Goal: Task Accomplishment & Management: Use online tool/utility

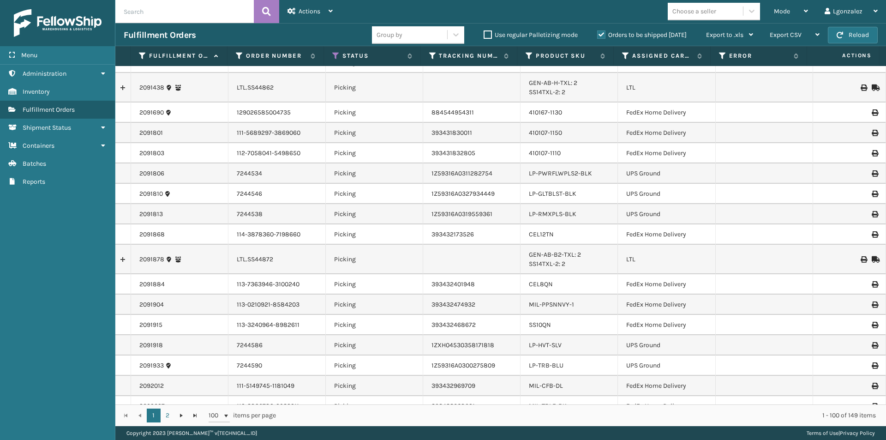
scroll to position [508, 0]
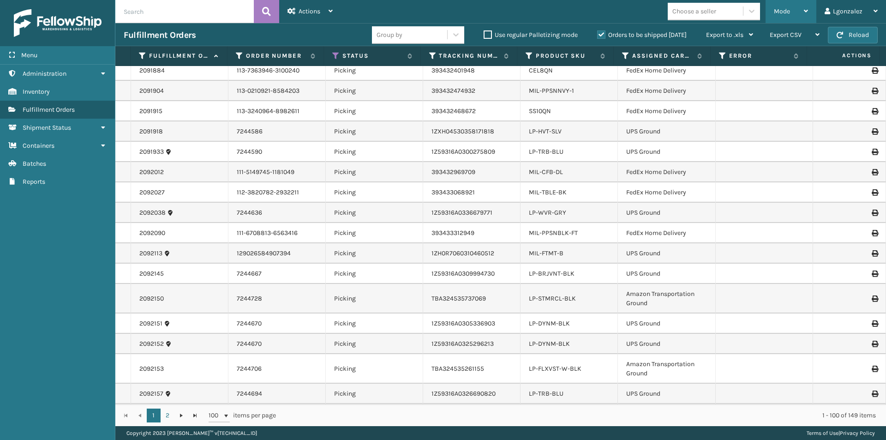
click at [798, 6] on div "Mode" at bounding box center [791, 11] width 34 height 23
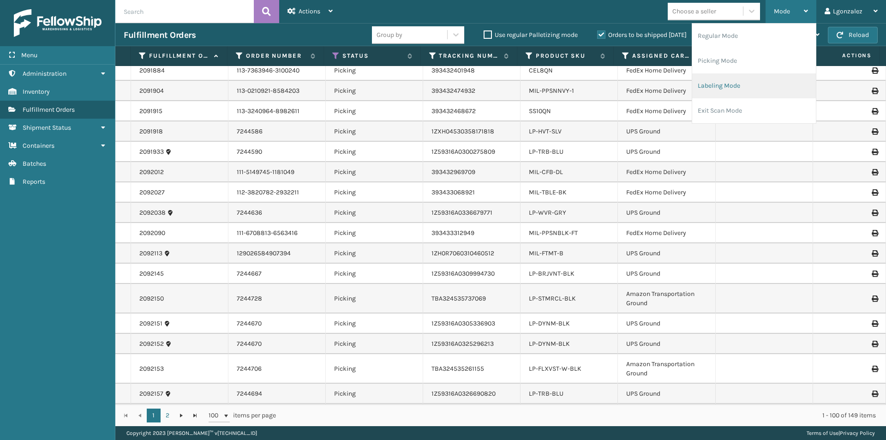
click at [712, 79] on li "Labeling Mode" at bounding box center [754, 85] width 124 height 25
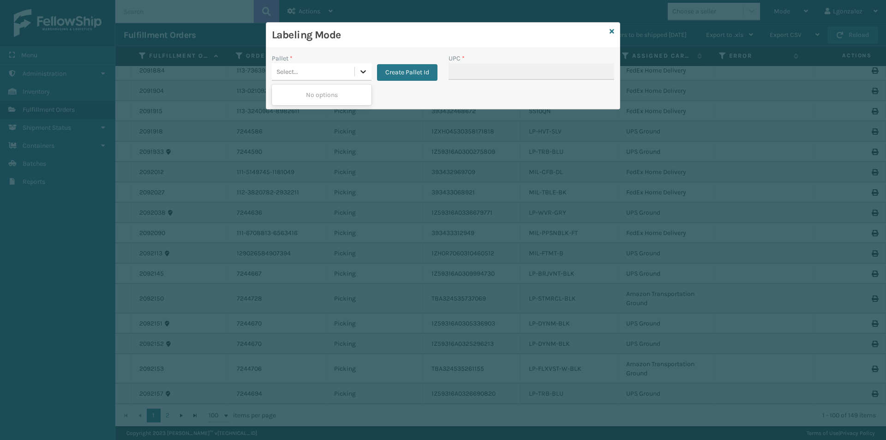
click at [357, 73] on div at bounding box center [363, 71] width 17 height 17
click at [433, 75] on button "Create Pallet Id" at bounding box center [407, 72] width 60 height 17
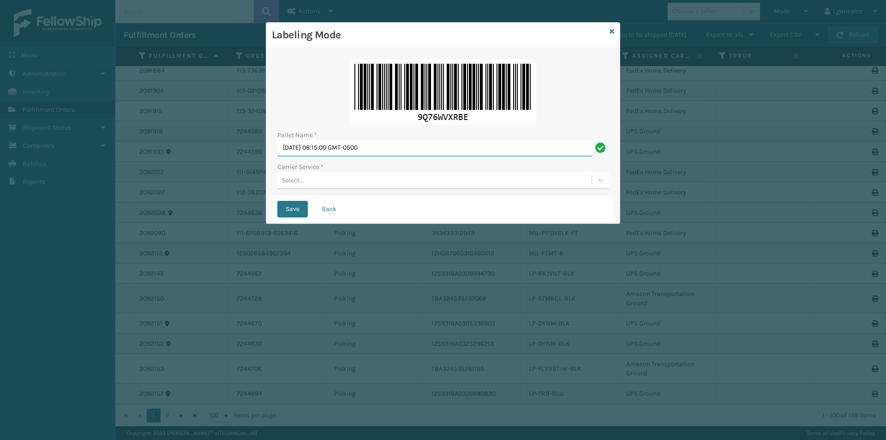
click at [393, 145] on input "[DATE] 08:15:00 GMT-0500" at bounding box center [434, 148] width 315 height 17
type input "[GEOGRAPHIC_DATA]."
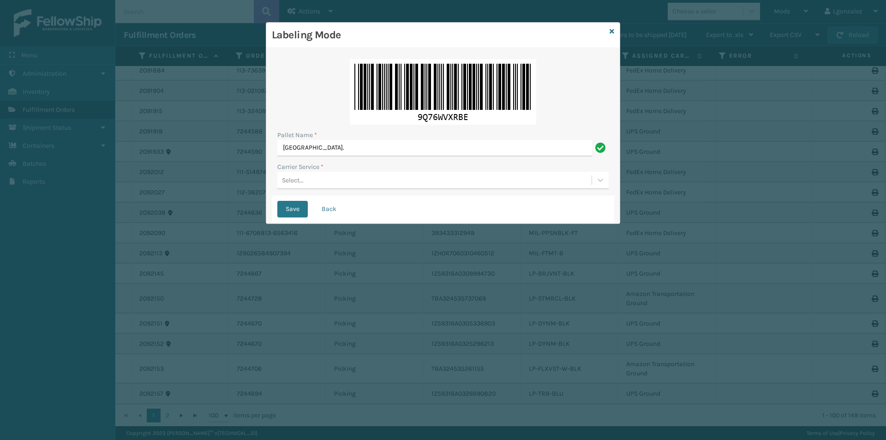
click at [326, 179] on div "Select..." at bounding box center [434, 180] width 314 height 15
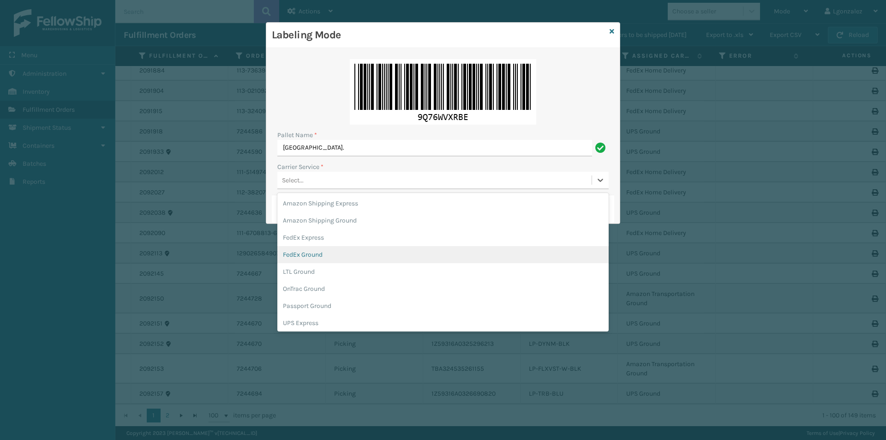
click at [317, 259] on div "FedEx Ground" at bounding box center [442, 254] width 331 height 17
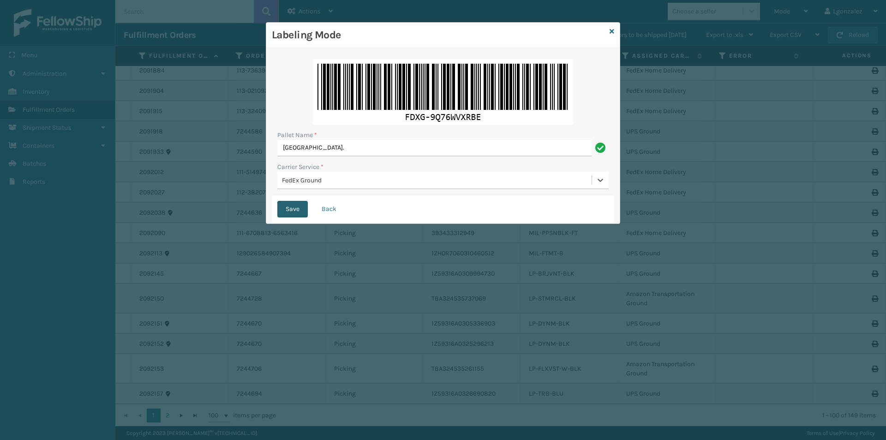
click at [298, 213] on button "Save" at bounding box center [292, 209] width 30 height 17
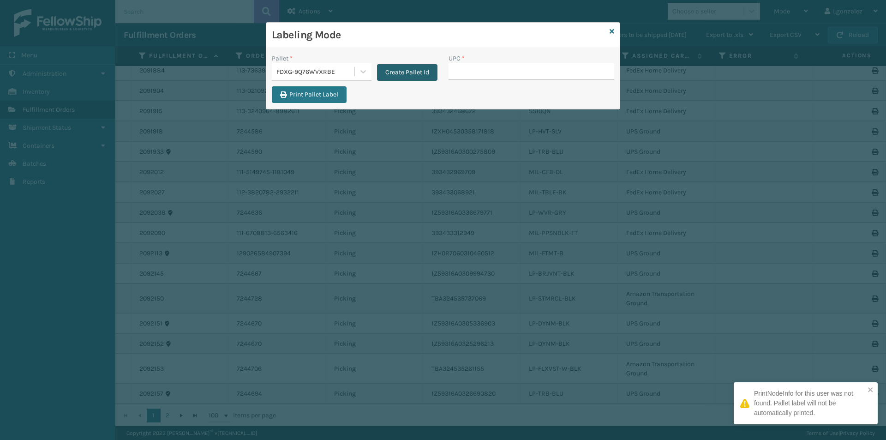
click at [426, 76] on button "Create Pallet Id" at bounding box center [407, 72] width 60 height 17
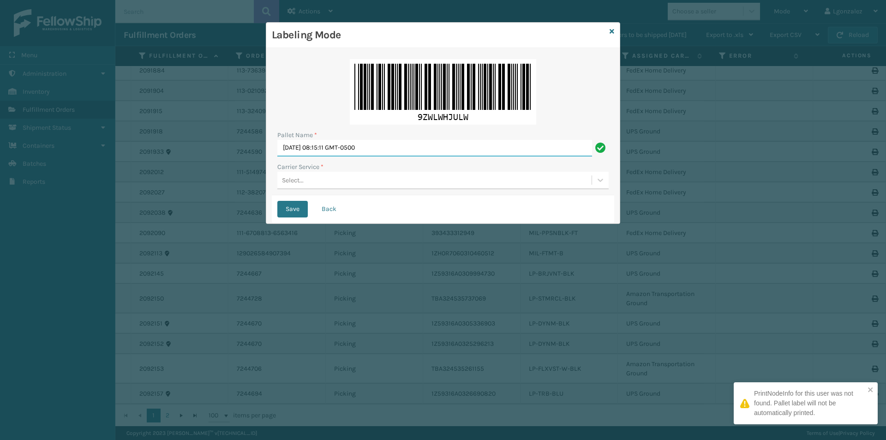
click at [380, 150] on input "[DATE] 08:15:11 GMT-0500" at bounding box center [434, 148] width 315 height 17
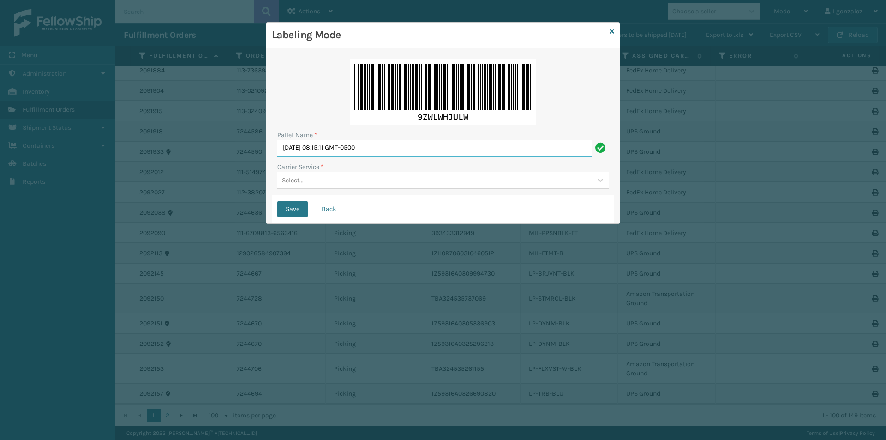
click at [380, 150] on input "[DATE] 08:15:11 GMT-0500" at bounding box center [434, 148] width 315 height 17
type input "[GEOGRAPHIC_DATA]."
click at [320, 181] on div "Select..." at bounding box center [434, 180] width 314 height 15
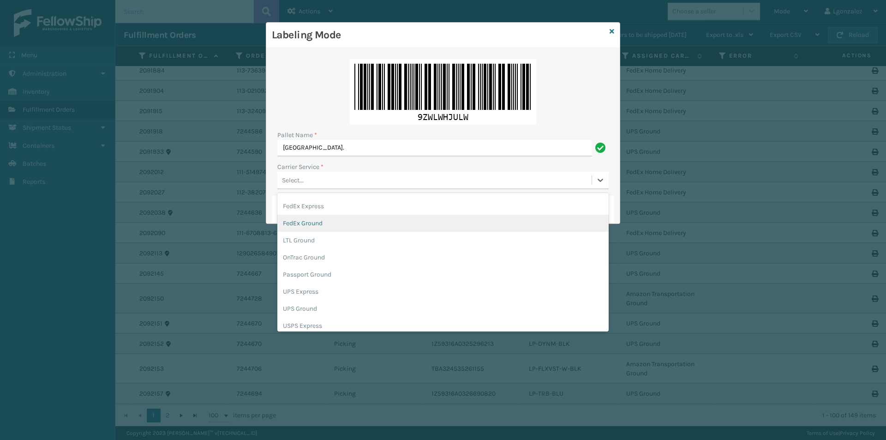
scroll to position [46, 0]
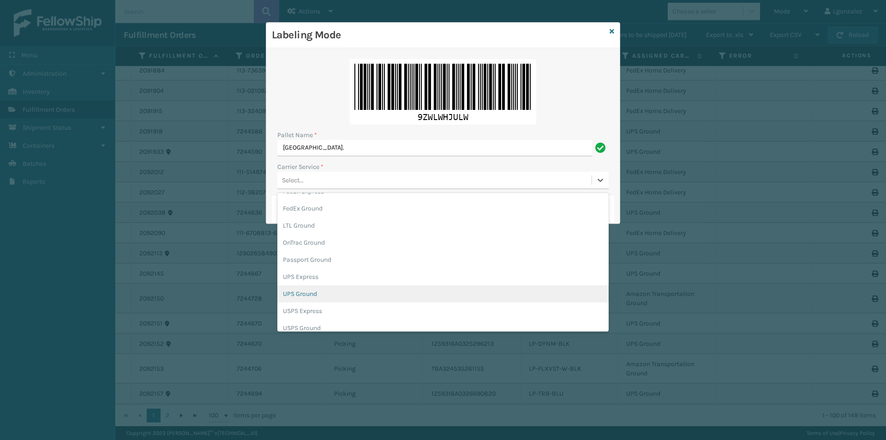
click at [312, 294] on div "UPS Ground" at bounding box center [442, 293] width 331 height 17
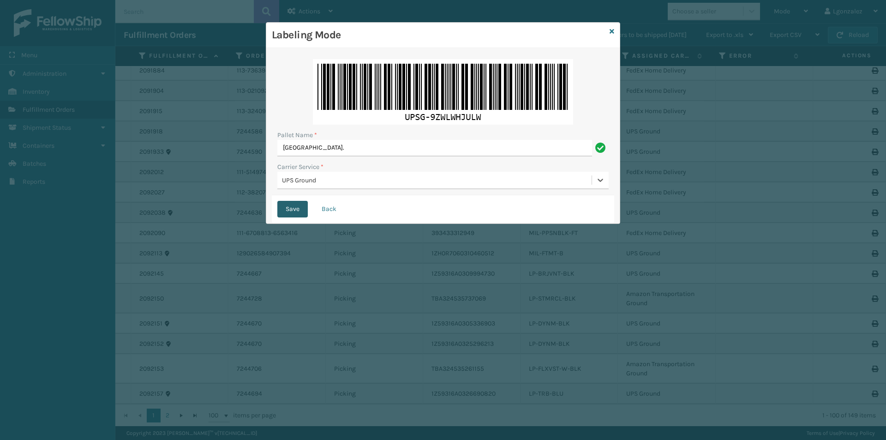
click at [290, 208] on button "Save" at bounding box center [292, 209] width 30 height 17
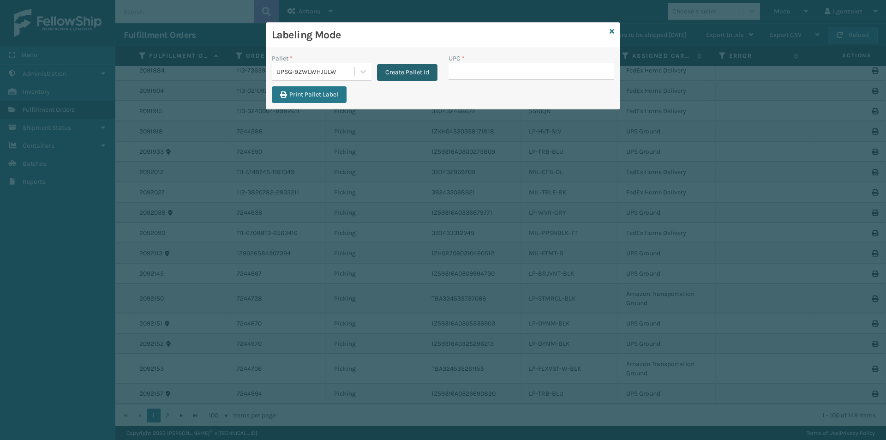
click at [397, 78] on button "Create Pallet Id" at bounding box center [407, 72] width 60 height 17
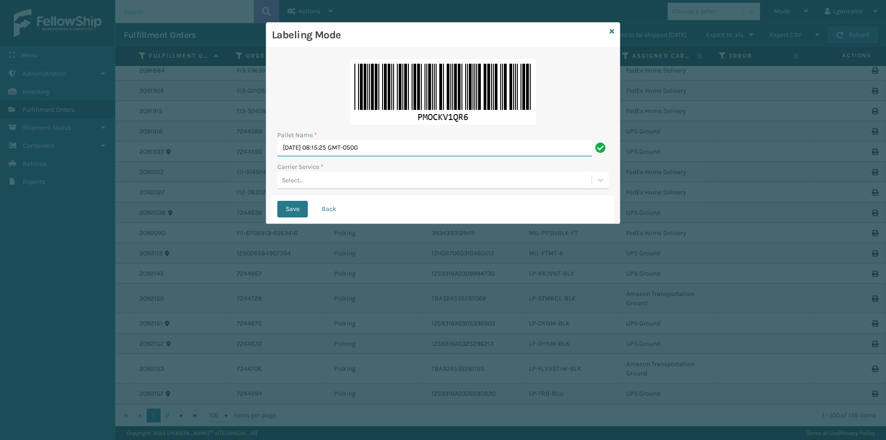
click at [359, 146] on input "[DATE] 08:15:25 GMT-0500" at bounding box center [434, 148] width 315 height 17
click at [359, 145] on input "[DATE] 08:15:25 GMT-0500" at bounding box center [434, 148] width 315 height 17
type input "[GEOGRAPHIC_DATA]."
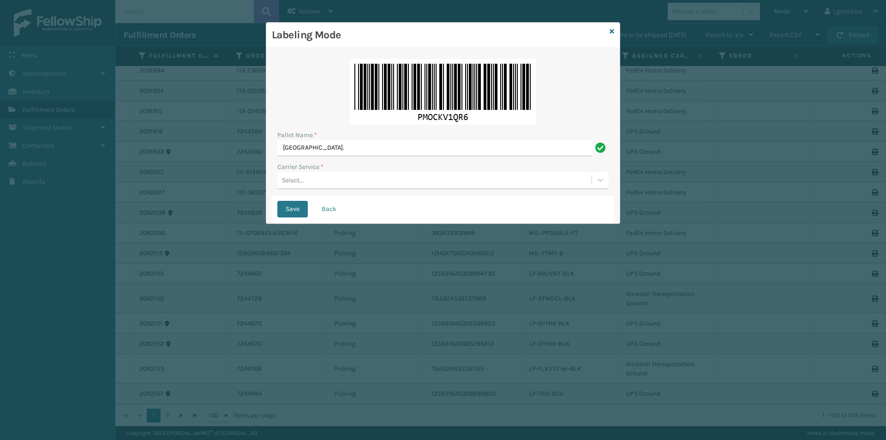
click at [332, 179] on div "Select..." at bounding box center [434, 180] width 314 height 15
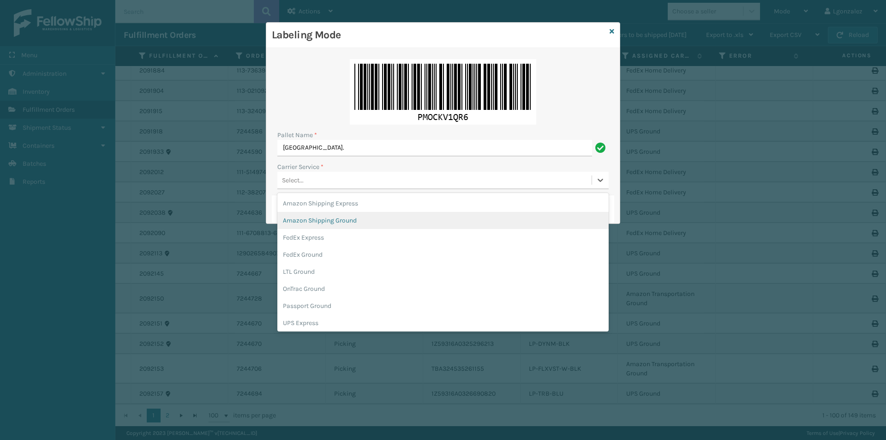
click at [329, 223] on div "Amazon Shipping Ground" at bounding box center [442, 220] width 331 height 17
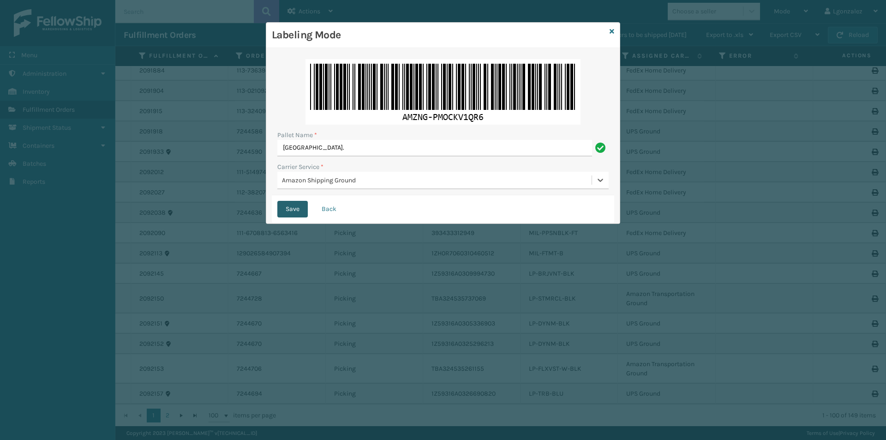
click at [298, 212] on button "Save" at bounding box center [292, 209] width 30 height 17
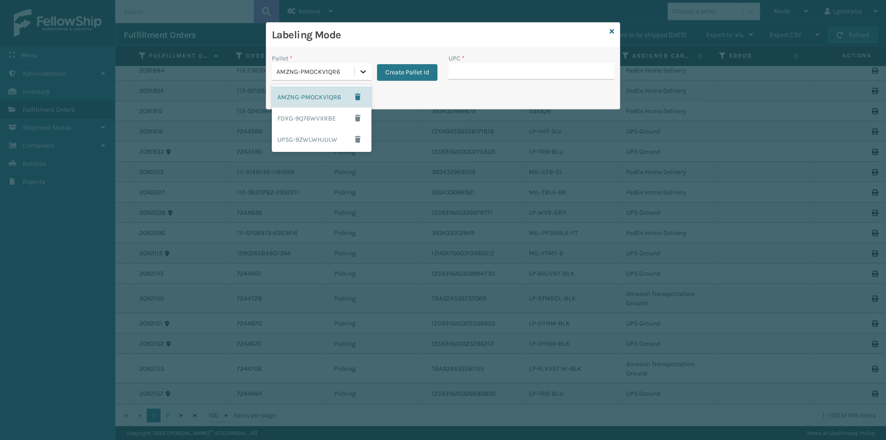
click at [366, 70] on icon at bounding box center [363, 71] width 9 height 9
click at [323, 115] on div "FDXG-9Q76WVXRBE" at bounding box center [322, 118] width 100 height 21
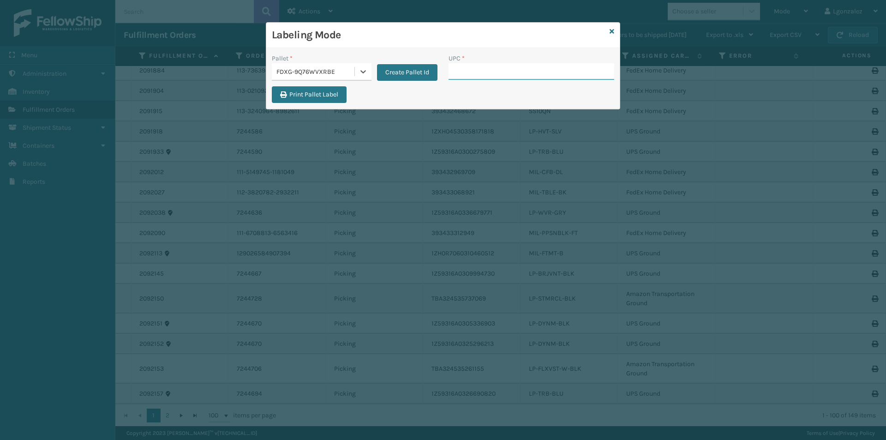
click at [491, 77] on input "UPC *" at bounding box center [531, 71] width 166 height 17
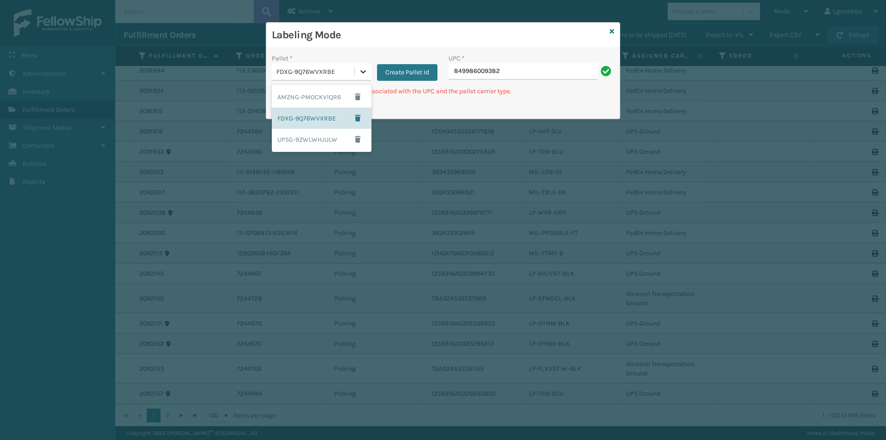
click at [361, 70] on icon at bounding box center [363, 71] width 9 height 9
click at [329, 141] on div "UPSG-9ZWLWHJULW" at bounding box center [322, 139] width 100 height 21
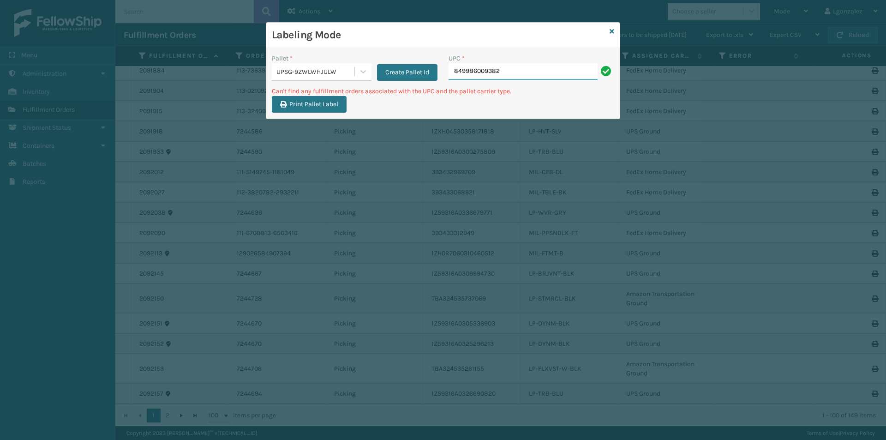
click at [514, 73] on input "849986009382" at bounding box center [522, 71] width 149 height 17
click at [360, 70] on icon at bounding box center [363, 71] width 9 height 9
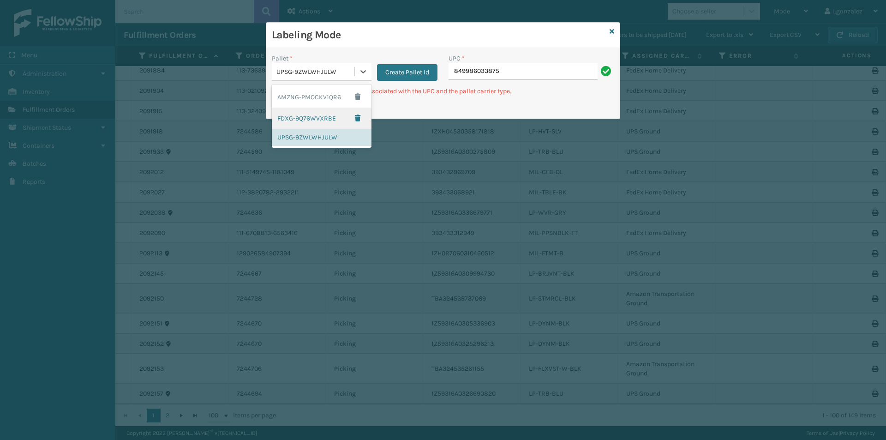
click at [315, 113] on div "FDXG-9Q76WVXRBE" at bounding box center [322, 118] width 100 height 21
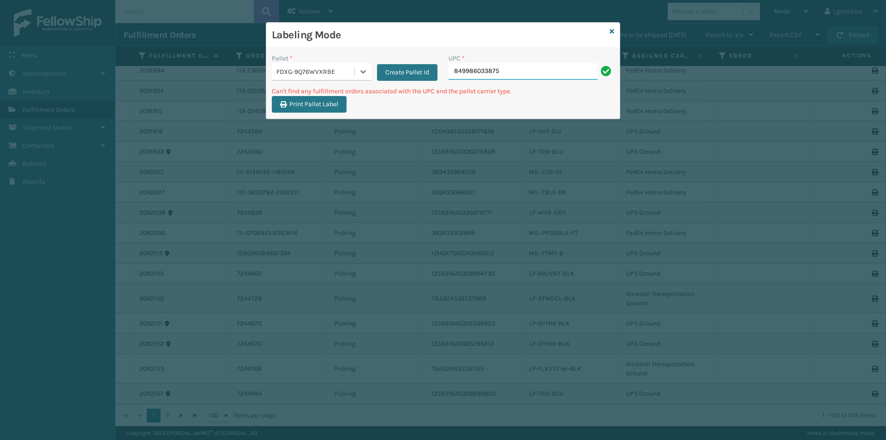
click at [514, 77] on input "849986033875" at bounding box center [522, 71] width 149 height 17
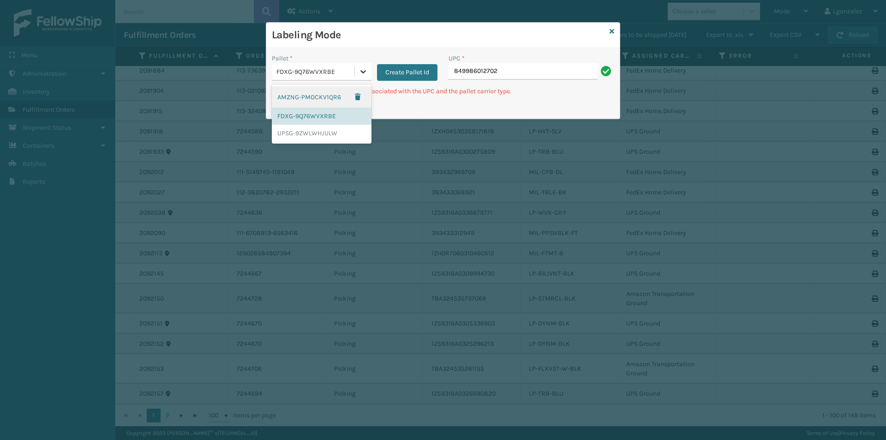
click at [355, 69] on div at bounding box center [363, 71] width 17 height 17
click at [301, 136] on div "UPSG-9ZWLWHJULW" at bounding box center [322, 133] width 100 height 17
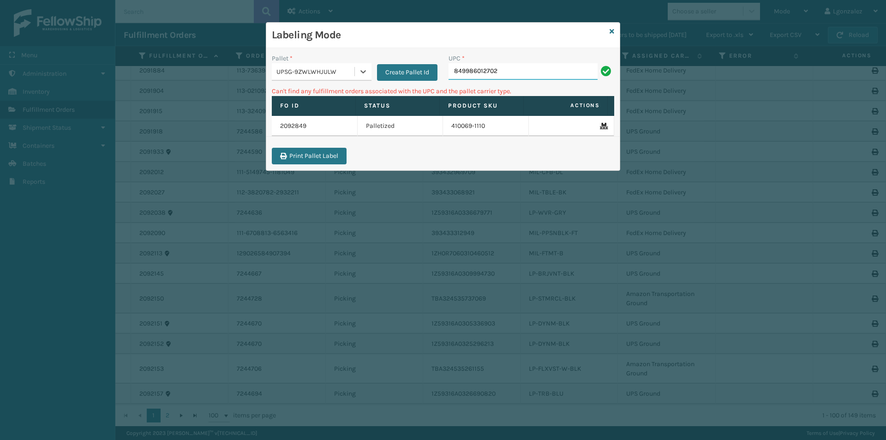
click at [522, 76] on input "849986012702" at bounding box center [522, 71] width 149 height 17
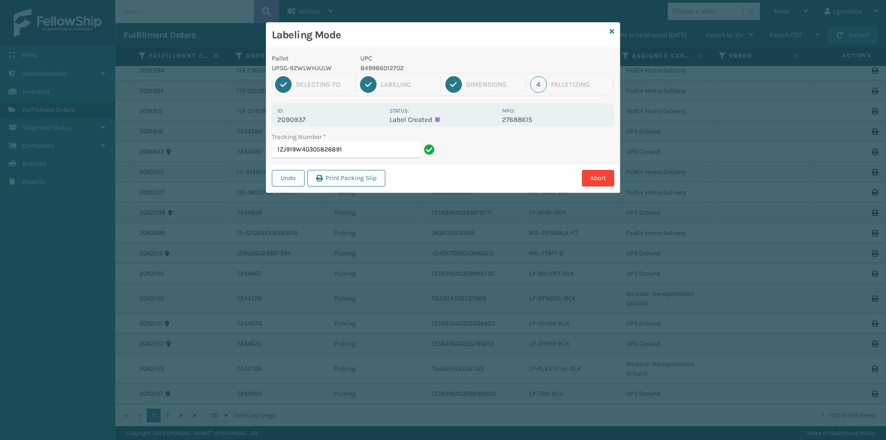
type input "1ZJ919W40305826891"
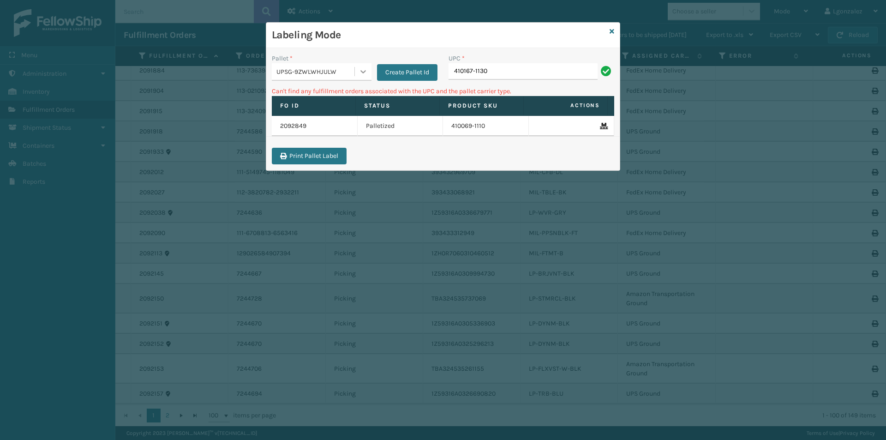
click at [361, 71] on icon at bounding box center [363, 71] width 6 height 3
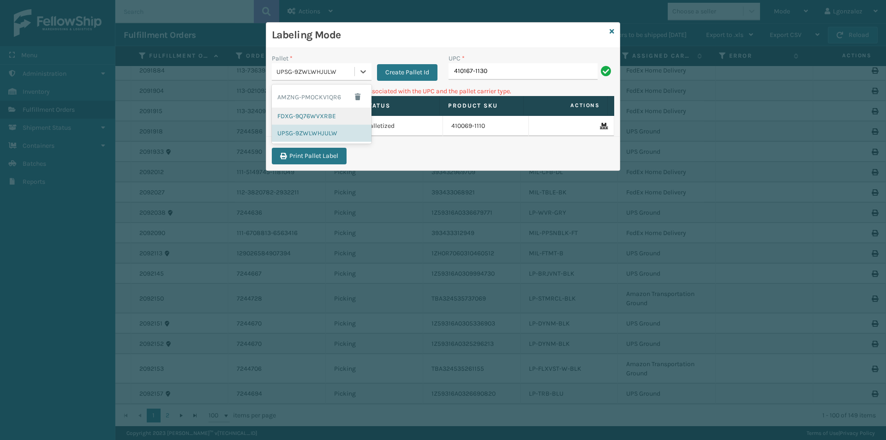
click at [337, 120] on div "FDXG-9Q76WVXRBE" at bounding box center [322, 116] width 100 height 17
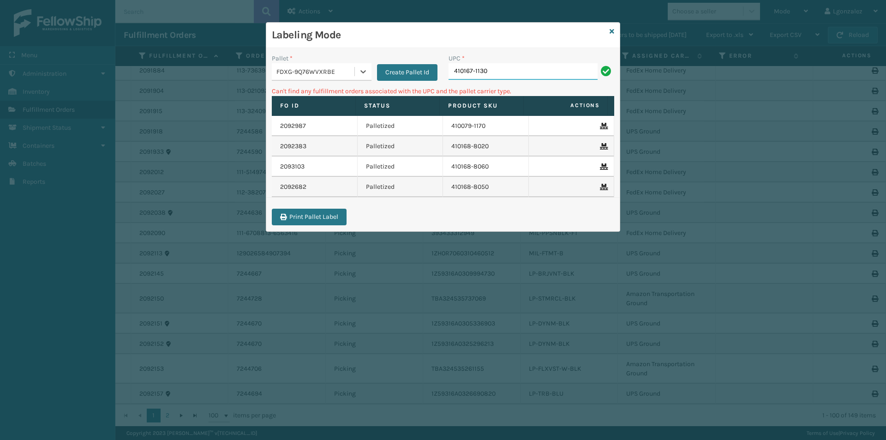
click at [500, 67] on input "410167-1130" at bounding box center [522, 71] width 149 height 17
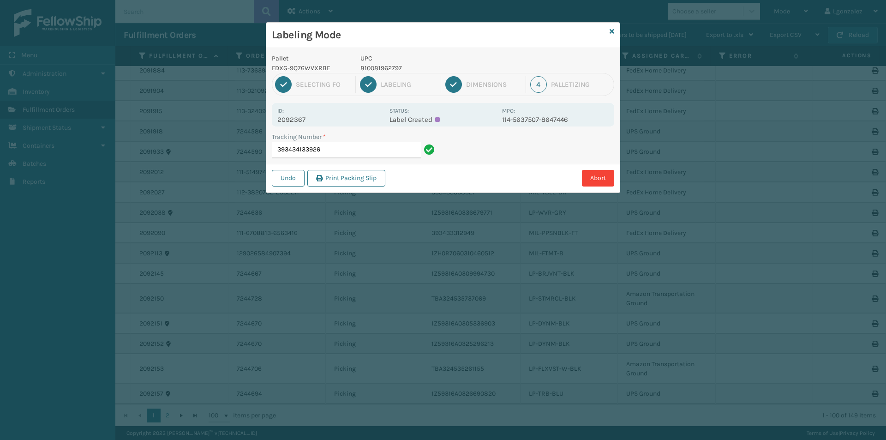
click at [384, 68] on p "810081962797" at bounding box center [428, 68] width 136 height 10
copy p "810081962797"
click at [363, 146] on input "393434133926" at bounding box center [346, 150] width 149 height 17
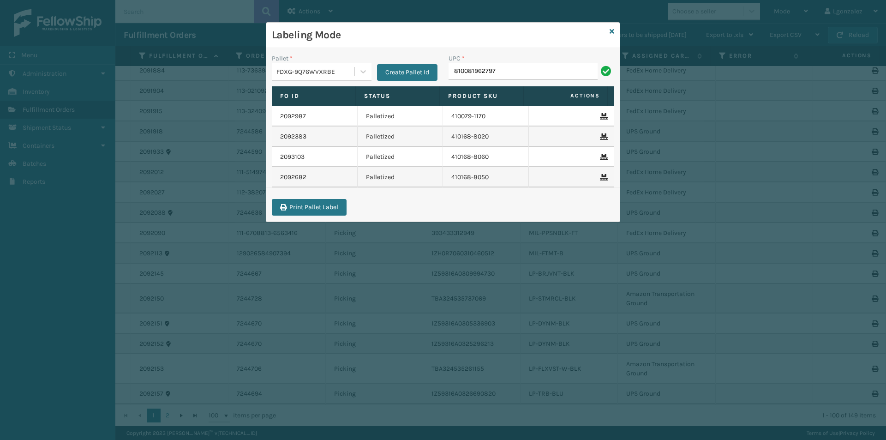
type input "810081962797"
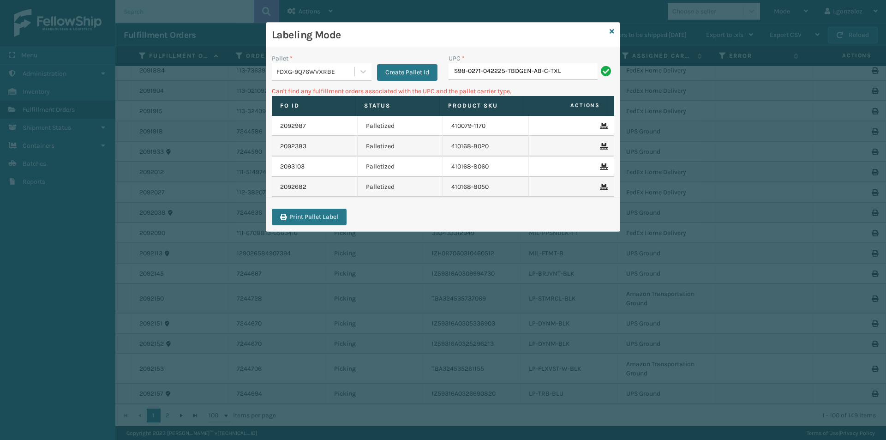
drag, startPoint x: 520, startPoint y: 70, endPoint x: 187, endPoint y: 71, distance: 332.7
click at [188, 71] on div "Labeling Mode Pallet * FDXG-9Q76WVXRBE Create Pallet Id UPC * S98-0271-042225-T…" at bounding box center [443, 220] width 886 height 440
type input "GEN-AB-C-TXL"
click at [369, 67] on div at bounding box center [363, 71] width 17 height 17
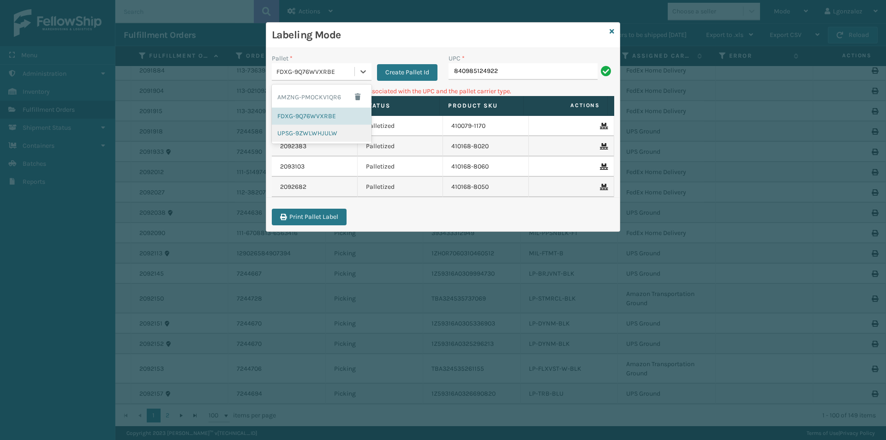
click at [317, 129] on div "UPSG-9ZWLWHJULW" at bounding box center [322, 133] width 100 height 17
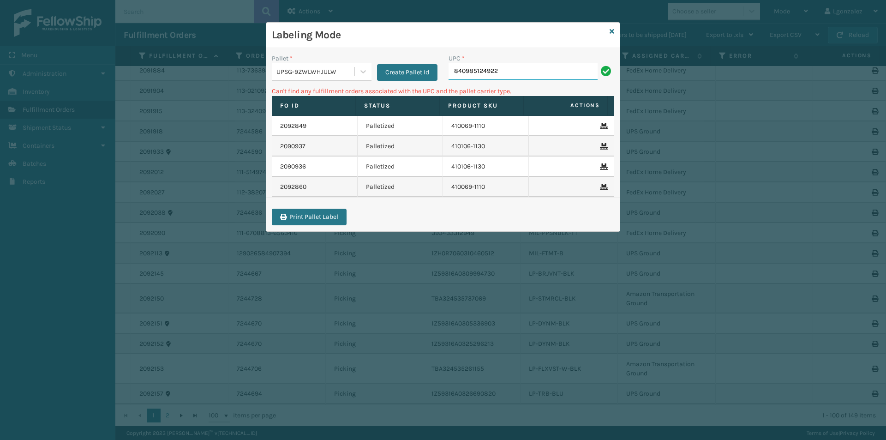
click at [518, 75] on input "840985124922" at bounding box center [522, 71] width 149 height 17
click at [614, 30] on icon at bounding box center [612, 31] width 5 height 6
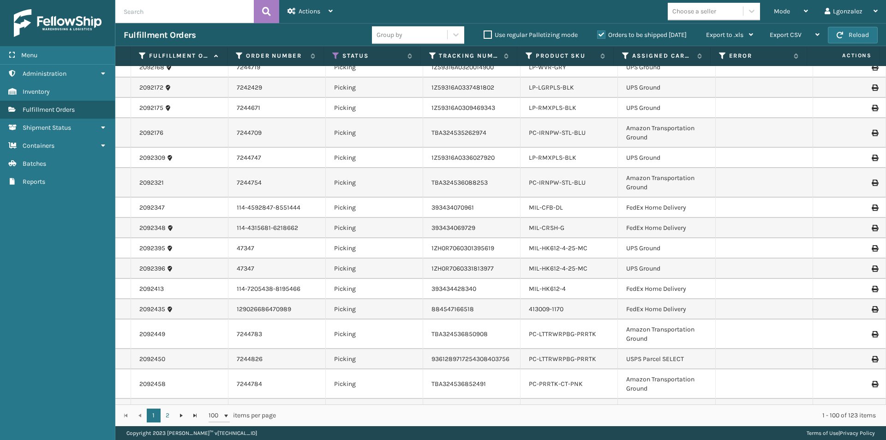
scroll to position [784, 0]
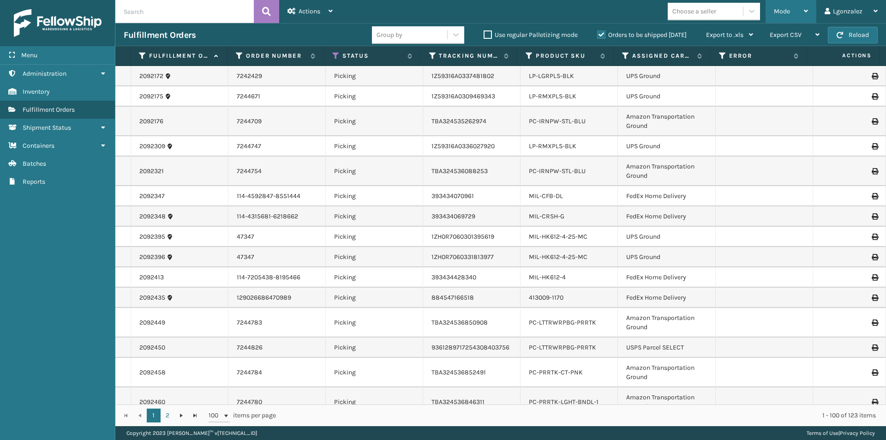
click at [803, 8] on div "Mode" at bounding box center [791, 11] width 34 height 23
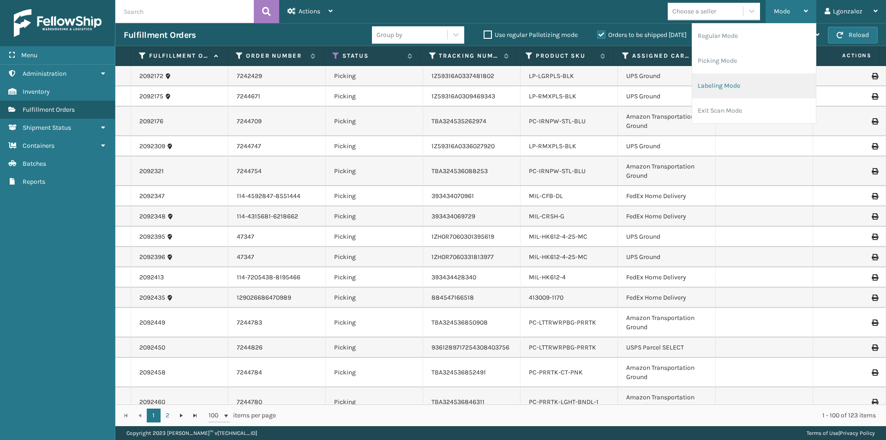
click at [717, 86] on li "Labeling Mode" at bounding box center [754, 85] width 124 height 25
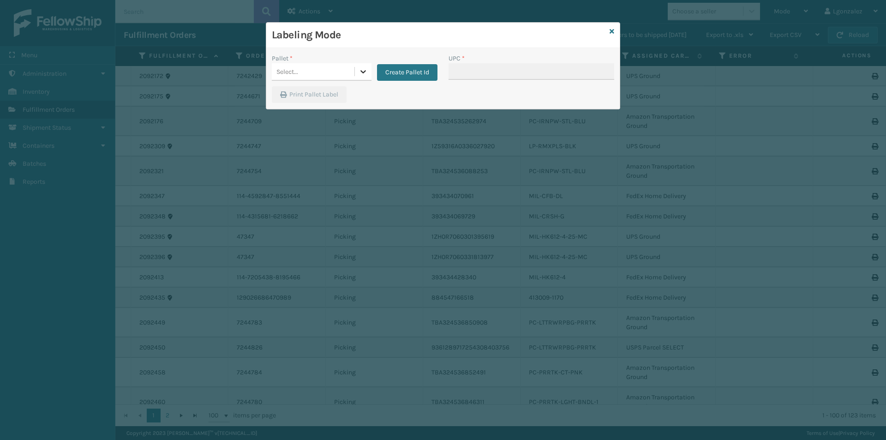
click at [364, 68] on icon at bounding box center [363, 71] width 9 height 9
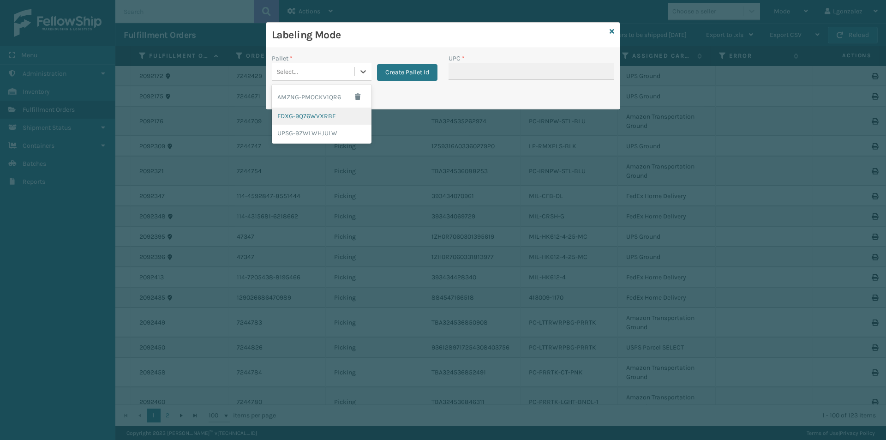
click at [305, 114] on div "FDXG-9Q76WVXRBE" at bounding box center [322, 116] width 100 height 17
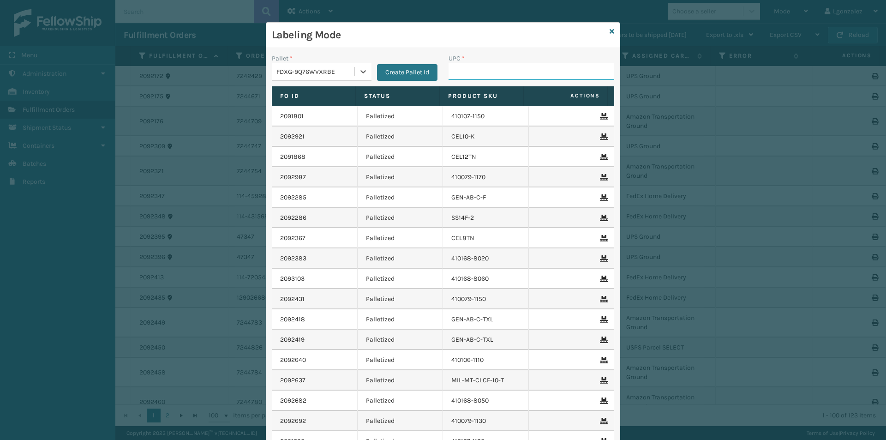
click at [471, 70] on input "UPC *" at bounding box center [531, 71] width 166 height 17
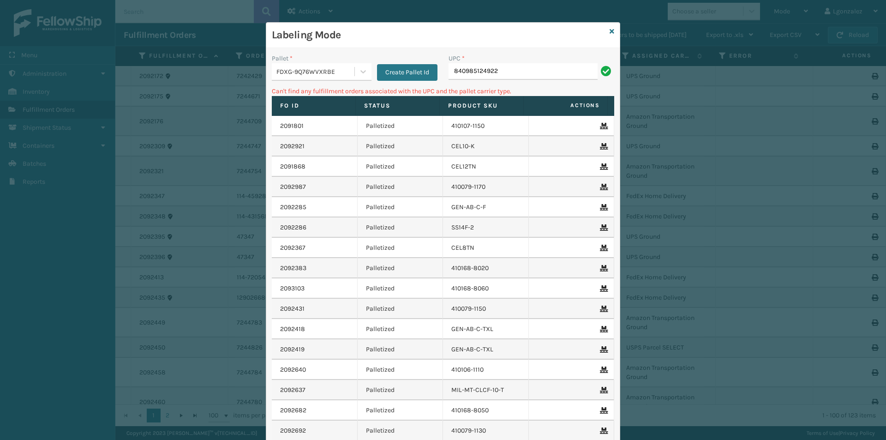
click at [610, 28] on icon at bounding box center [612, 31] width 5 height 6
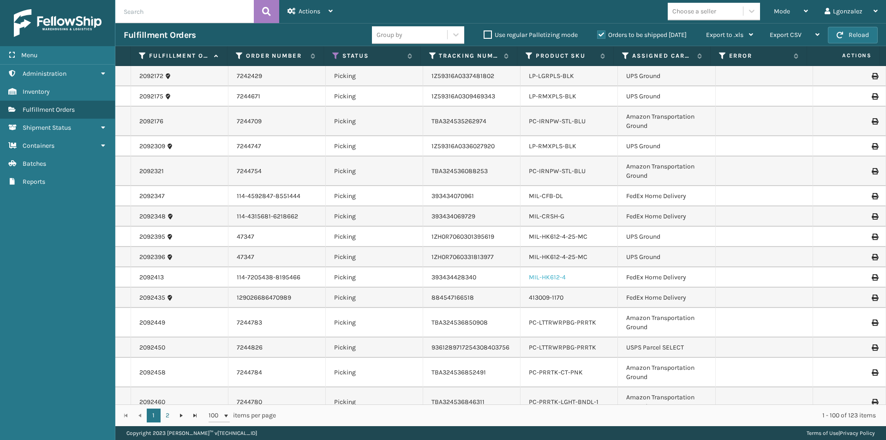
click at [532, 277] on link "MIL-HK612-4" at bounding box center [547, 277] width 37 height 8
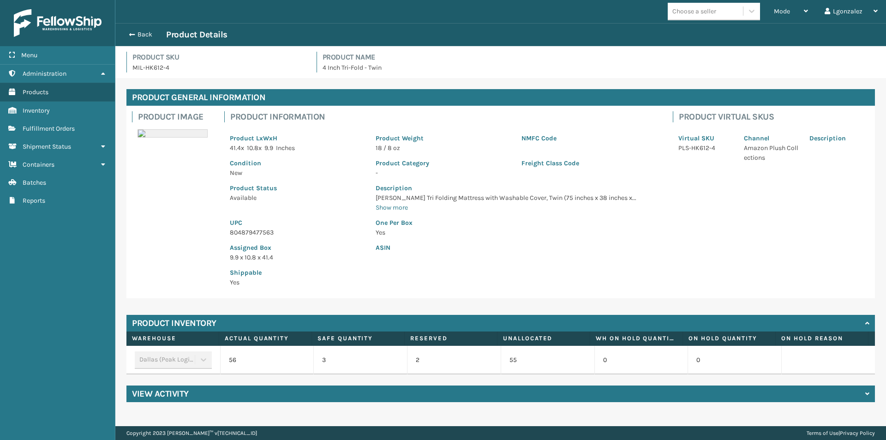
click at [256, 231] on p "804879477563" at bounding box center [297, 232] width 135 height 10
copy p "804879477563"
click at [151, 35] on button "Back" at bounding box center [145, 34] width 42 height 8
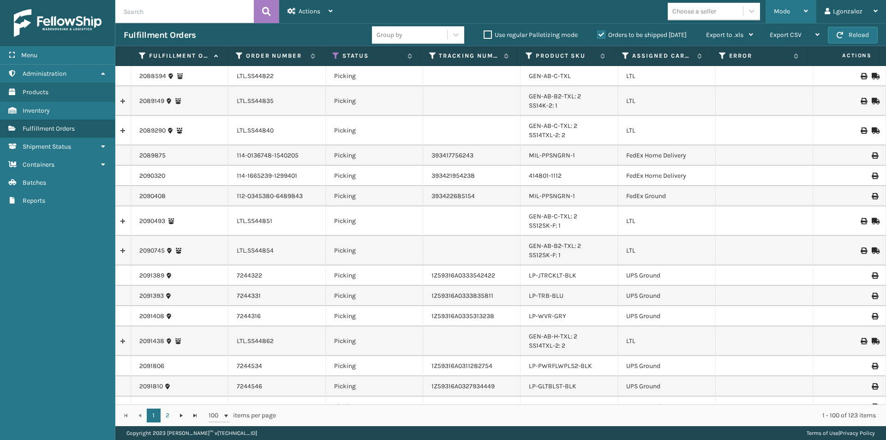
click at [797, 12] on div "Mode" at bounding box center [791, 11] width 34 height 23
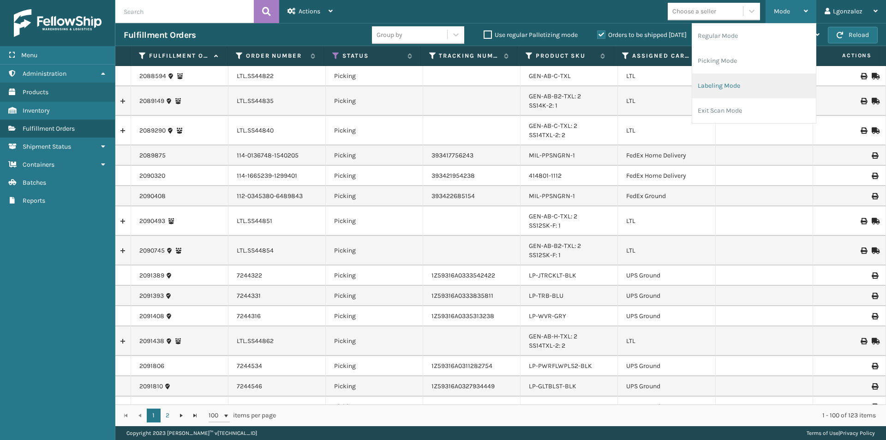
click at [725, 90] on li "Labeling Mode" at bounding box center [754, 85] width 124 height 25
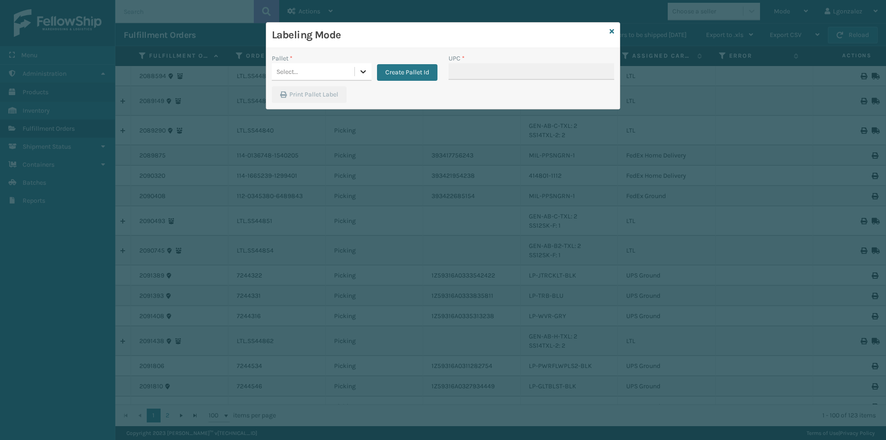
click at [361, 74] on icon at bounding box center [363, 71] width 9 height 9
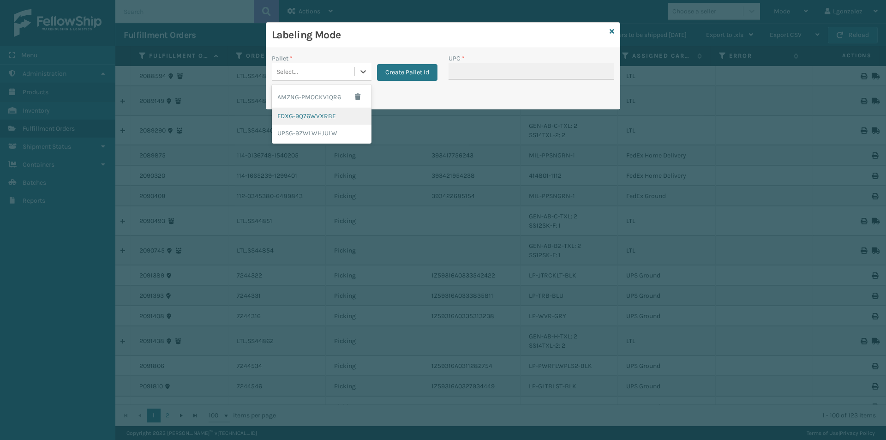
click at [324, 116] on div "FDXG-9Q76WVXRBE" at bounding box center [322, 116] width 100 height 17
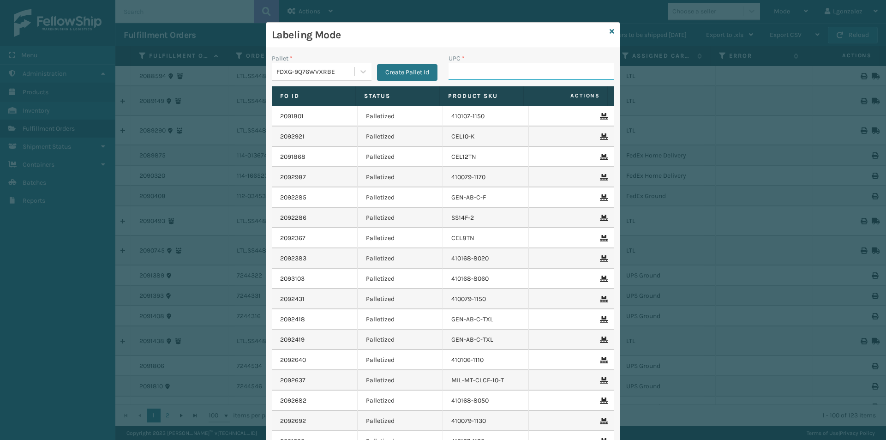
click at [461, 66] on input "UPC *" at bounding box center [531, 71] width 166 height 17
paste input "804879477563"
type input "804879477563"
click at [610, 30] on icon at bounding box center [612, 31] width 5 height 6
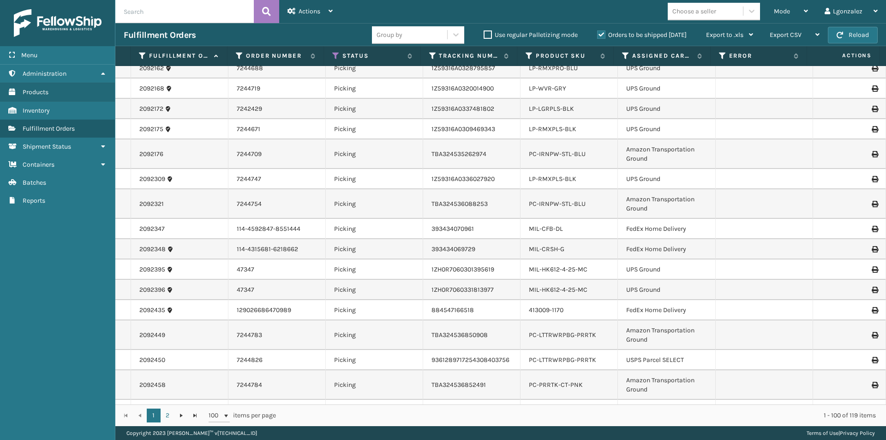
scroll to position [705, 0]
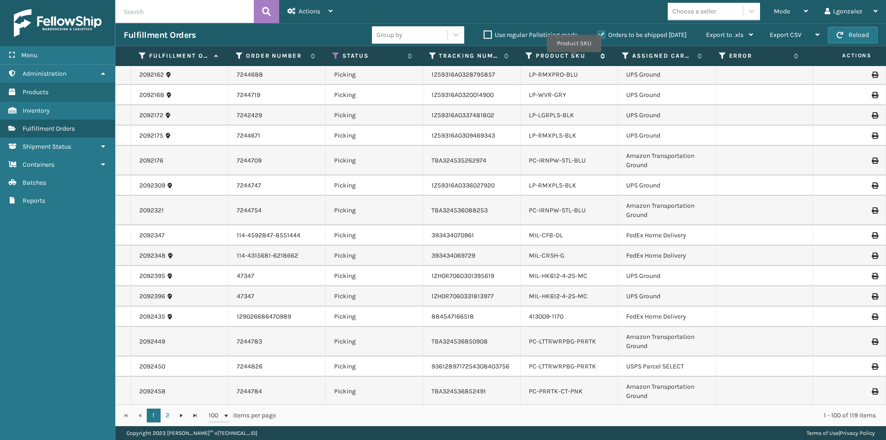
click at [574, 58] on label "Product SKU" at bounding box center [566, 56] width 60 height 8
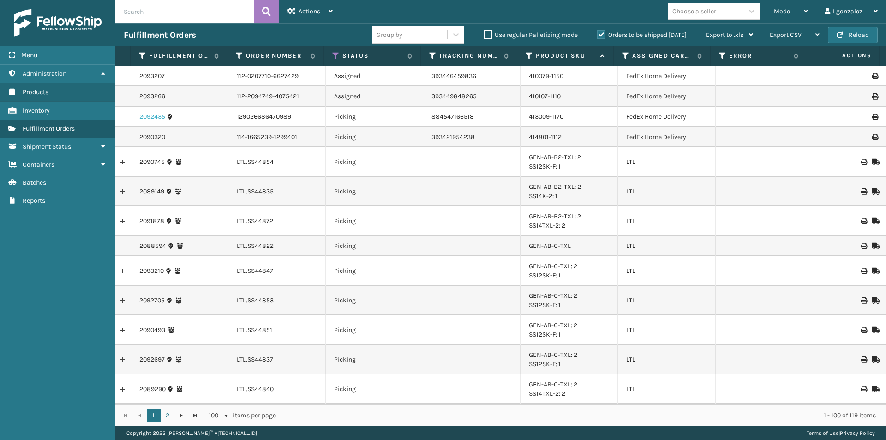
click at [151, 119] on link "2092435" at bounding box center [152, 116] width 26 height 9
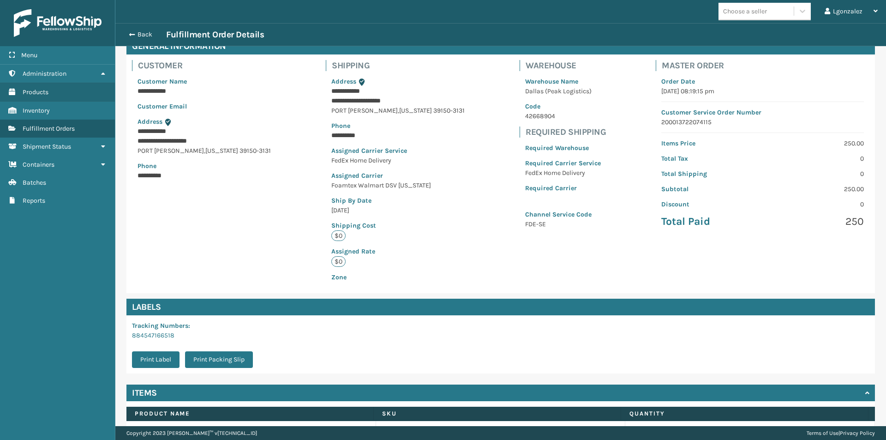
scroll to position [106, 0]
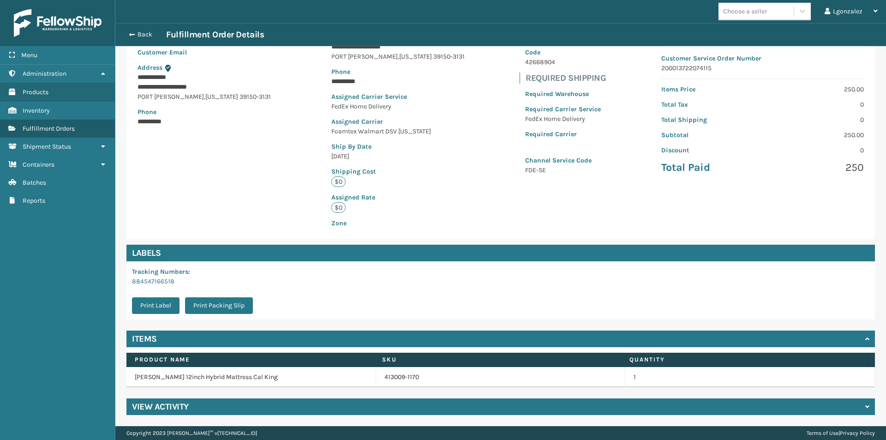
click at [216, 409] on div "View Activity" at bounding box center [500, 406] width 748 height 17
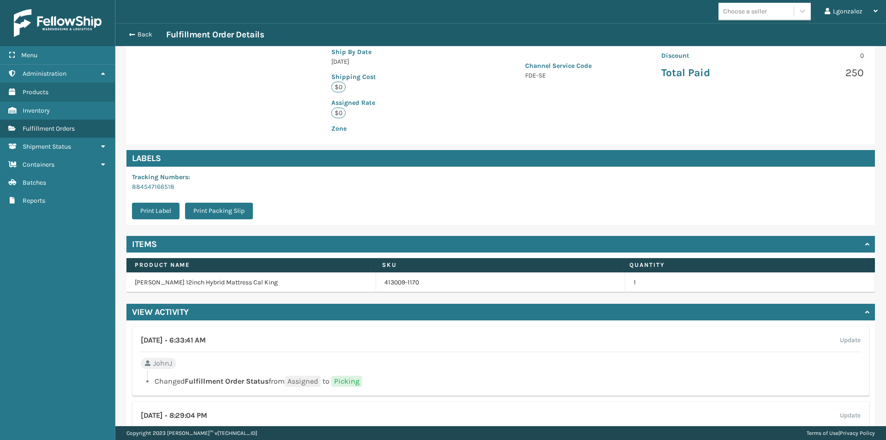
scroll to position [317, 0]
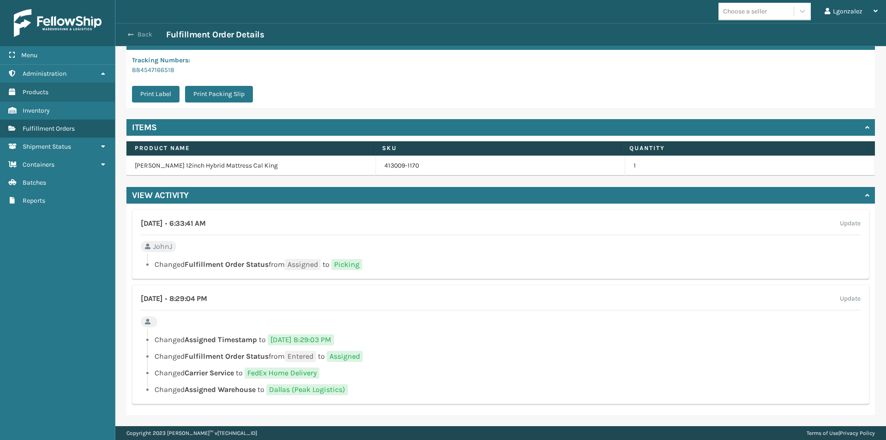
click at [143, 35] on button "Back" at bounding box center [145, 34] width 42 height 8
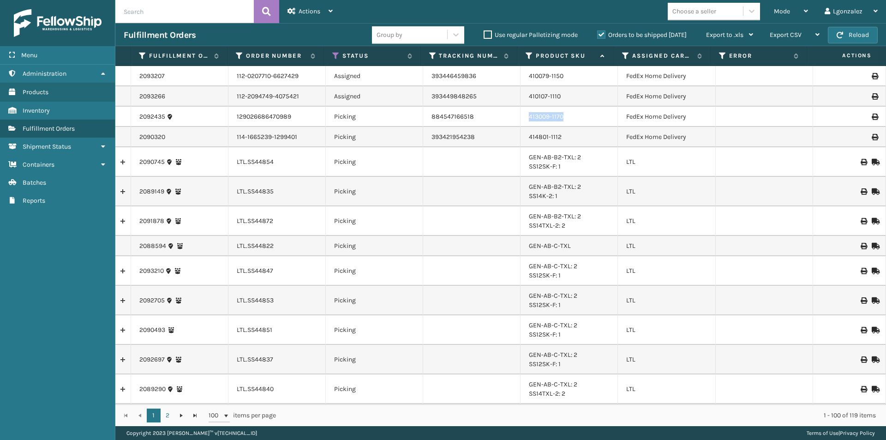
drag, startPoint x: 561, startPoint y: 115, endPoint x: 523, endPoint y: 123, distance: 39.0
click at [523, 123] on td "413009-1170" at bounding box center [568, 117] width 97 height 20
copy link "413009-1170"
click at [578, 132] on div "414801-1112" at bounding box center [569, 136] width 80 height 9
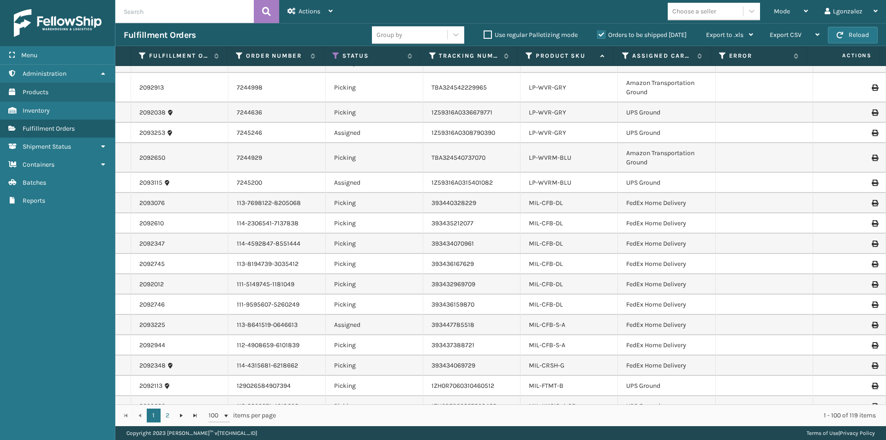
scroll to position [1849, 0]
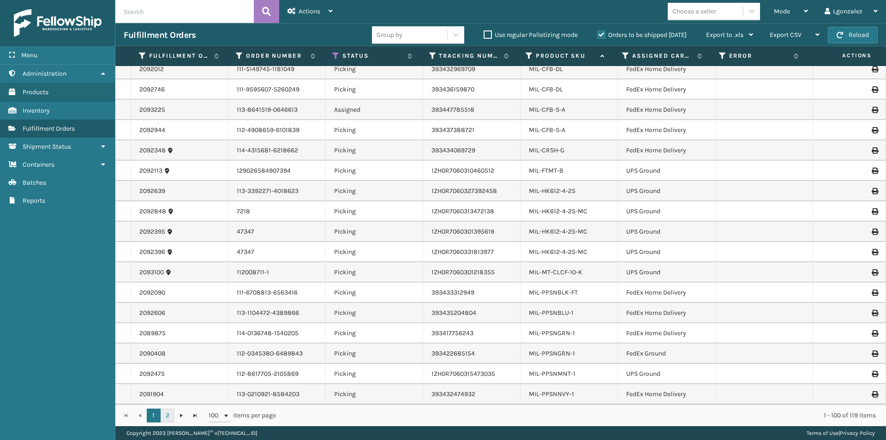
click at [163, 416] on link "2" at bounding box center [168, 415] width 14 height 14
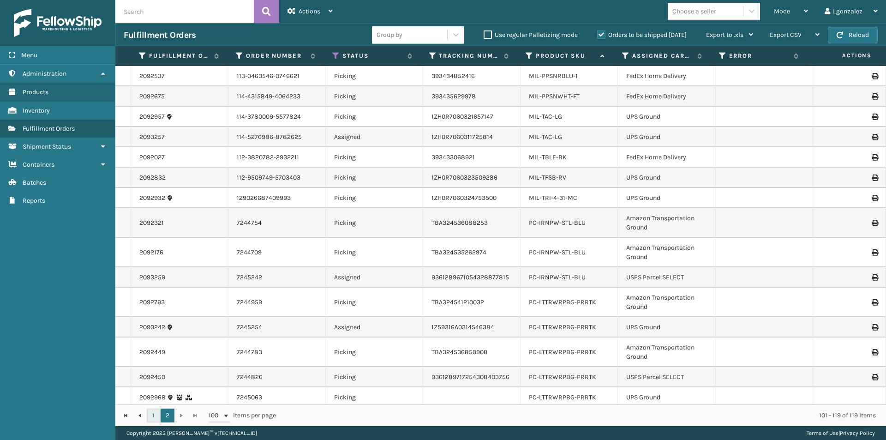
click at [155, 412] on link "1" at bounding box center [154, 415] width 14 height 14
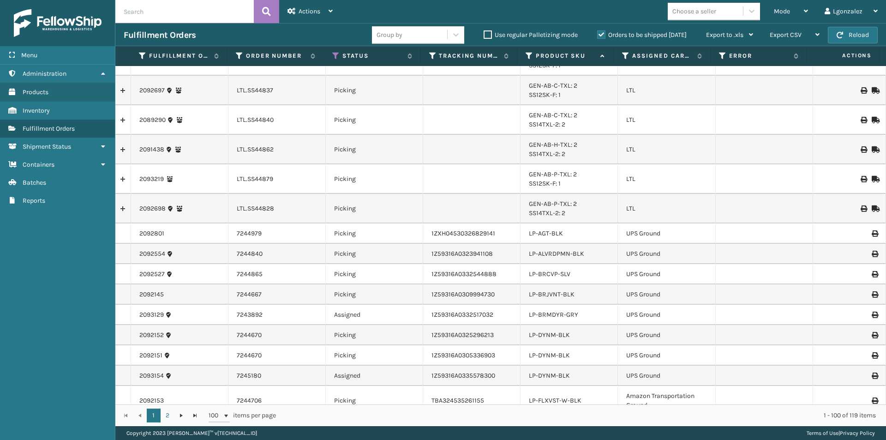
scroll to position [323, 0]
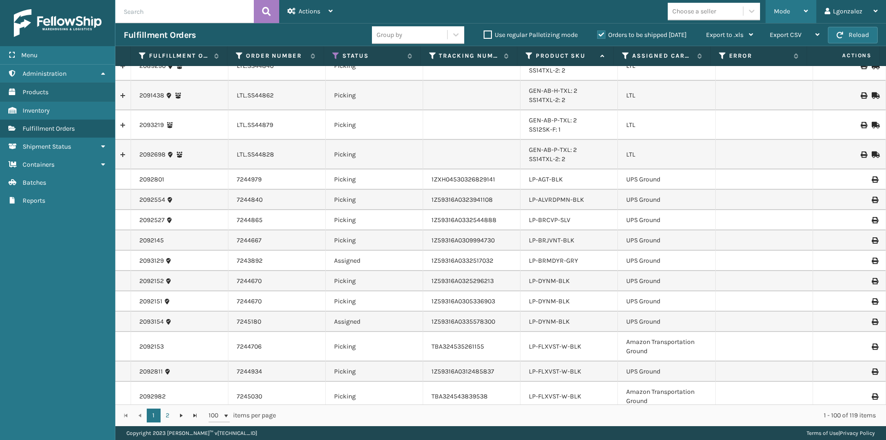
click at [811, 10] on div "Mode Regular Mode Picking Mode Labeling Mode Exit Scan Mode" at bounding box center [790, 11] width 51 height 23
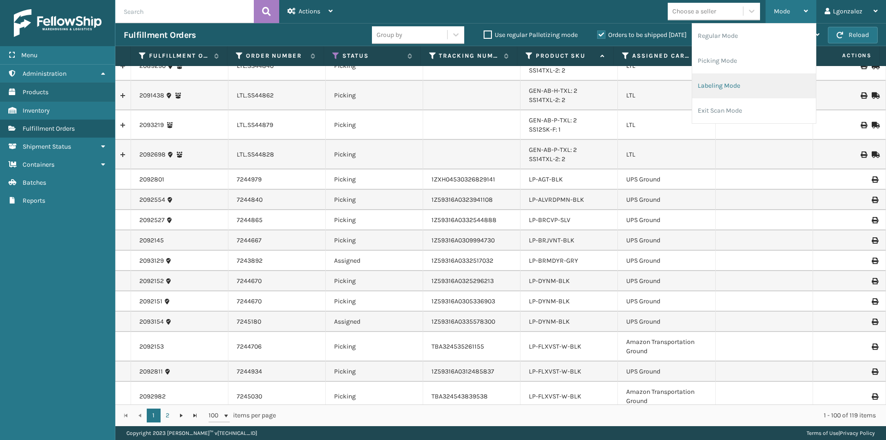
click at [752, 84] on li "Labeling Mode" at bounding box center [754, 85] width 124 height 25
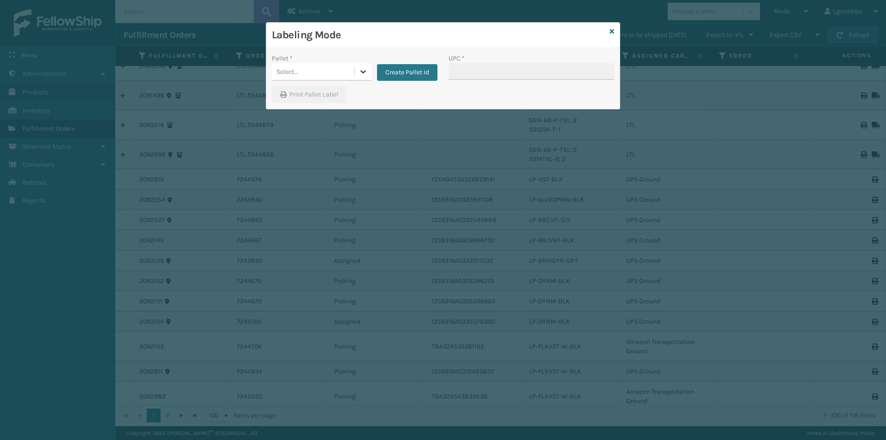
click at [364, 71] on icon at bounding box center [363, 71] width 9 height 9
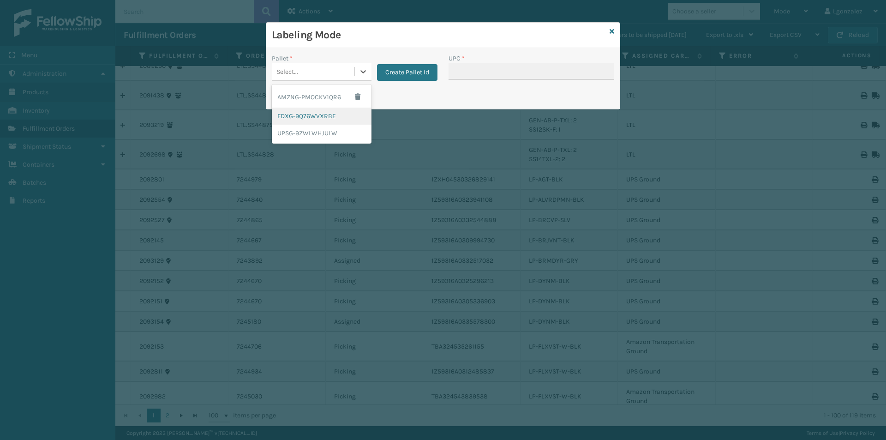
click at [327, 118] on div "FDXG-9Q76WVXRBE" at bounding box center [322, 116] width 100 height 17
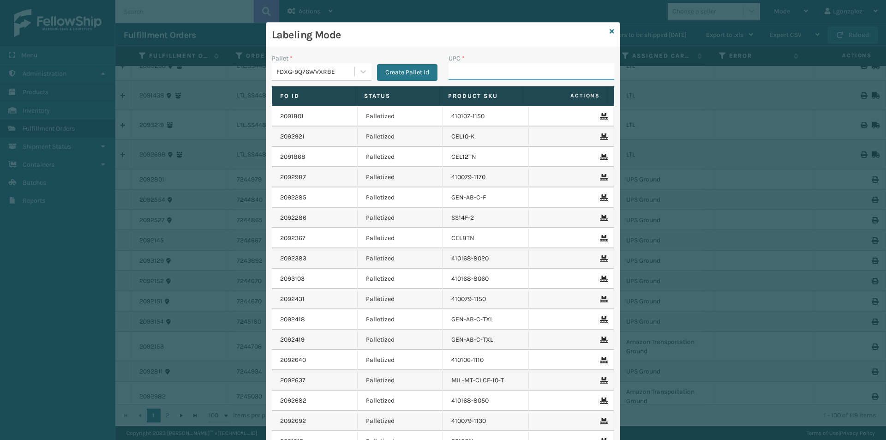
click at [455, 69] on input "UPC *" at bounding box center [531, 71] width 166 height 17
type input "840985124038"
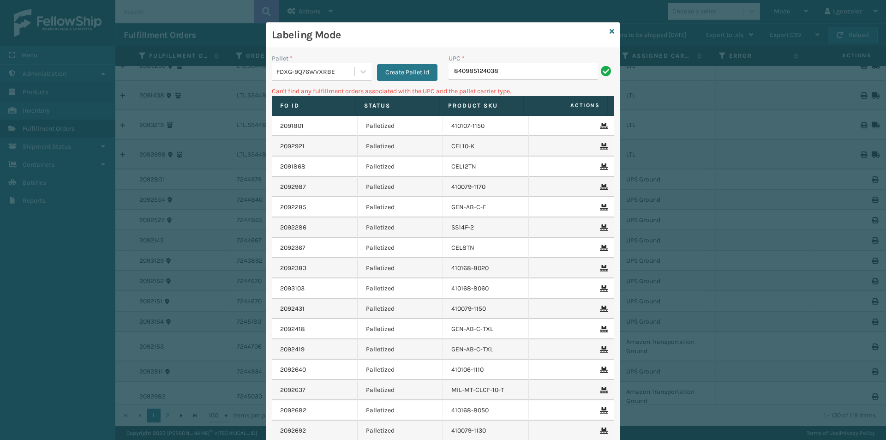
click at [610, 30] on icon at bounding box center [612, 31] width 5 height 6
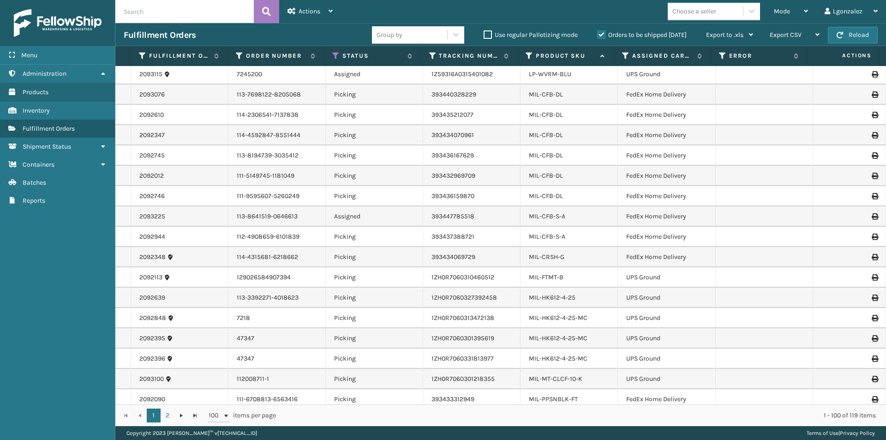
scroll to position [1799, 0]
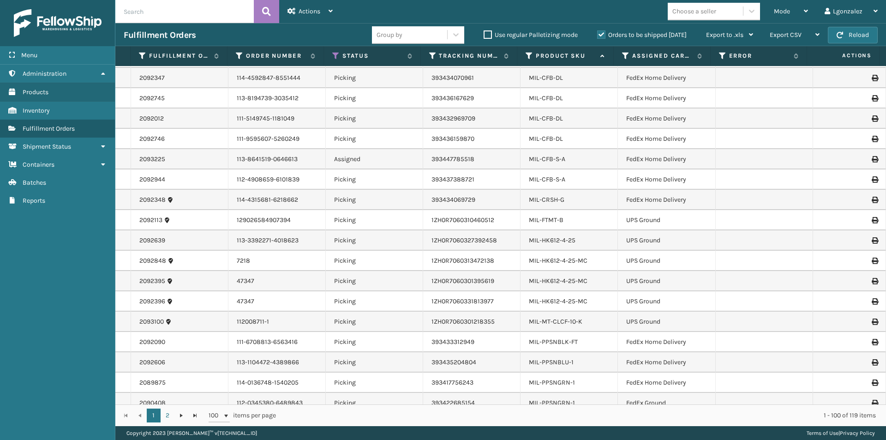
click at [571, 256] on td "MIL-HK612-4-25-MC" at bounding box center [568, 261] width 97 height 20
click at [573, 257] on link "MIL-HK612-4-25-MC" at bounding box center [558, 261] width 59 height 8
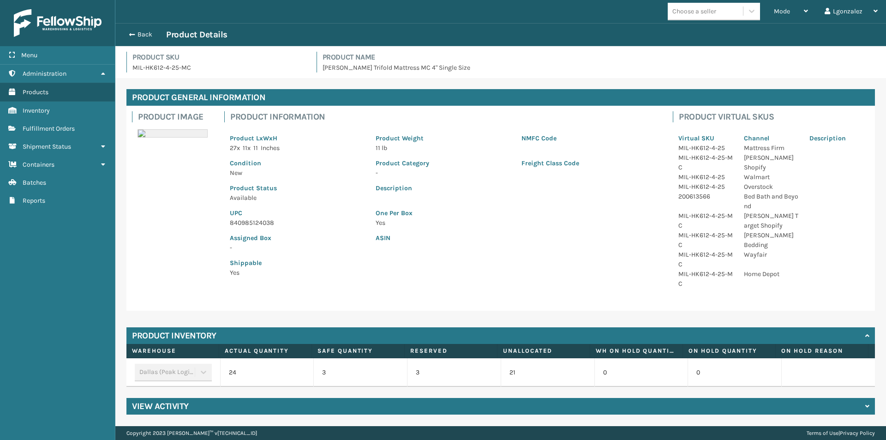
click at [269, 223] on p "840985124038" at bounding box center [297, 223] width 135 height 10
copy p "840985124038"
click at [140, 30] on div "Back Product Details" at bounding box center [501, 34] width 754 height 11
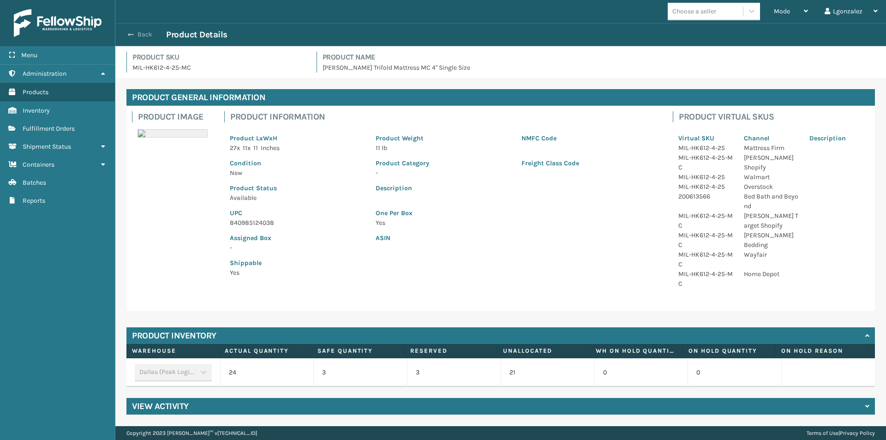
click at [139, 36] on button "Back" at bounding box center [145, 34] width 42 height 8
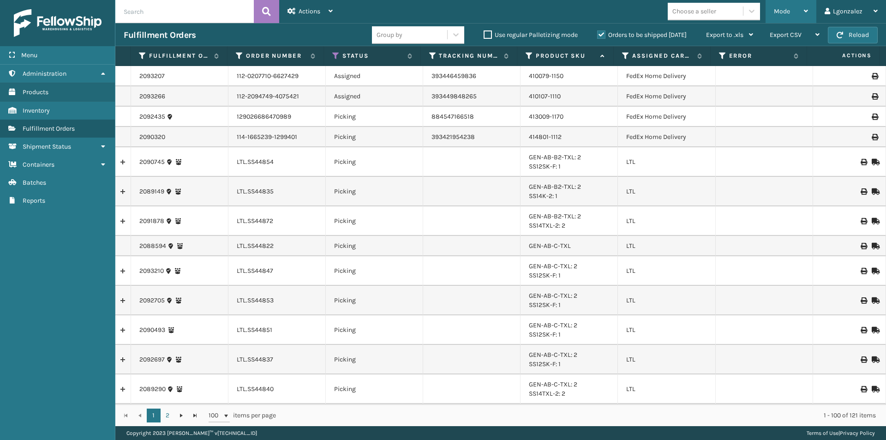
click at [806, 13] on icon at bounding box center [806, 11] width 4 height 6
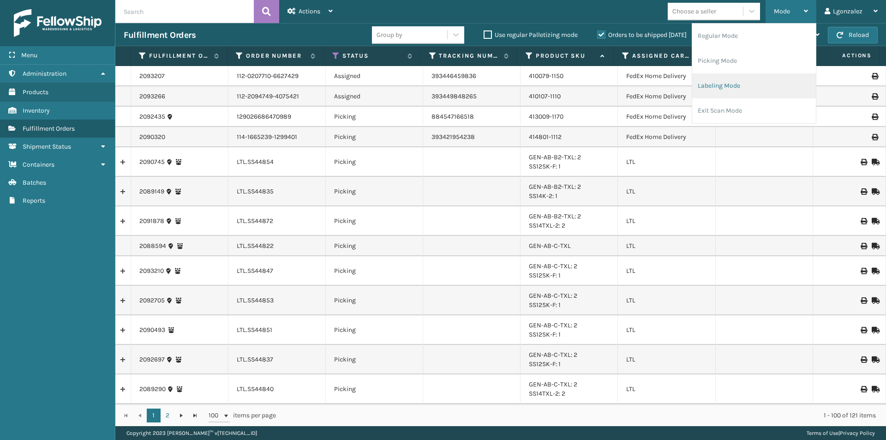
click at [739, 87] on li "Labeling Mode" at bounding box center [754, 85] width 124 height 25
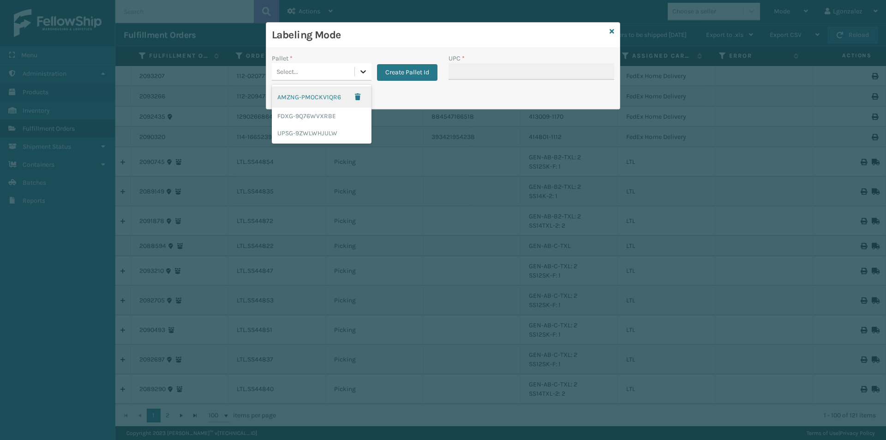
click at [364, 68] on icon at bounding box center [363, 71] width 9 height 9
click at [327, 119] on div "FDXG-9Q76WVXRBE" at bounding box center [322, 116] width 100 height 17
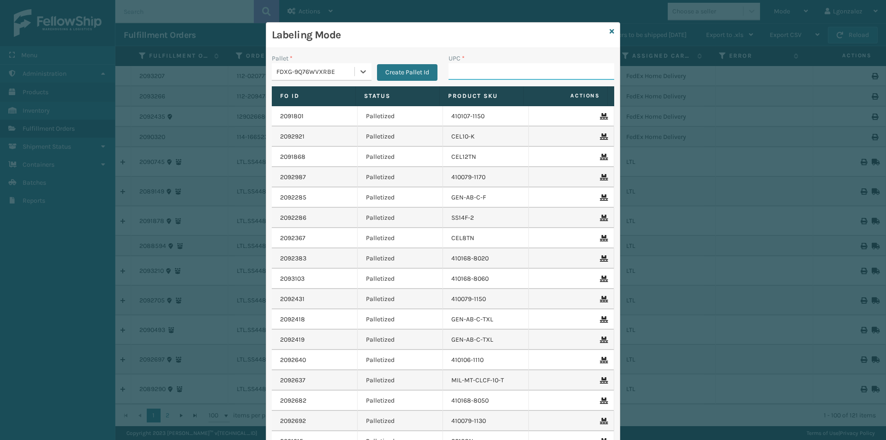
click at [473, 72] on input "UPC *" at bounding box center [531, 71] width 166 height 17
paste input "840985124038"
type input "840985124038"
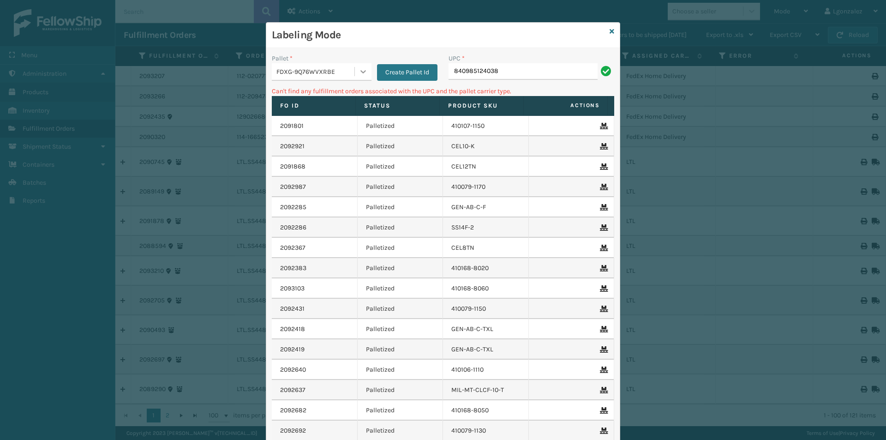
click at [362, 75] on icon at bounding box center [363, 71] width 9 height 9
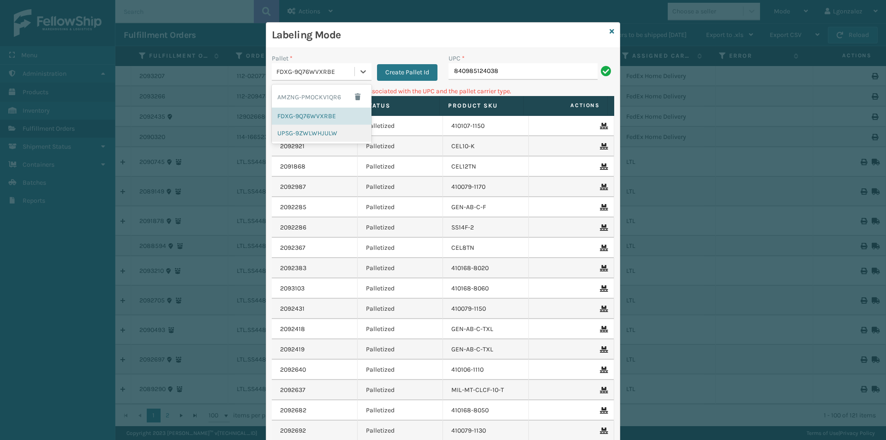
click at [323, 130] on div "UPSG-9ZWLWHJULW" at bounding box center [322, 133] width 100 height 17
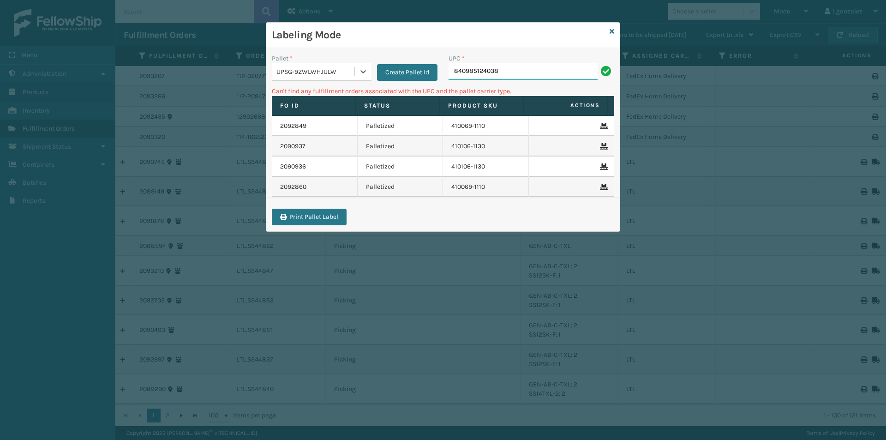
click at [501, 73] on input "840985124038" at bounding box center [522, 71] width 149 height 17
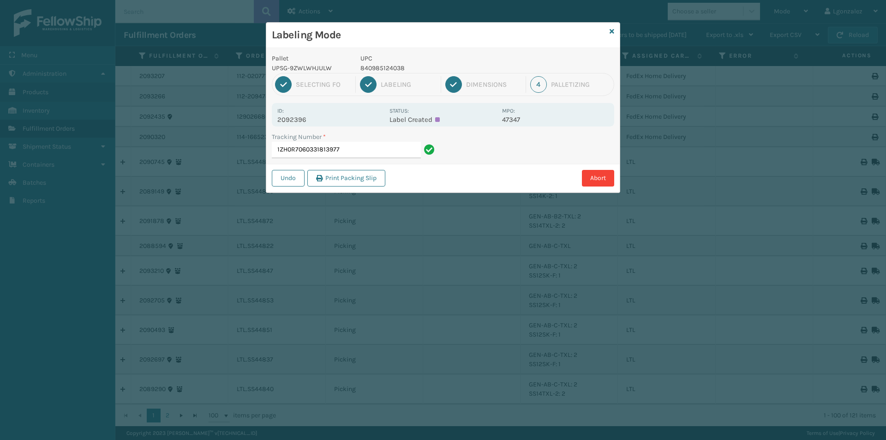
click at [382, 71] on p "840985124038" at bounding box center [428, 68] width 136 height 10
copy p "840985124038"
click at [413, 150] on input "1ZH0R7060331813977" at bounding box center [346, 150] width 149 height 17
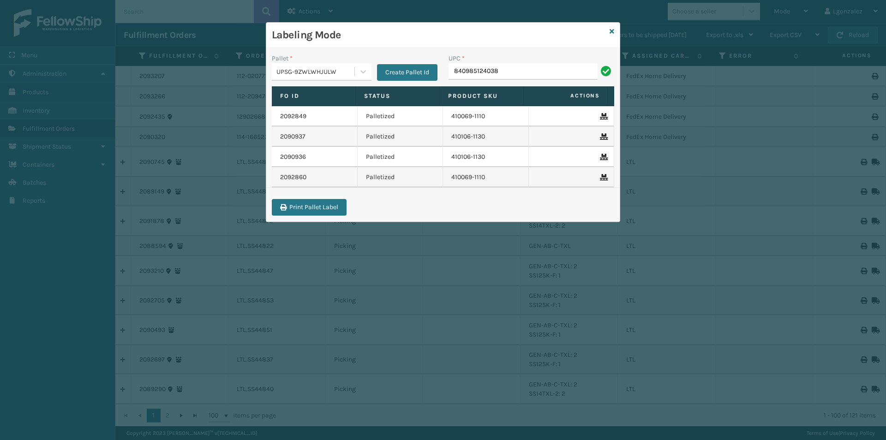
type input "840985124038"
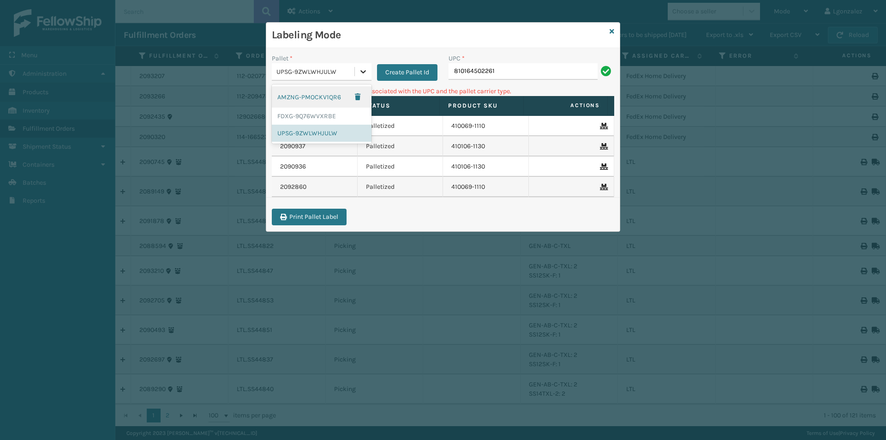
click at [366, 76] on div at bounding box center [363, 71] width 17 height 17
click at [338, 97] on div "AMZNG-PMOCKV1QR6" at bounding box center [322, 96] width 100 height 21
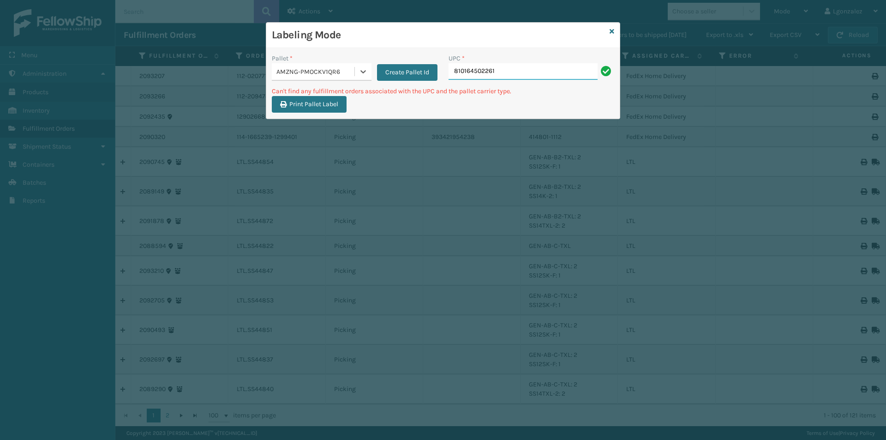
click at [502, 75] on input "810164502261" at bounding box center [522, 71] width 149 height 17
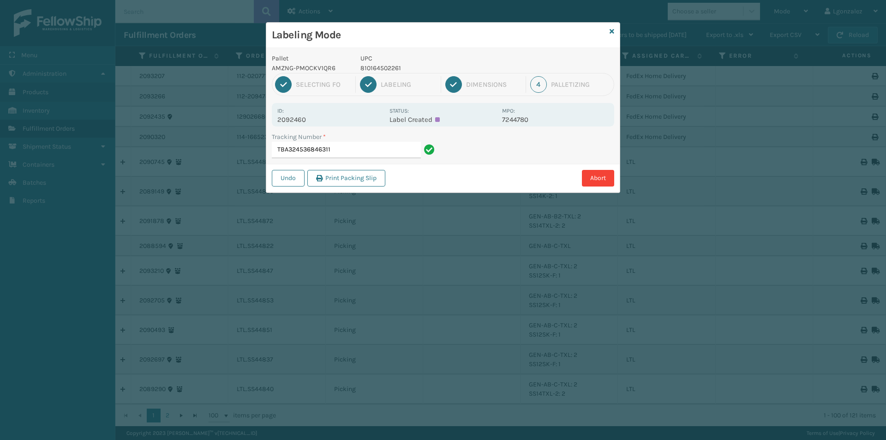
click at [378, 66] on p "810164502261" at bounding box center [428, 68] width 136 height 10
copy p "810164502261"
click at [392, 157] on input "TBA324536846311" at bounding box center [346, 150] width 149 height 17
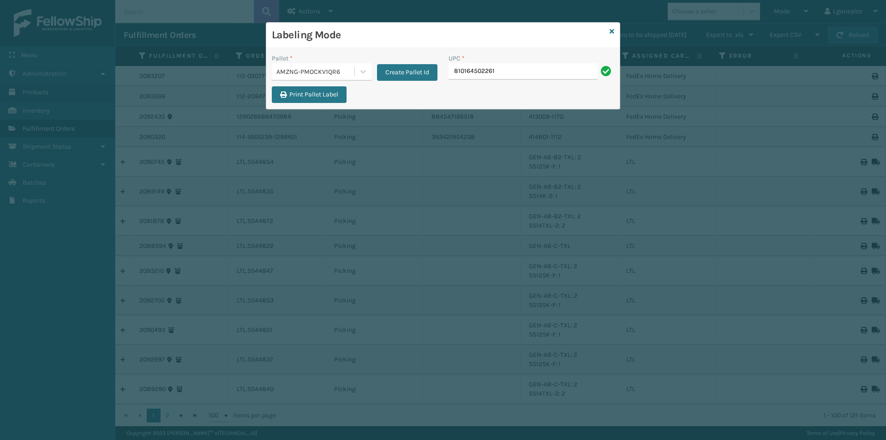
type input "810164502261"
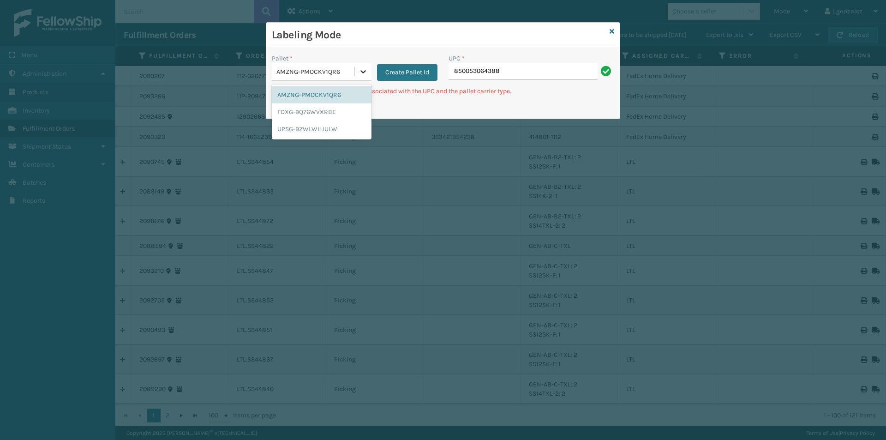
click at [359, 72] on icon at bounding box center [363, 71] width 9 height 9
click at [327, 119] on div "FDXG-9Q76WVXRBE" at bounding box center [322, 111] width 100 height 17
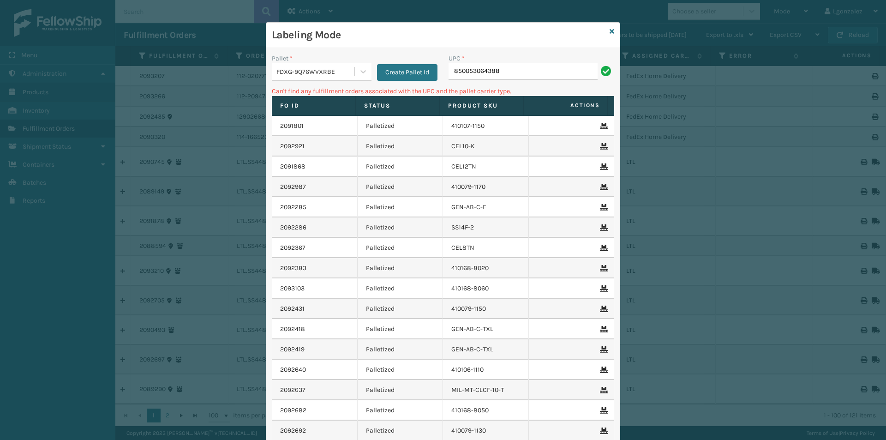
click at [536, 81] on div "UPC * 850053064388" at bounding box center [531, 70] width 177 height 33
click at [531, 76] on input "850053064388" at bounding box center [522, 71] width 149 height 17
click at [355, 68] on div at bounding box center [363, 71] width 17 height 17
click at [330, 133] on div "UPSG-9ZWLWHJULW" at bounding box center [322, 128] width 100 height 17
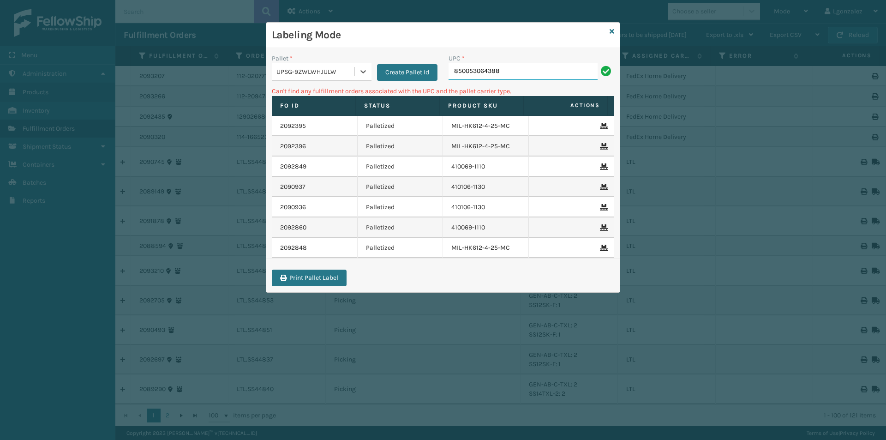
click at [527, 79] on input "850053064388" at bounding box center [522, 71] width 149 height 17
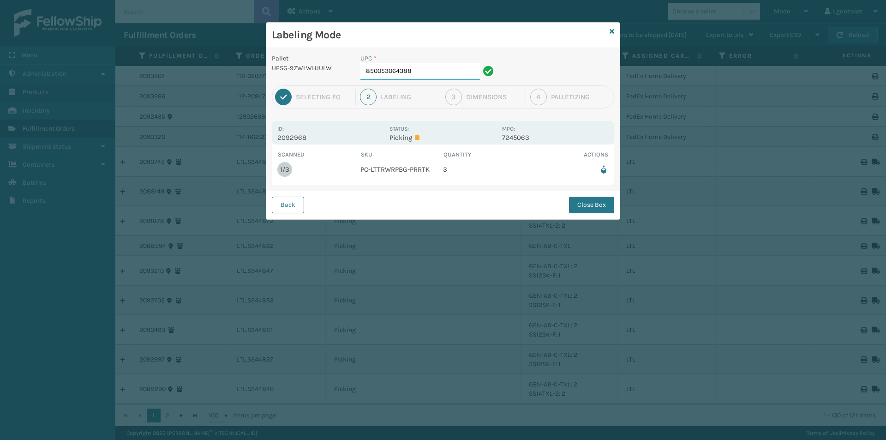
click at [418, 68] on input "850053064388" at bounding box center [420, 71] width 120 height 17
click at [595, 208] on button "Close Box" at bounding box center [591, 205] width 45 height 17
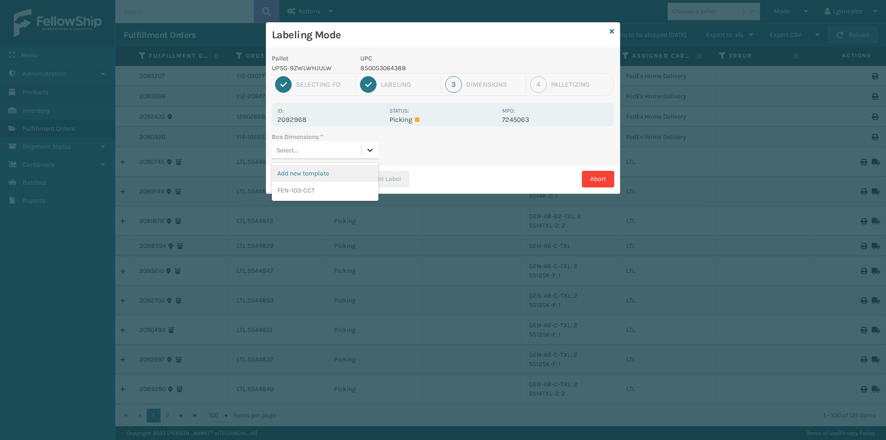
click at [371, 156] on div at bounding box center [370, 150] width 17 height 17
click at [333, 198] on div "FEN-103-CCT" at bounding box center [325, 190] width 107 height 17
click at [376, 178] on button "Print Label" at bounding box center [381, 179] width 57 height 17
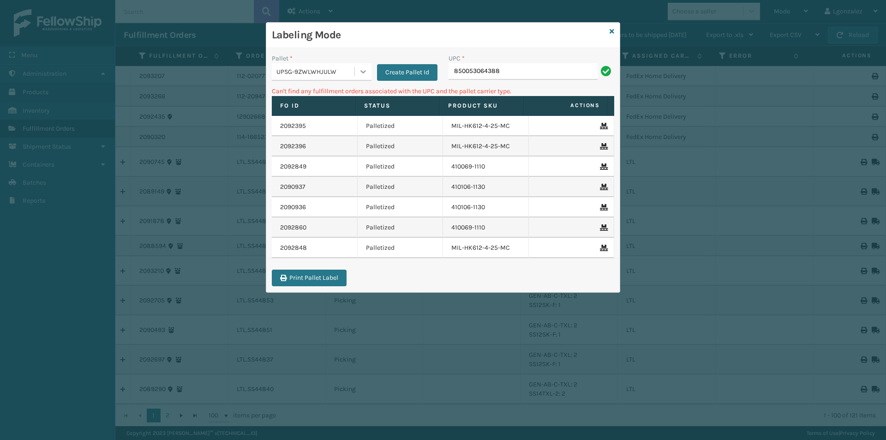
click at [359, 75] on icon at bounding box center [363, 71] width 9 height 9
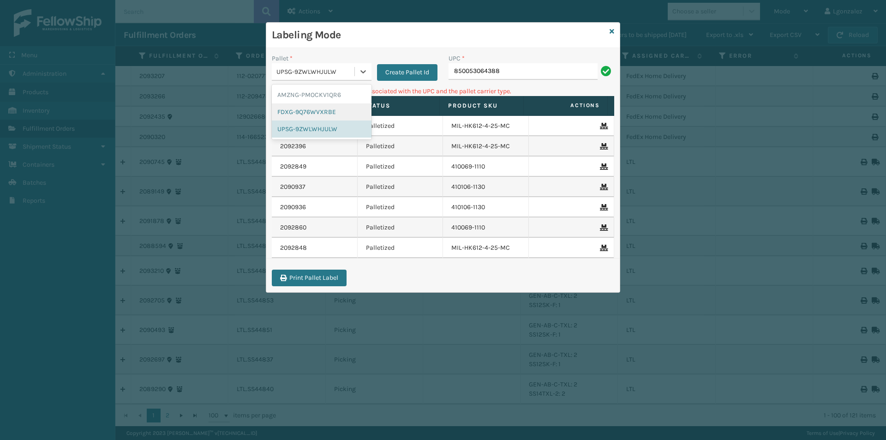
click at [314, 111] on div "FDXG-9Q76WVXRBE" at bounding box center [322, 111] width 100 height 17
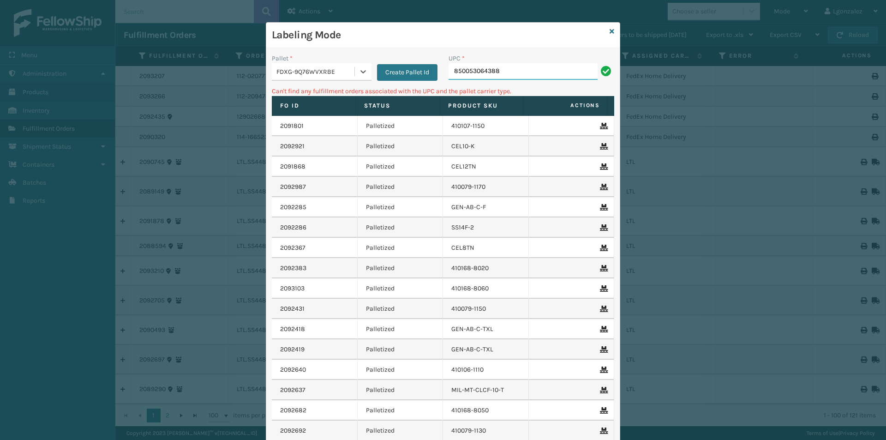
click at [506, 70] on input "850053064388" at bounding box center [522, 71] width 149 height 17
drag, startPoint x: 360, startPoint y: 72, endPoint x: 342, endPoint y: 84, distance: 21.0
click at [360, 72] on icon at bounding box center [363, 71] width 6 height 3
click at [332, 97] on div "AMZNG-PMOCKV1QR6" at bounding box center [322, 94] width 100 height 17
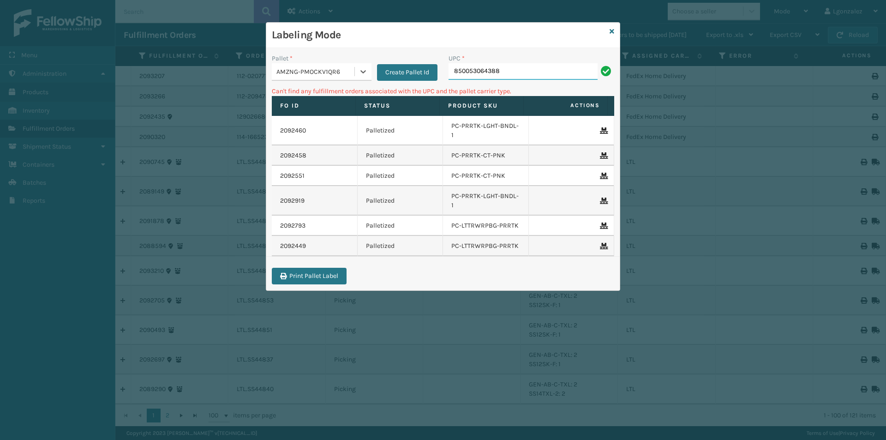
click at [523, 72] on input "850053064388" at bounding box center [522, 71] width 149 height 17
click at [609, 27] on div "Labeling Mode" at bounding box center [442, 35] width 353 height 25
click at [612, 31] on icon at bounding box center [612, 31] width 5 height 6
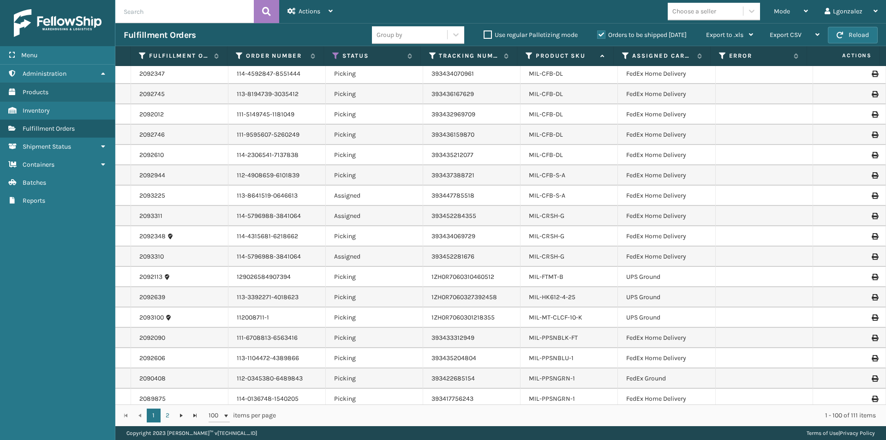
scroll to position [1849, 0]
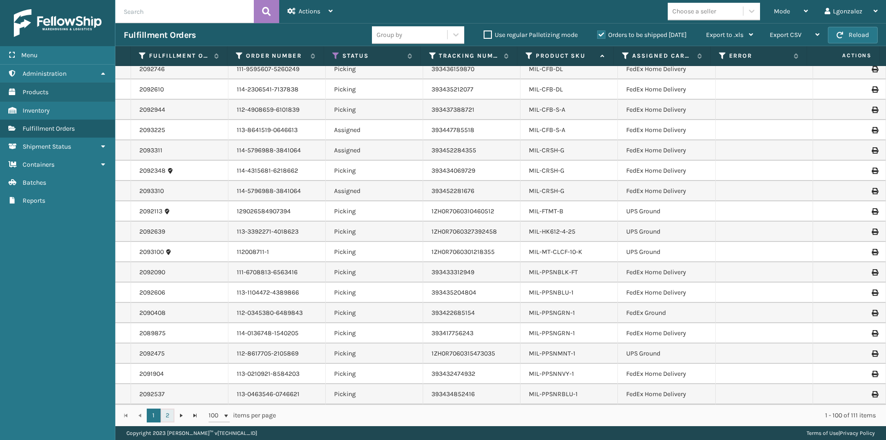
click at [168, 414] on link "2" at bounding box center [168, 415] width 14 height 14
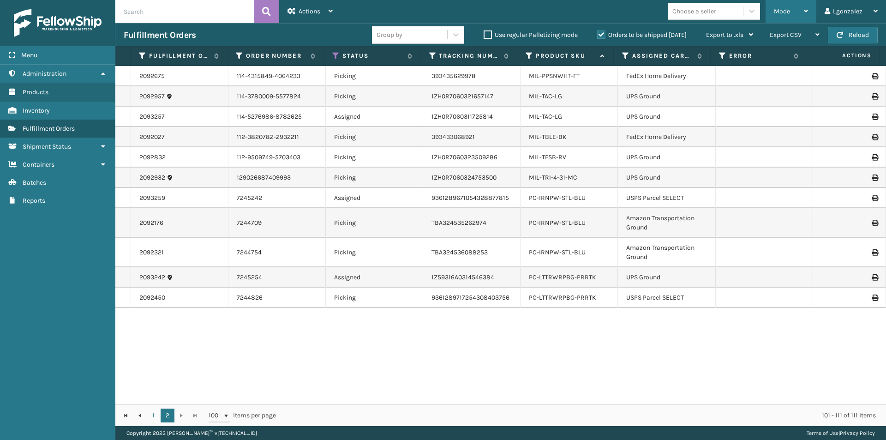
click at [795, 13] on div "Mode" at bounding box center [791, 11] width 34 height 23
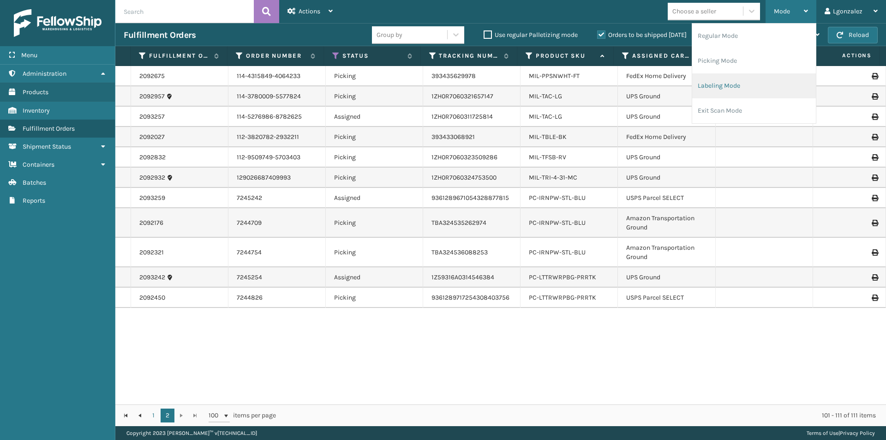
click at [713, 84] on li "Labeling Mode" at bounding box center [754, 85] width 124 height 25
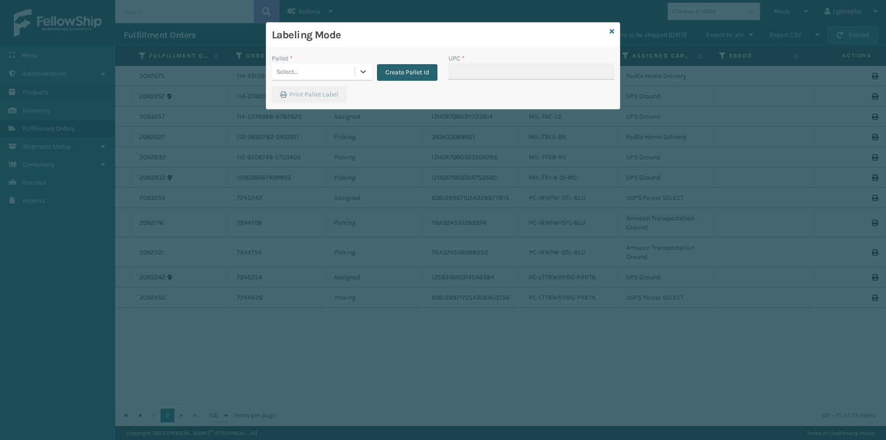
click at [395, 67] on button "Create Pallet Id" at bounding box center [407, 72] width 60 height 17
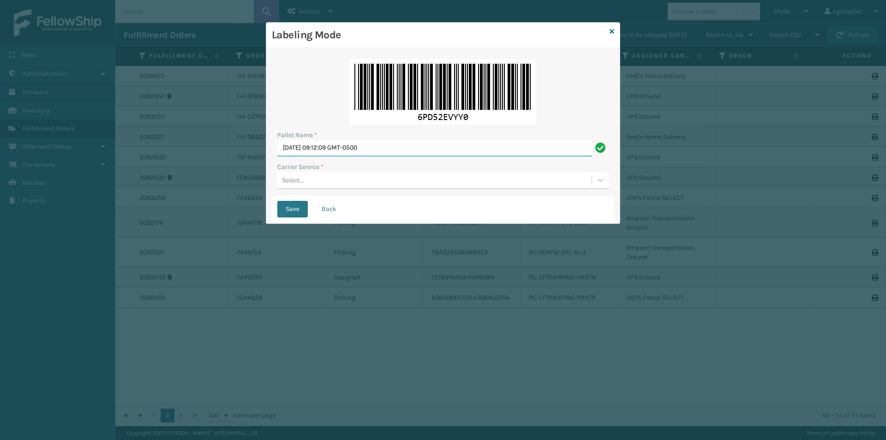
click at [332, 147] on input "[DATE] 09:12:09 GMT-0500" at bounding box center [434, 148] width 315 height 17
type input "[GEOGRAPHIC_DATA]."
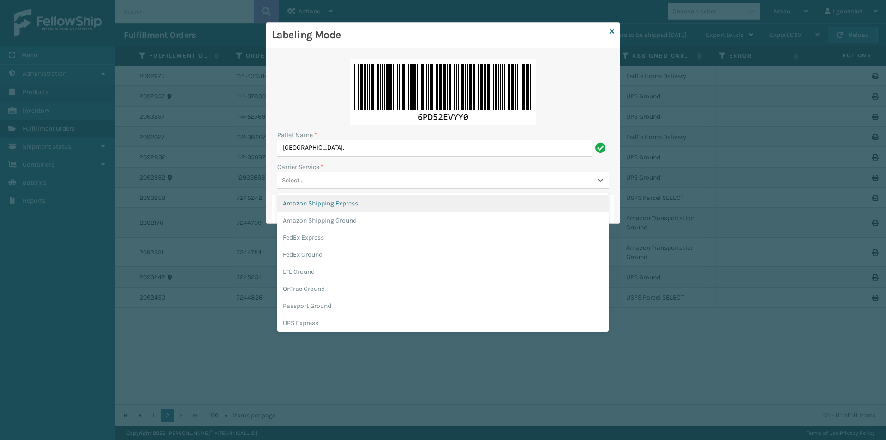
click at [319, 179] on div "Select..." at bounding box center [434, 180] width 314 height 15
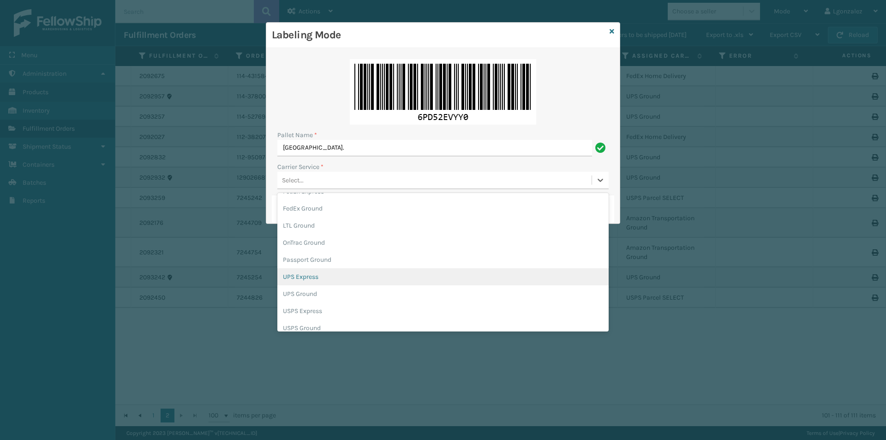
scroll to position [53, 0]
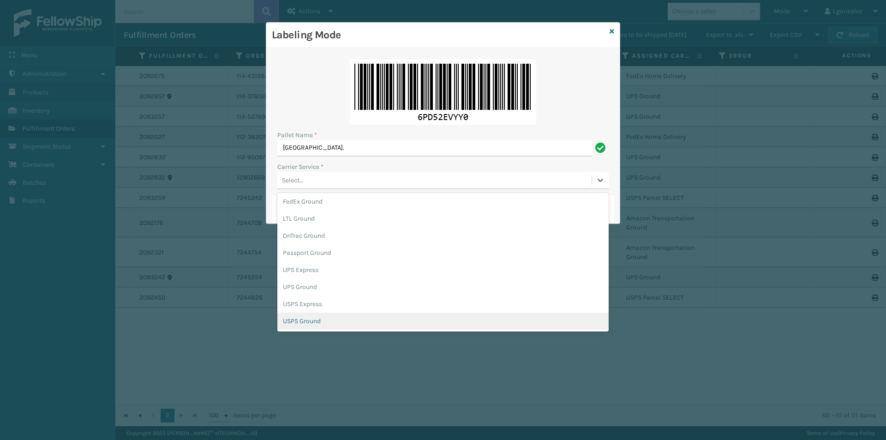
click at [312, 319] on div "USPS Ground" at bounding box center [442, 320] width 331 height 17
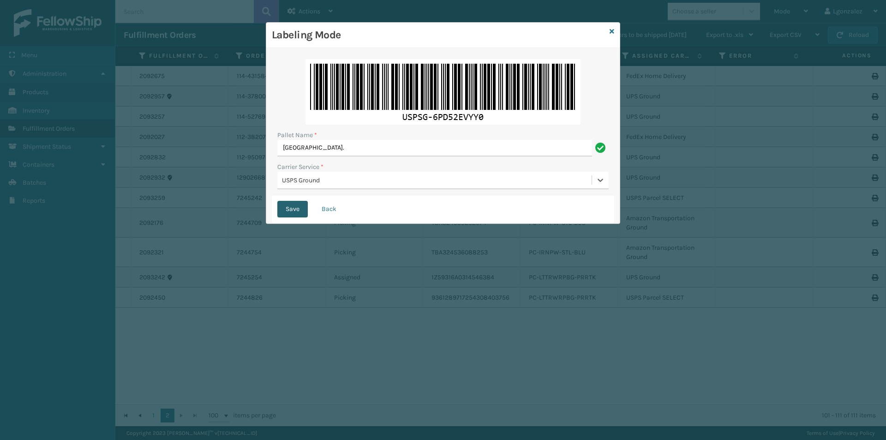
click at [290, 211] on button "Save" at bounding box center [292, 209] width 30 height 17
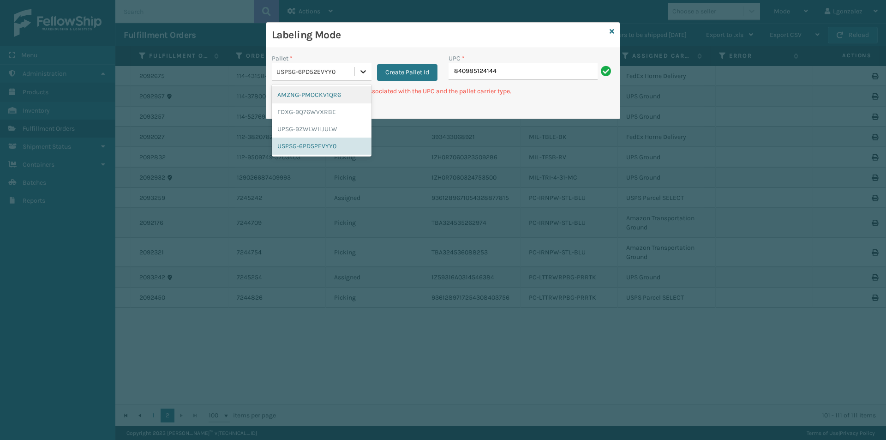
click at [358, 72] on div at bounding box center [363, 71] width 17 height 17
click at [327, 114] on div "FDXG-9Q76WVXRBE" at bounding box center [322, 111] width 100 height 17
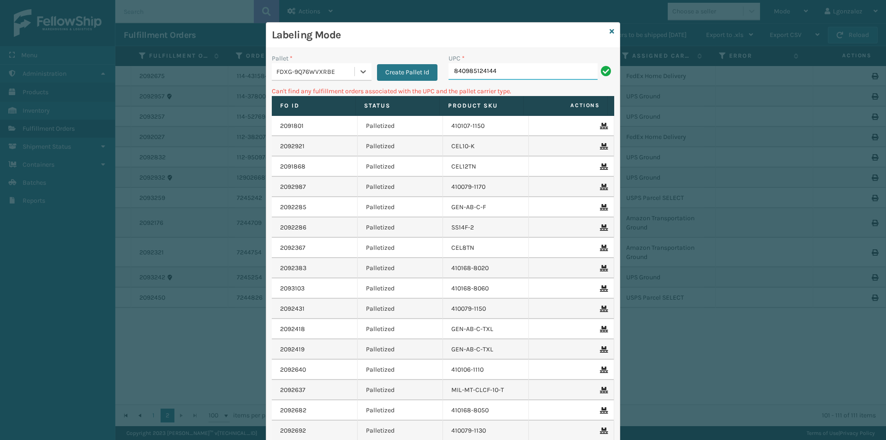
click at [501, 78] on input "840985124144" at bounding box center [522, 71] width 149 height 17
click at [359, 74] on icon at bounding box center [363, 71] width 9 height 9
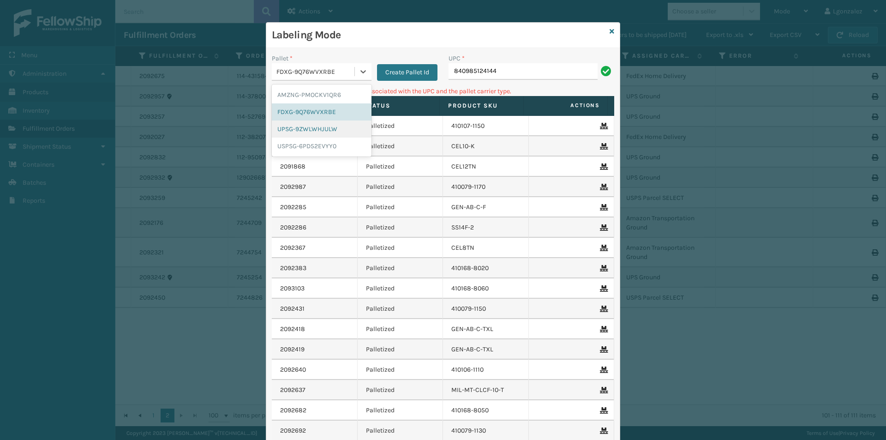
click at [313, 130] on div "UPSG-9ZWLWHJULW" at bounding box center [322, 128] width 100 height 17
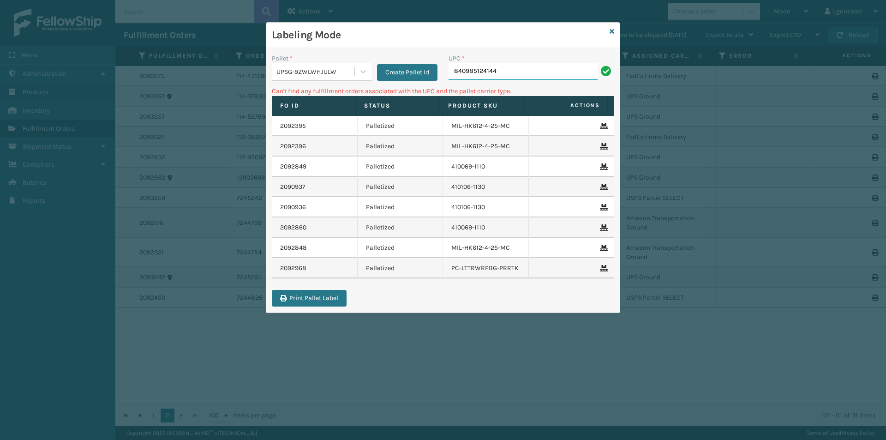
click at [548, 75] on input "840985124144" at bounding box center [522, 71] width 149 height 17
click at [359, 73] on icon at bounding box center [363, 71] width 9 height 9
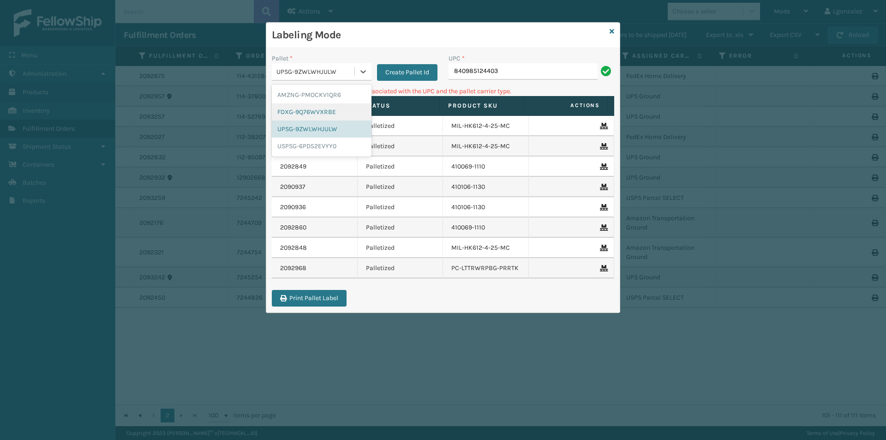
click at [330, 110] on div "FDXG-9Q76WVXRBE" at bounding box center [322, 111] width 100 height 17
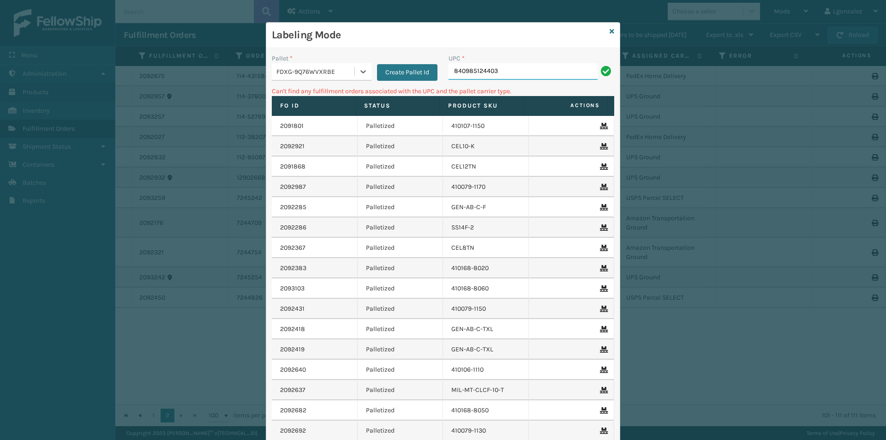
click at [502, 66] on input "840985124403" at bounding box center [522, 71] width 149 height 17
click at [357, 76] on div at bounding box center [363, 71] width 17 height 17
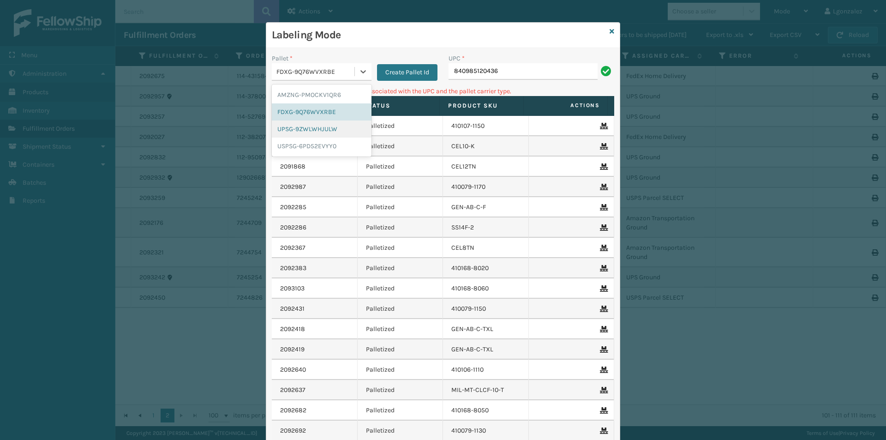
click at [341, 127] on div "UPSG-9ZWLWHJULW" at bounding box center [322, 128] width 100 height 17
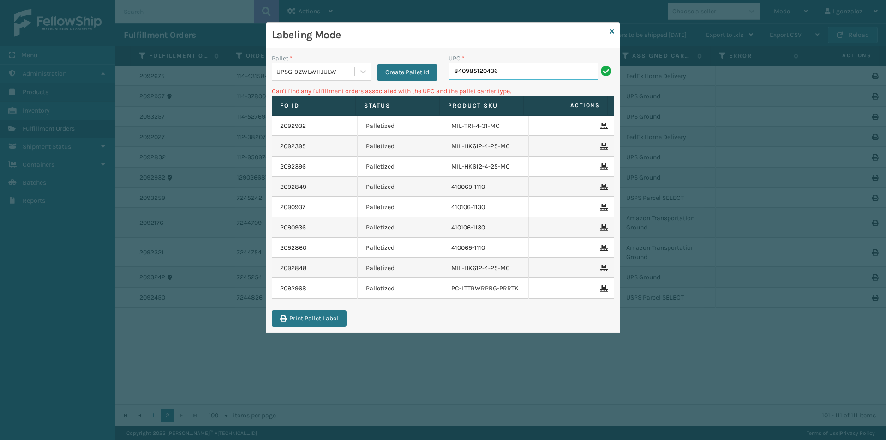
click at [503, 66] on input "840985120436" at bounding box center [522, 71] width 149 height 17
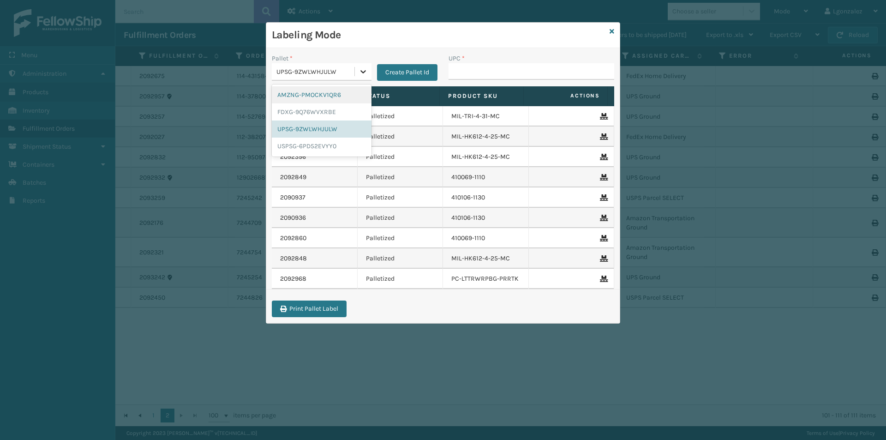
click at [364, 71] on icon at bounding box center [363, 71] width 9 height 9
click at [335, 110] on div "FDXG-9Q76WVXRBE" at bounding box center [322, 111] width 100 height 17
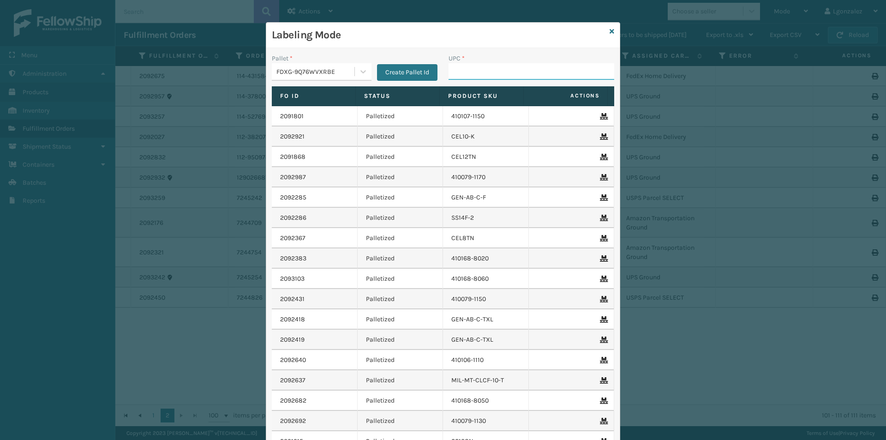
click at [463, 78] on input "UPC *" at bounding box center [531, 71] width 166 height 17
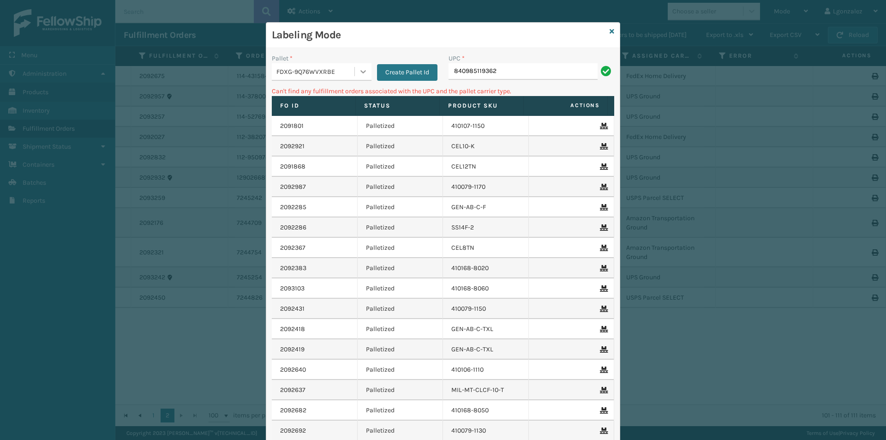
click at [359, 71] on icon at bounding box center [363, 71] width 9 height 9
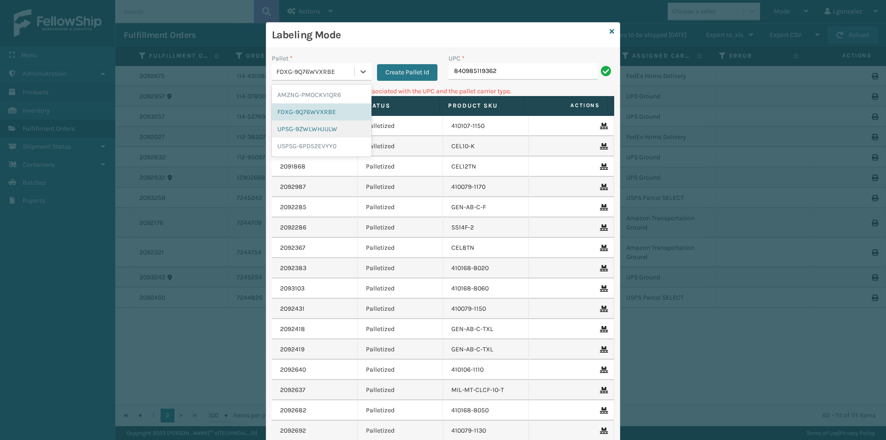
click at [318, 131] on div "UPSG-9ZWLWHJULW" at bounding box center [322, 128] width 100 height 17
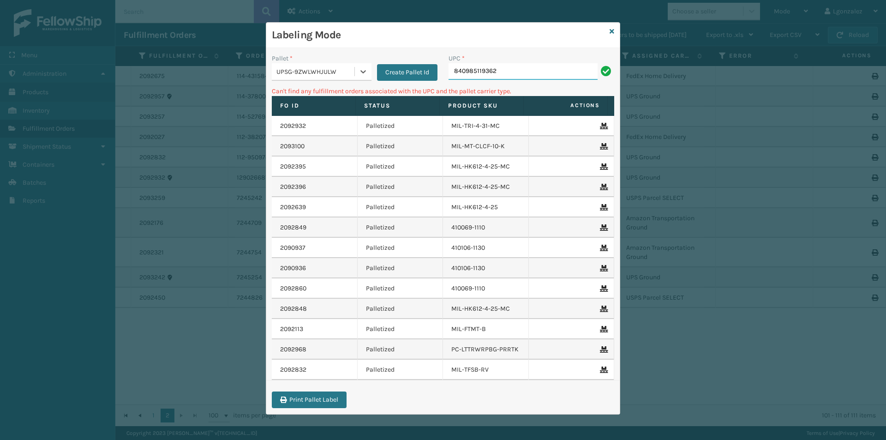
click at [520, 72] on input "840985119362" at bounding box center [522, 71] width 149 height 17
click at [365, 76] on div at bounding box center [363, 71] width 17 height 17
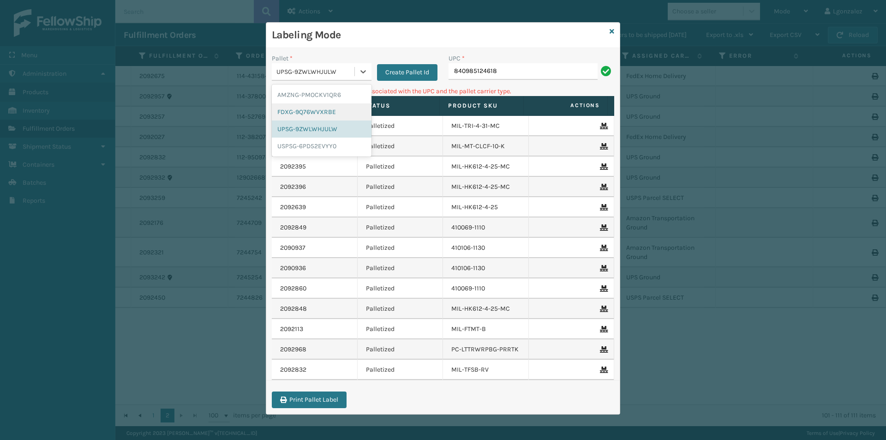
click at [327, 115] on div "FDXG-9Q76WVXRBE" at bounding box center [322, 111] width 100 height 17
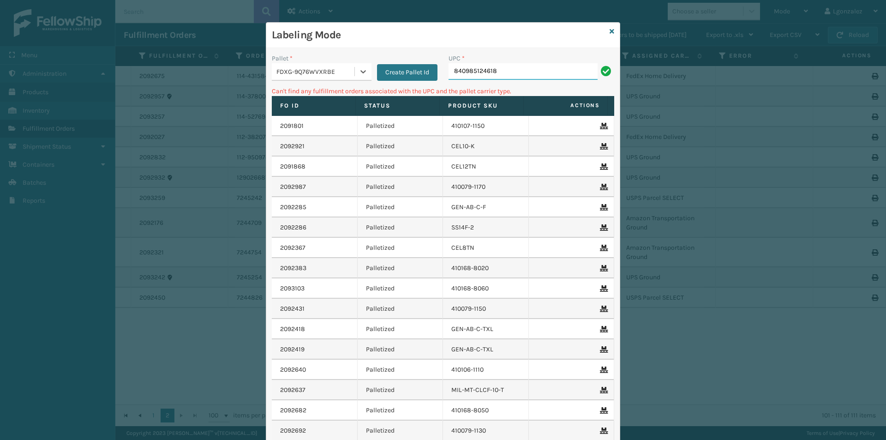
click at [511, 69] on input "840985124618" at bounding box center [522, 71] width 149 height 17
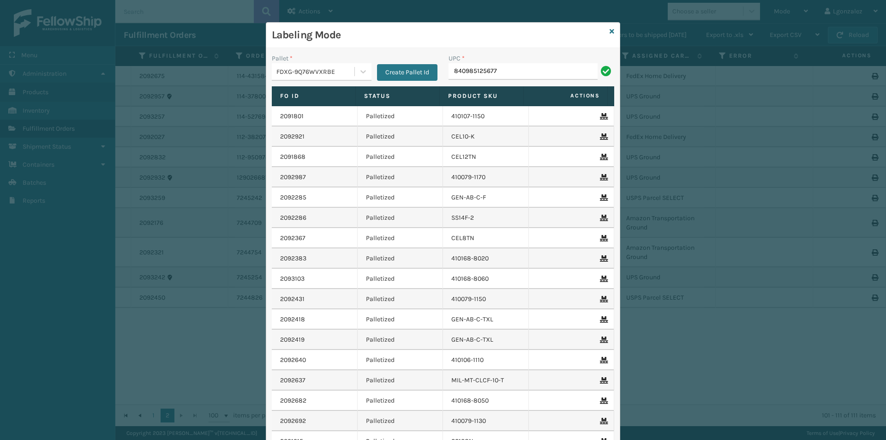
type input "840985125677"
type input "840985126315"
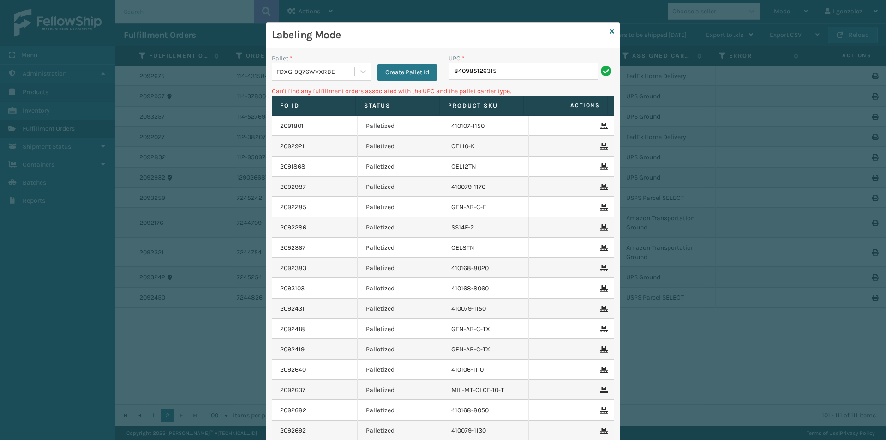
click at [362, 61] on div "Pallet *" at bounding box center [322, 59] width 100 height 10
click at [362, 69] on icon at bounding box center [363, 71] width 9 height 9
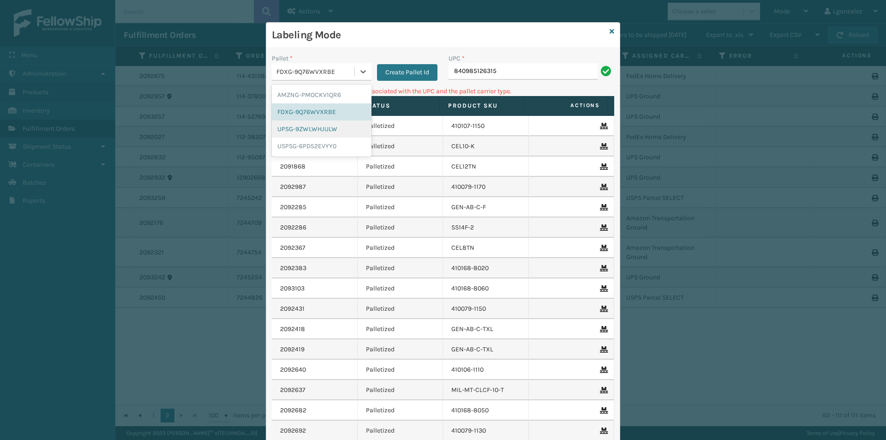
click at [309, 135] on div "UPSG-9ZWLWHJULW" at bounding box center [322, 128] width 100 height 17
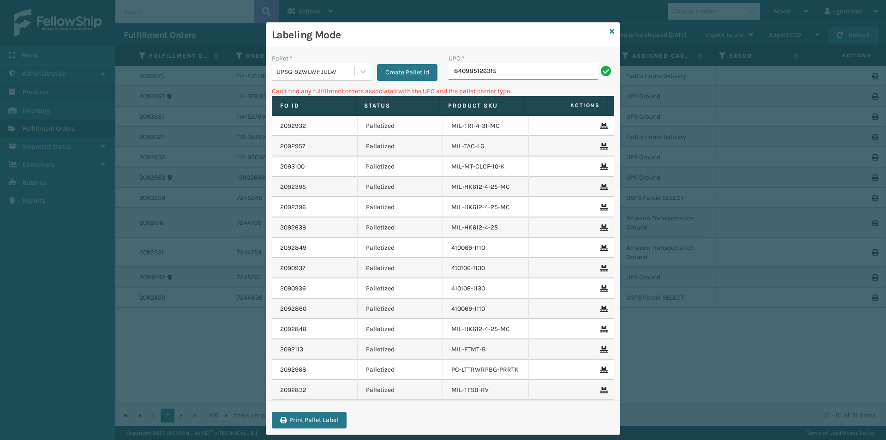
click at [504, 66] on input "840985126315" at bounding box center [522, 71] width 149 height 17
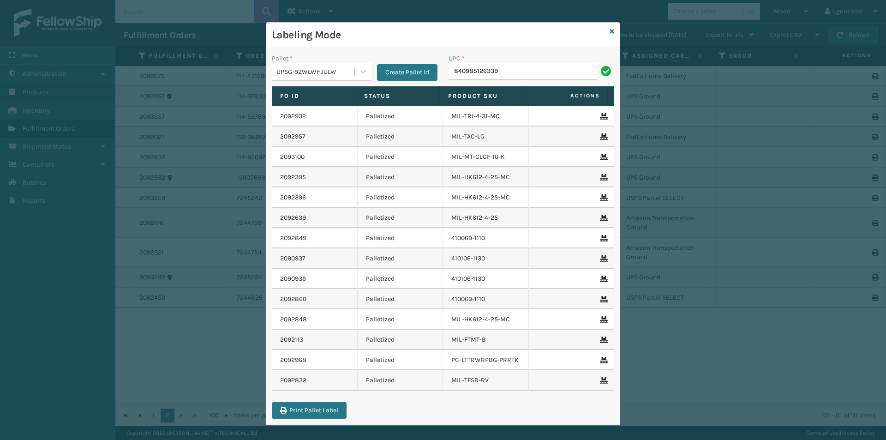
type input "840985126339"
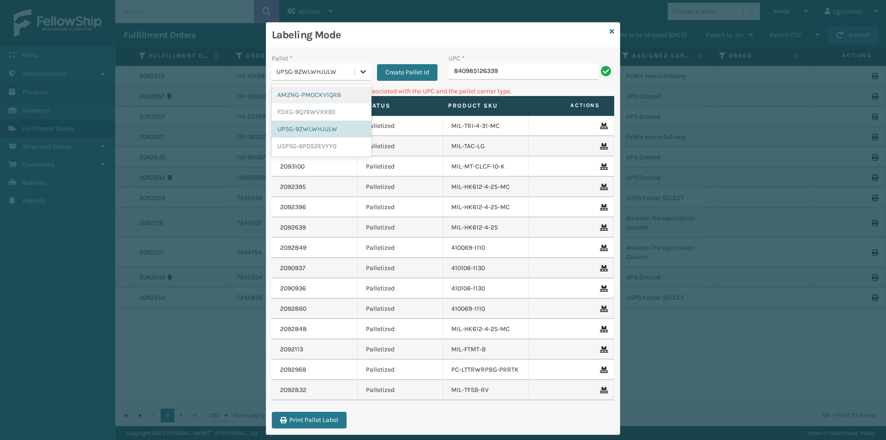
click at [359, 74] on icon at bounding box center [363, 71] width 9 height 9
click at [315, 116] on div "FDXG-9Q76WVXRBE" at bounding box center [322, 111] width 100 height 17
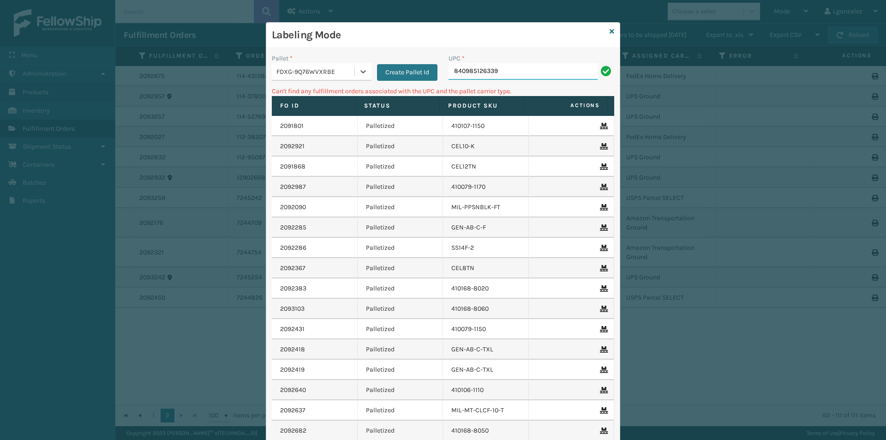
click at [510, 69] on input "840985126339" at bounding box center [522, 71] width 149 height 17
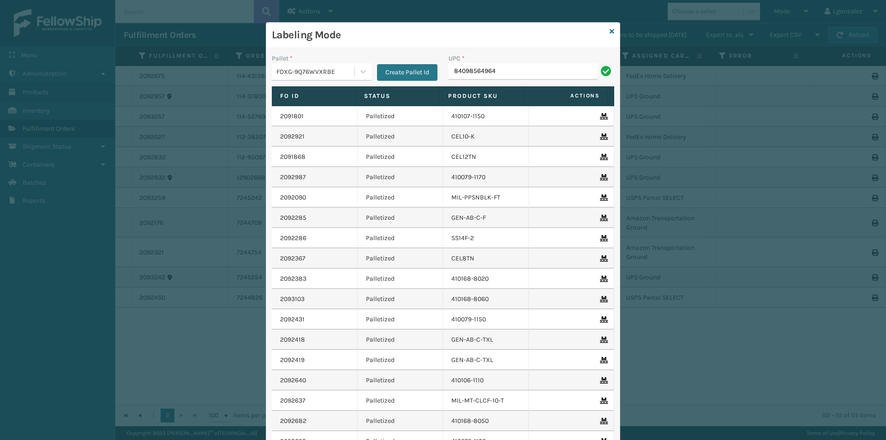
type input "84098564964"
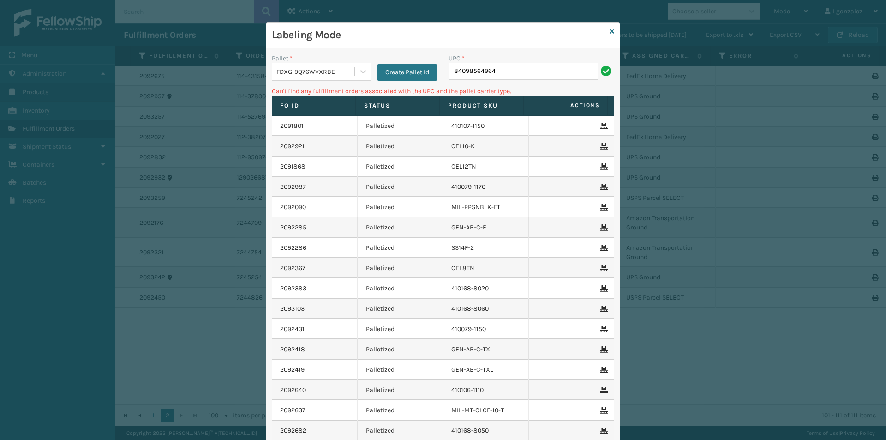
click at [473, 69] on input "84098564964" at bounding box center [522, 71] width 149 height 17
type input "840985124564"
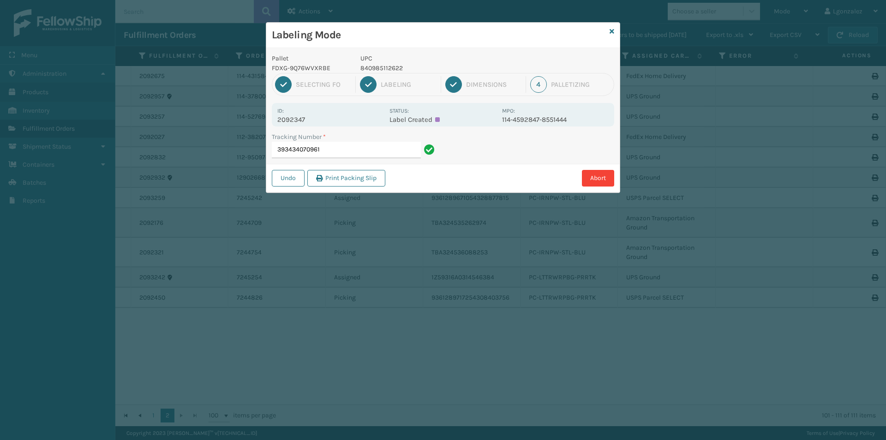
click at [384, 72] on p "840985112622" at bounding box center [428, 68] width 136 height 10
copy p "840985112622"
click at [391, 145] on input "393434070961" at bounding box center [346, 150] width 149 height 17
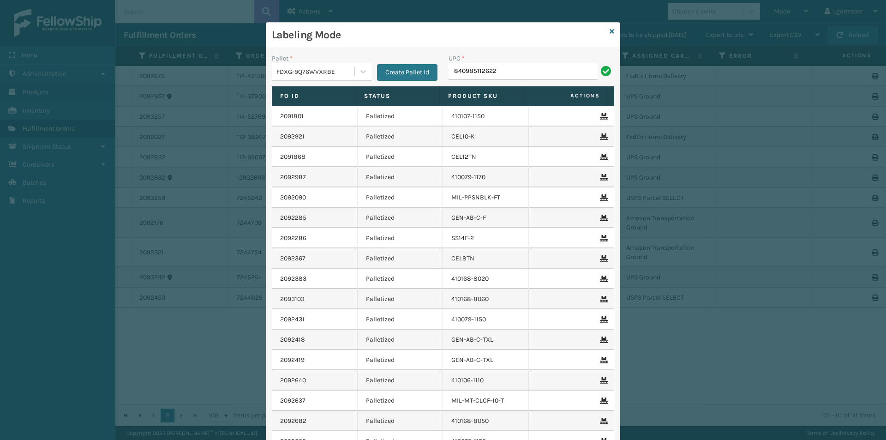
type input "840985112622"
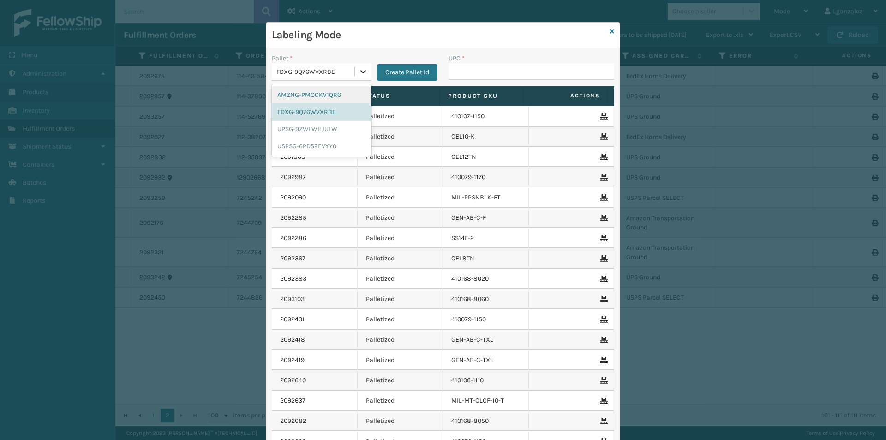
click at [359, 72] on icon at bounding box center [363, 71] width 9 height 9
click at [329, 132] on div "UPSG-9ZWLWHJULW" at bounding box center [322, 128] width 100 height 17
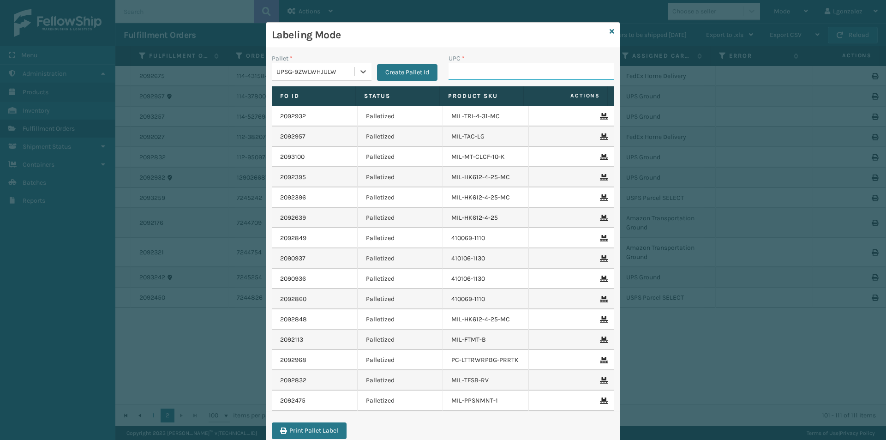
click at [453, 72] on input "UPC *" at bounding box center [531, 71] width 166 height 17
type input "810090933481"
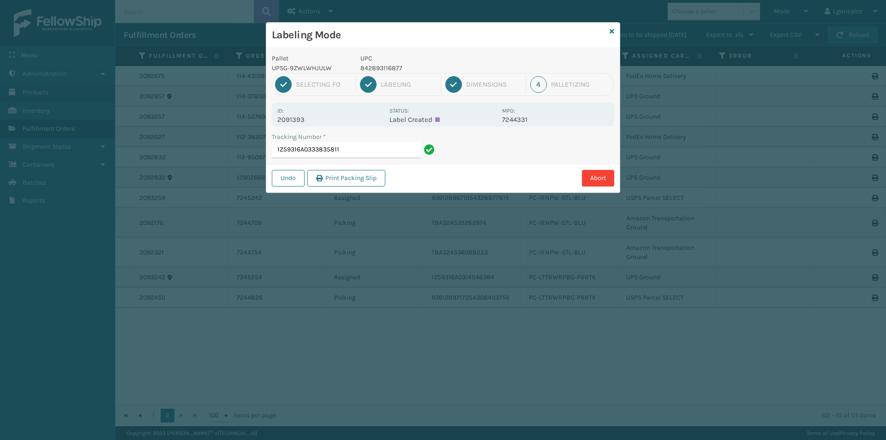
click at [386, 65] on p "842893116877" at bounding box center [428, 68] width 136 height 10
click at [377, 151] on input "1Z59316A0333835811" at bounding box center [346, 150] width 149 height 17
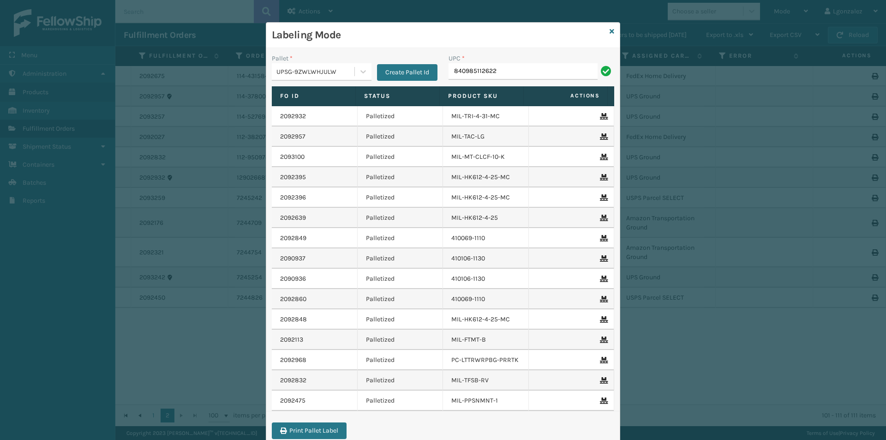
type input "840985112622"
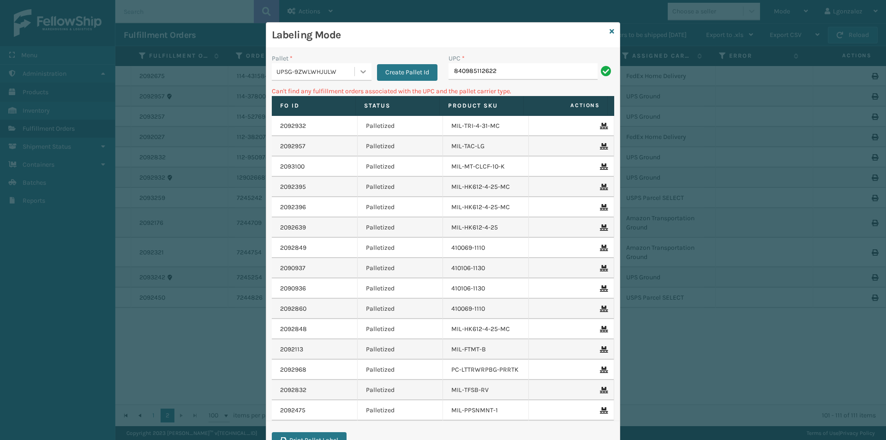
click at [364, 73] on icon at bounding box center [363, 71] width 9 height 9
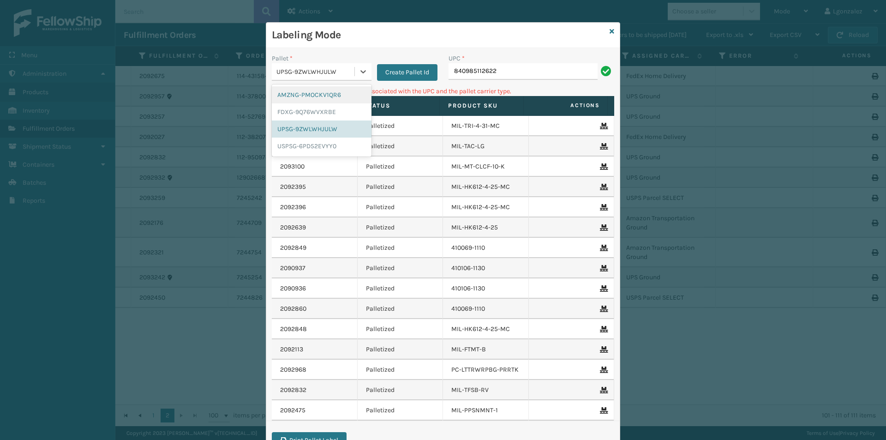
click at [337, 96] on div "AMZNG-PMOCKV1QR6" at bounding box center [322, 94] width 100 height 17
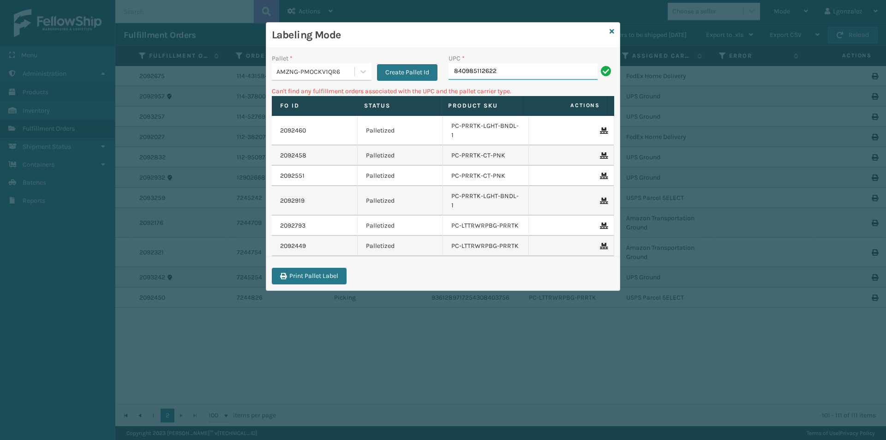
click at [538, 72] on input "840985112622" at bounding box center [522, 71] width 149 height 17
click at [538, 73] on input "840985112622" at bounding box center [522, 71] width 149 height 17
click at [367, 71] on icon at bounding box center [363, 71] width 9 height 9
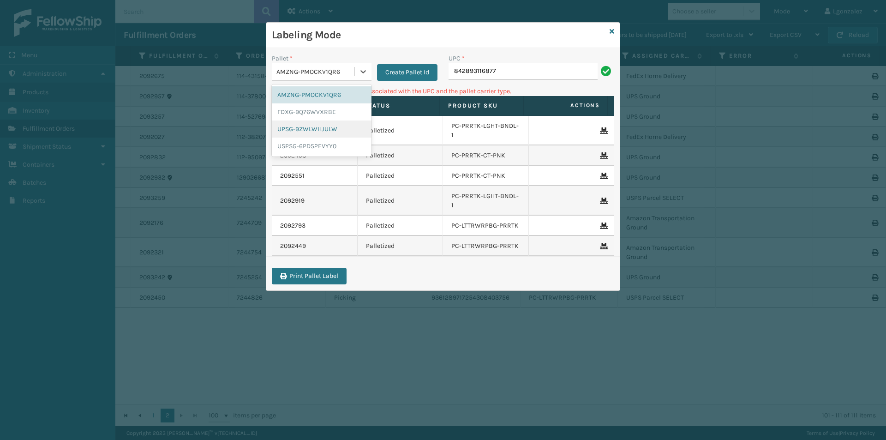
drag, startPoint x: 336, startPoint y: 128, endPoint x: 367, endPoint y: 118, distance: 32.5
click at [337, 128] on div "UPSG-9ZWLWHJULW" at bounding box center [322, 128] width 100 height 17
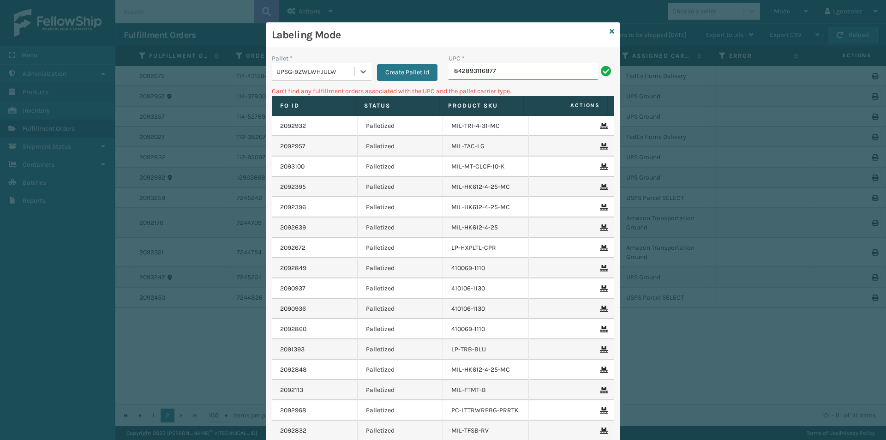
click at [552, 66] on input "842893116877" at bounding box center [522, 71] width 149 height 17
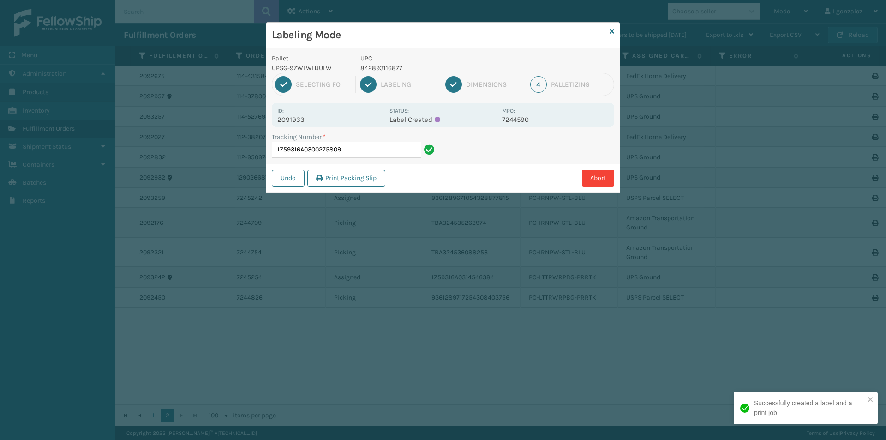
click at [376, 72] on p "842893116877" at bounding box center [428, 68] width 136 height 10
click at [378, 68] on p "842893116877" at bounding box center [428, 68] width 136 height 10
copy p "842893116877"
click at [394, 152] on input "1Z59316A0300275809" at bounding box center [346, 150] width 149 height 17
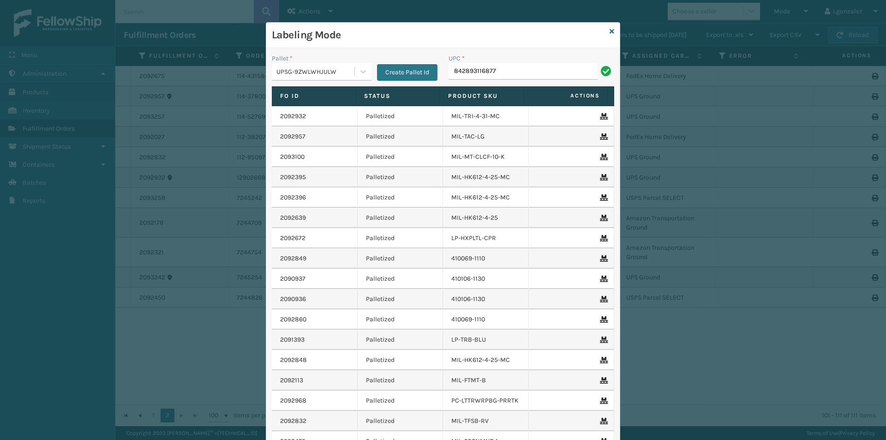
type input "842893116877"
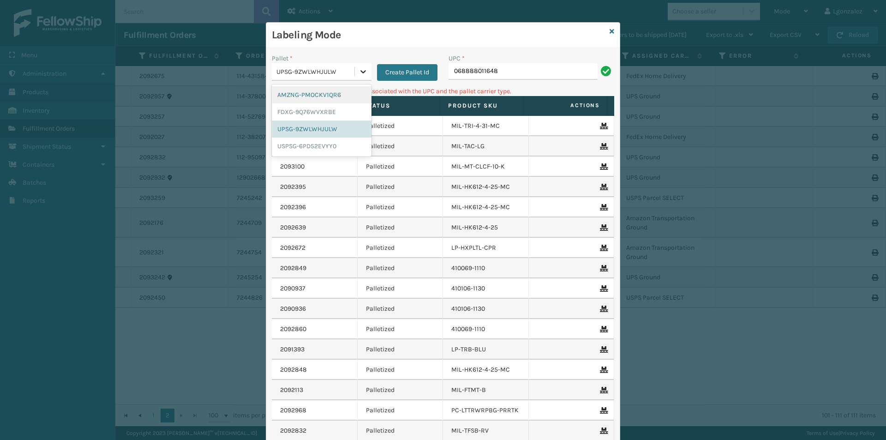
click at [362, 77] on div at bounding box center [363, 71] width 17 height 17
click at [329, 96] on div "AMZNG-PMOCKV1QR6" at bounding box center [322, 94] width 100 height 17
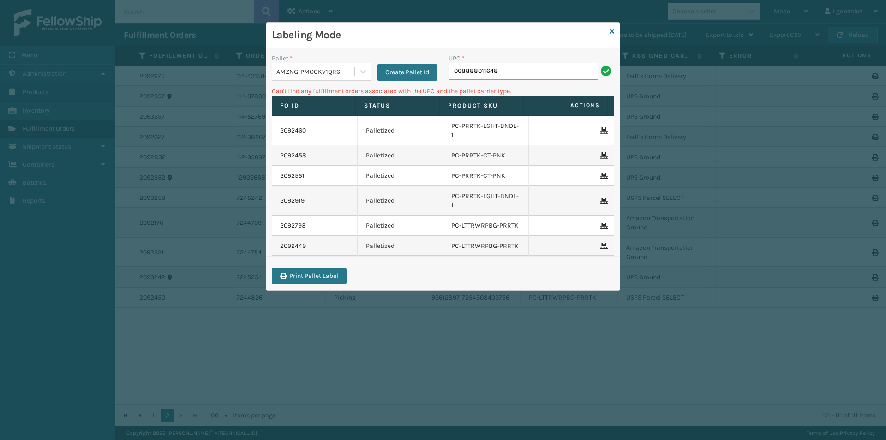
click at [516, 67] on input "068888011648" at bounding box center [522, 71] width 149 height 17
click at [358, 67] on div at bounding box center [363, 71] width 17 height 17
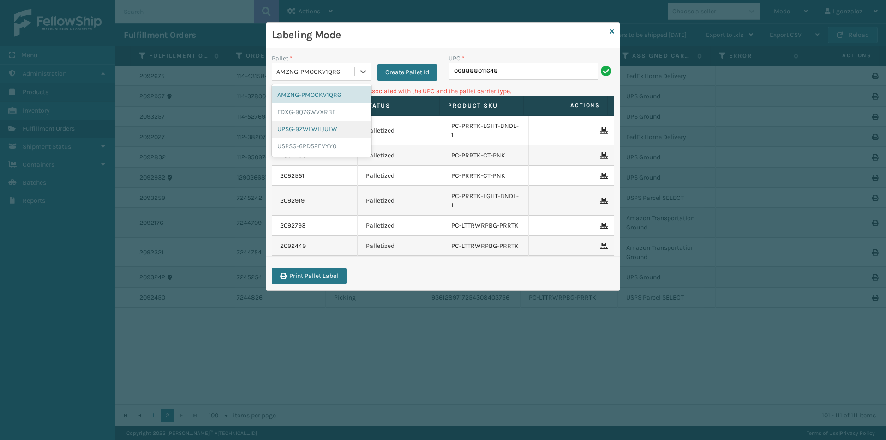
drag, startPoint x: 346, startPoint y: 127, endPoint x: 407, endPoint y: 71, distance: 83.0
click at [348, 124] on div "UPSG-9ZWLWHJULW" at bounding box center [322, 128] width 100 height 17
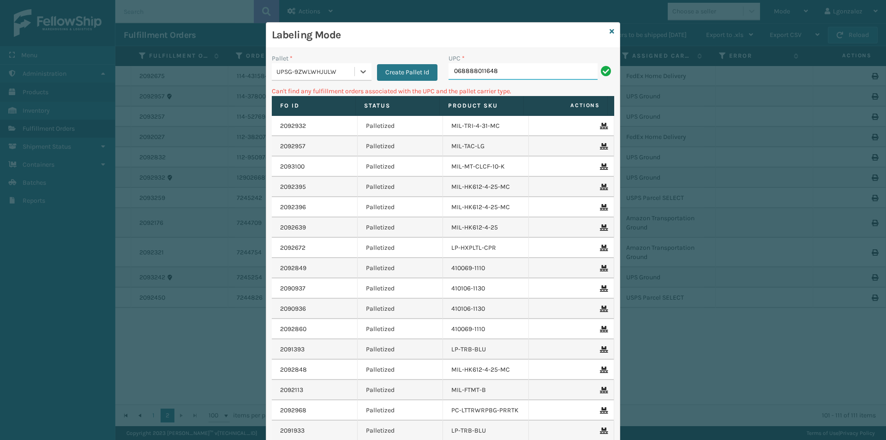
click at [451, 75] on input "068888011648" at bounding box center [522, 71] width 149 height 17
type input "68888011648"
click at [363, 71] on icon at bounding box center [363, 71] width 9 height 9
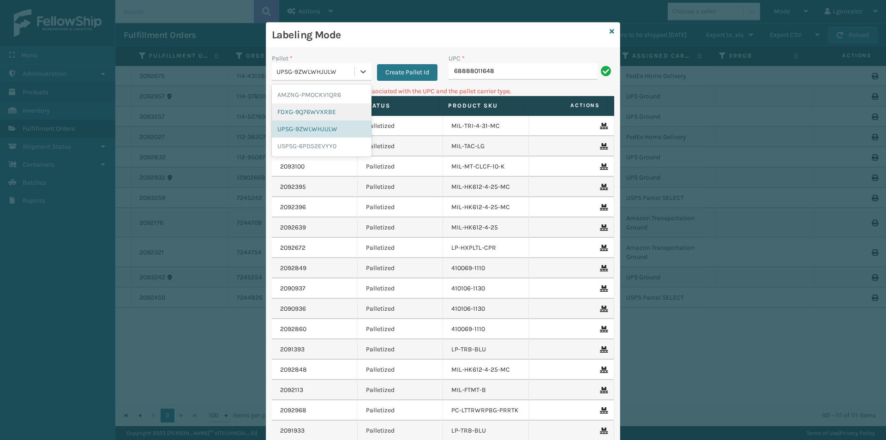
drag, startPoint x: 342, startPoint y: 112, endPoint x: 425, endPoint y: 85, distance: 87.3
click at [342, 111] on div "FDXG-9Q76WVXRBE" at bounding box center [322, 111] width 100 height 17
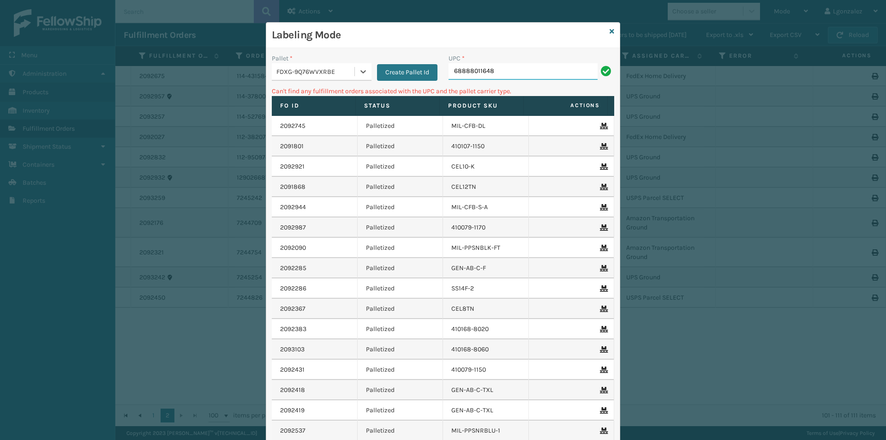
click at [502, 72] on input "68888011648" at bounding box center [522, 71] width 149 height 17
click at [450, 72] on input "68888011648" at bounding box center [522, 71] width 149 height 17
click at [494, 69] on input "068888011648" at bounding box center [522, 71] width 149 height 17
type input "068888011648"
click at [610, 28] on icon at bounding box center [612, 31] width 5 height 6
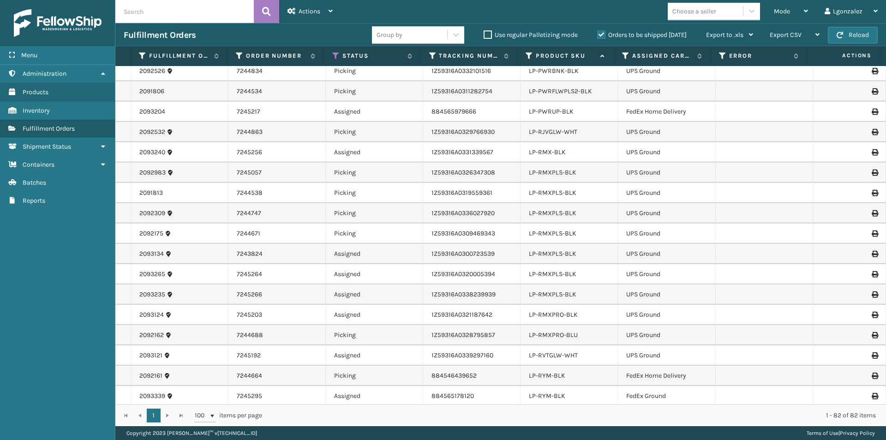
scroll to position [831, 0]
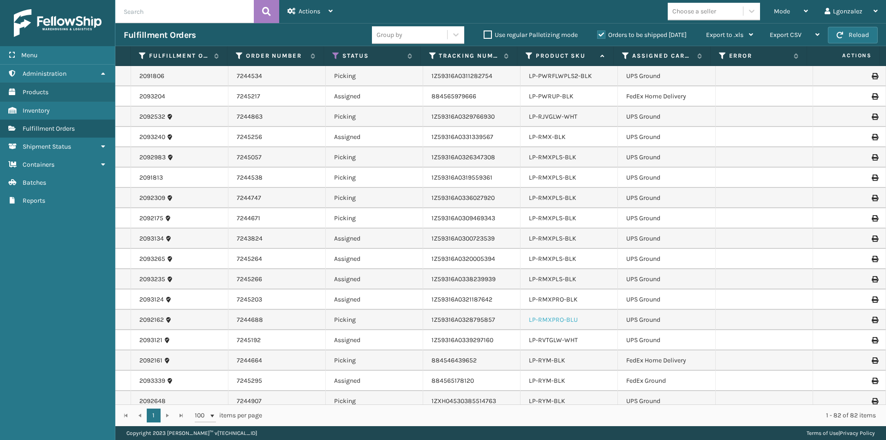
click at [562, 322] on link "LP-RMXPRO-BLU" at bounding box center [553, 320] width 49 height 8
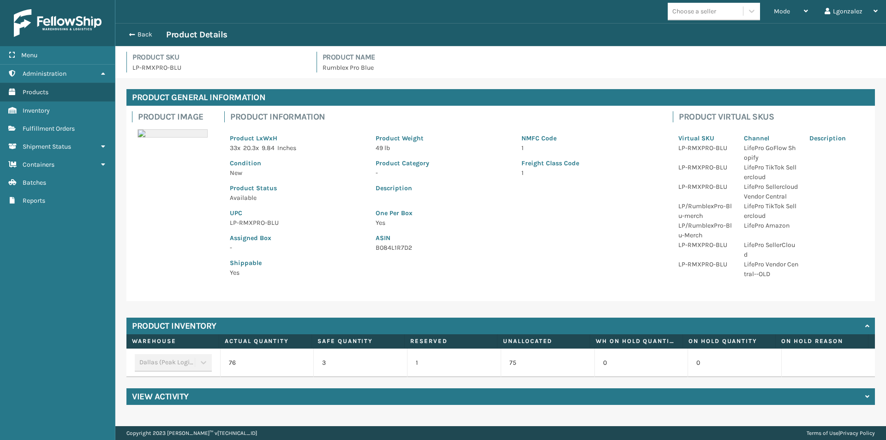
click at [272, 221] on p "LP-RMXPRO-BLU" at bounding box center [297, 223] width 135 height 10
copy p "LP-RMXPRO-BLU"
click at [149, 36] on button "Back" at bounding box center [145, 34] width 42 height 8
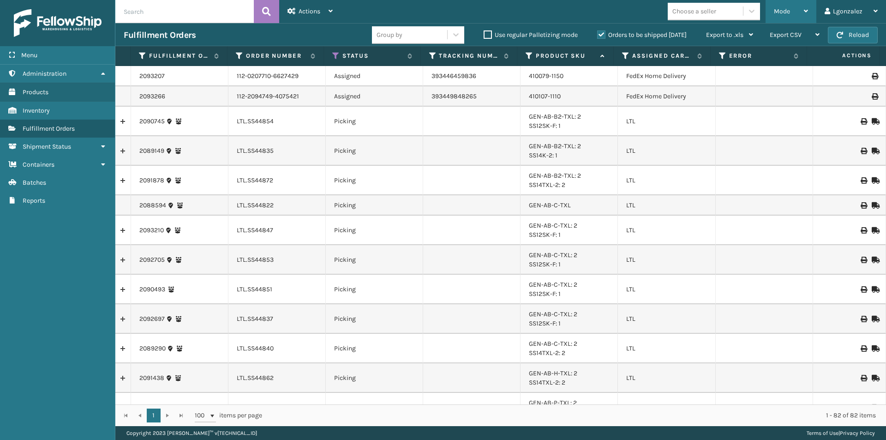
drag, startPoint x: 800, startPoint y: 16, endPoint x: 795, endPoint y: 20, distance: 6.2
click at [802, 15] on div "Mode" at bounding box center [791, 11] width 34 height 23
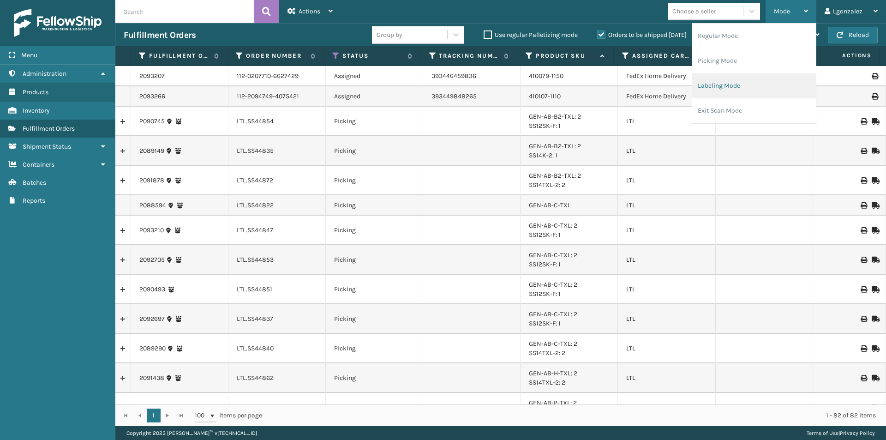
click at [700, 91] on li "Labeling Mode" at bounding box center [754, 85] width 124 height 25
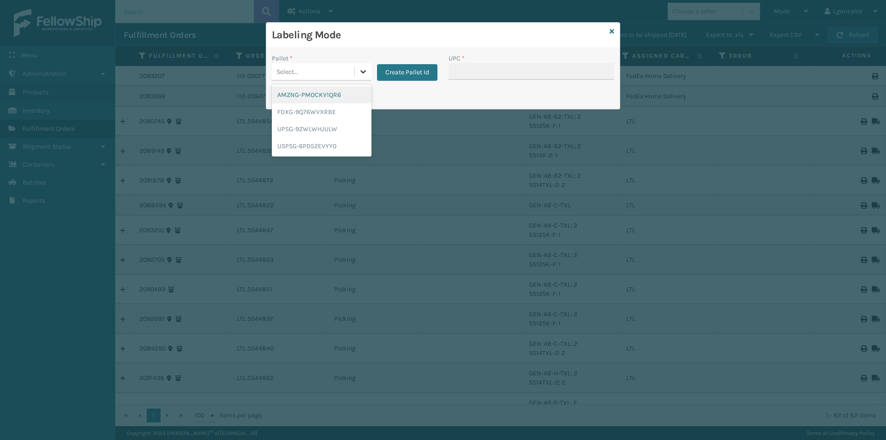
click at [365, 71] on icon at bounding box center [363, 71] width 6 height 3
click at [317, 124] on div "UPSG-9ZWLWHJULW" at bounding box center [322, 128] width 100 height 17
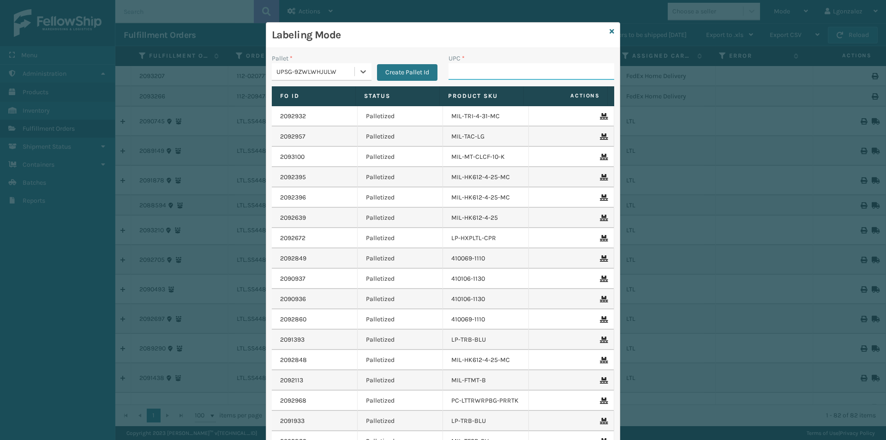
click at [500, 66] on input "UPC *" at bounding box center [531, 71] width 166 height 17
paste input "LP-RMXPRO-BLU"
type input "LP-RMXPRO-BLU"
type input "810090932750"
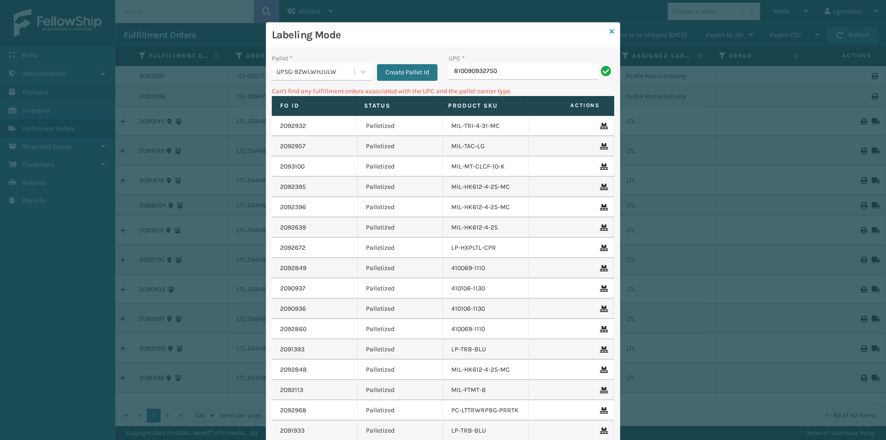
click at [610, 30] on icon at bounding box center [612, 31] width 5 height 6
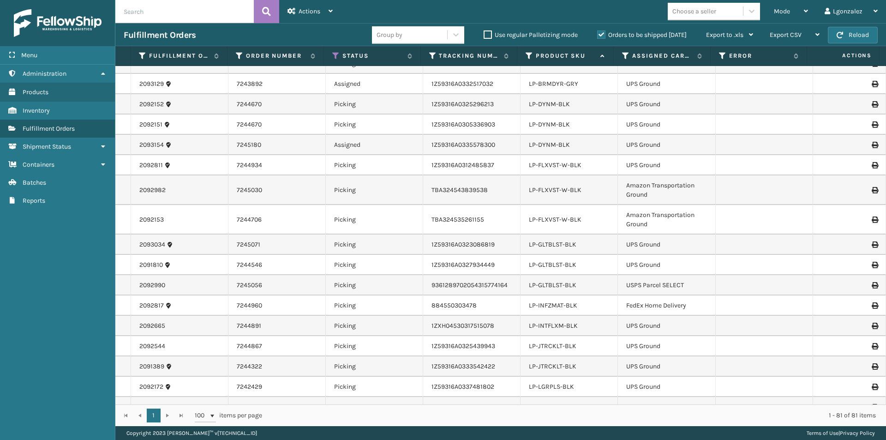
scroll to position [461, 0]
click at [566, 305] on link "LP-INFZMAT-BLK" at bounding box center [553, 303] width 48 height 8
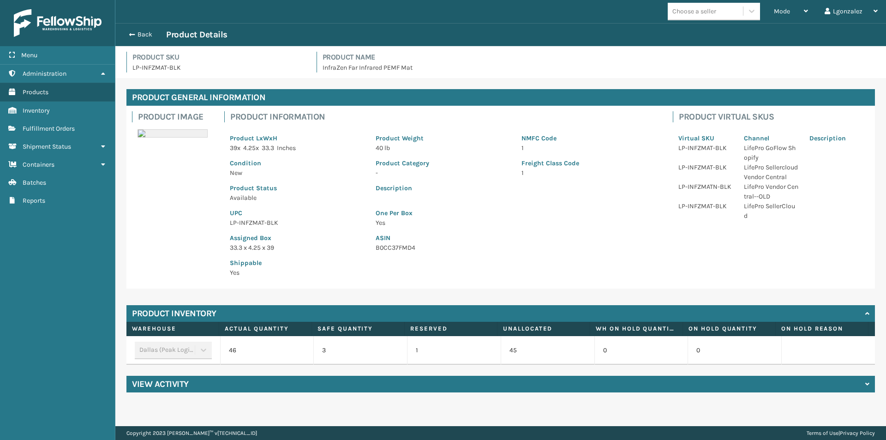
click at [249, 222] on p "LP-INFZMAT-BLK" at bounding box center [297, 223] width 135 height 10
click at [143, 33] on button "Back" at bounding box center [145, 34] width 42 height 8
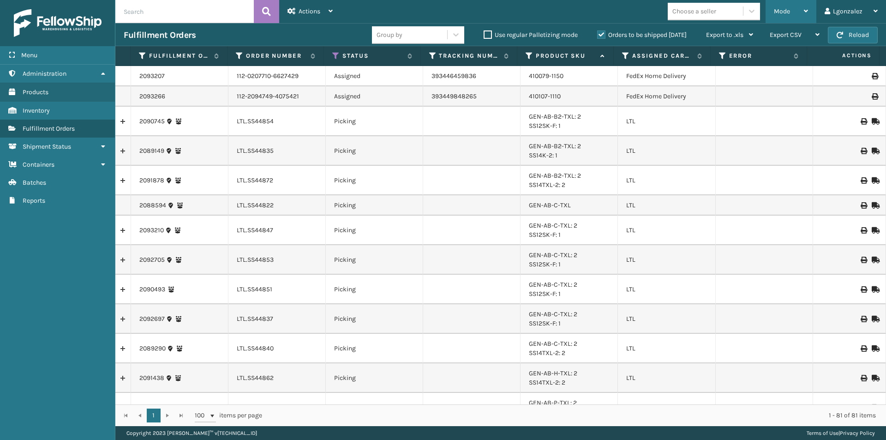
drag, startPoint x: 804, startPoint y: 8, endPoint x: 790, endPoint y: 18, distance: 17.4
click at [804, 7] on div "Mode" at bounding box center [791, 11] width 34 height 23
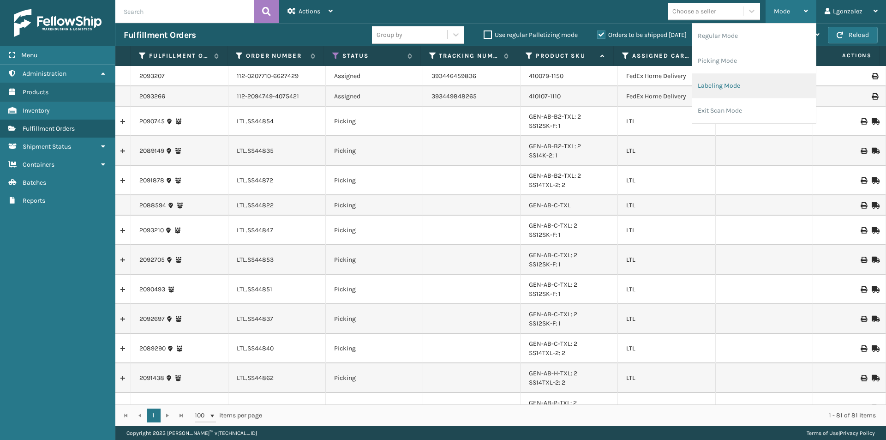
click at [711, 92] on li "Labeling Mode" at bounding box center [754, 85] width 124 height 25
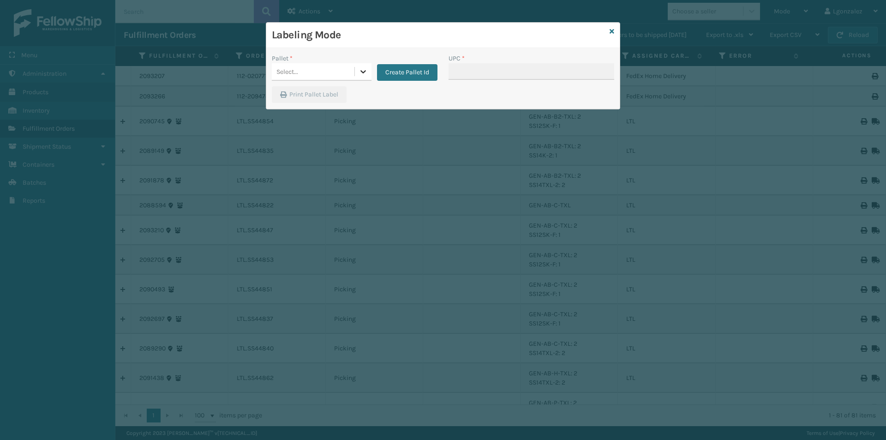
click at [370, 73] on div at bounding box center [363, 71] width 17 height 17
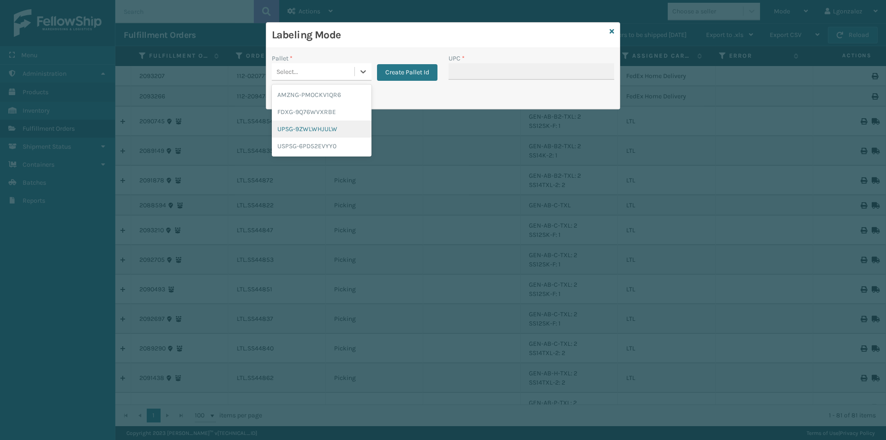
click at [311, 129] on div "UPSG-9ZWLWHJULW" at bounding box center [322, 128] width 100 height 17
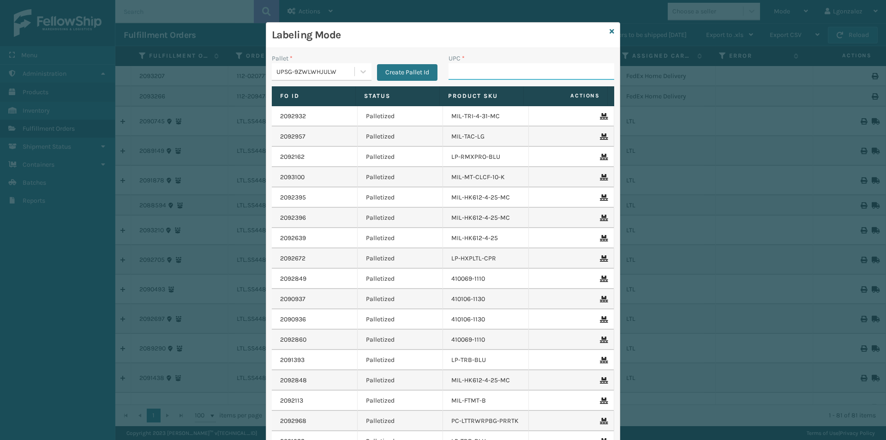
paste input "LP-INFZMAT-BLK"
type input "LP-INFZMAT-BLK"
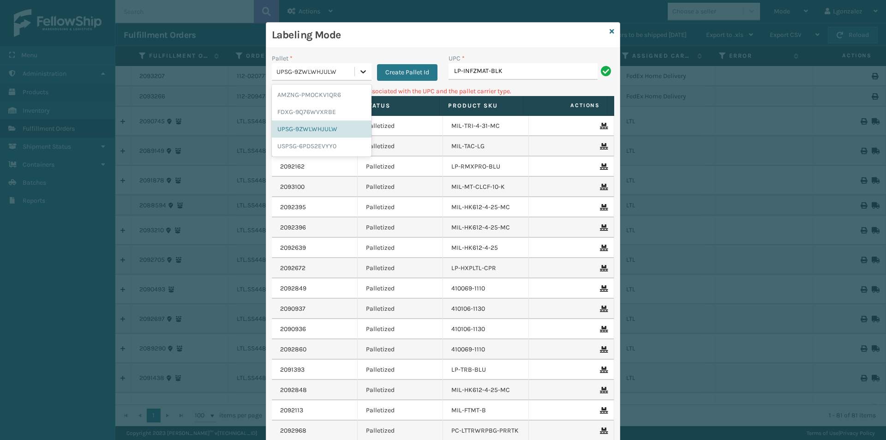
click at [362, 77] on div at bounding box center [363, 71] width 17 height 17
click at [344, 110] on div "FDXG-9Q76WVXRBE" at bounding box center [322, 111] width 100 height 17
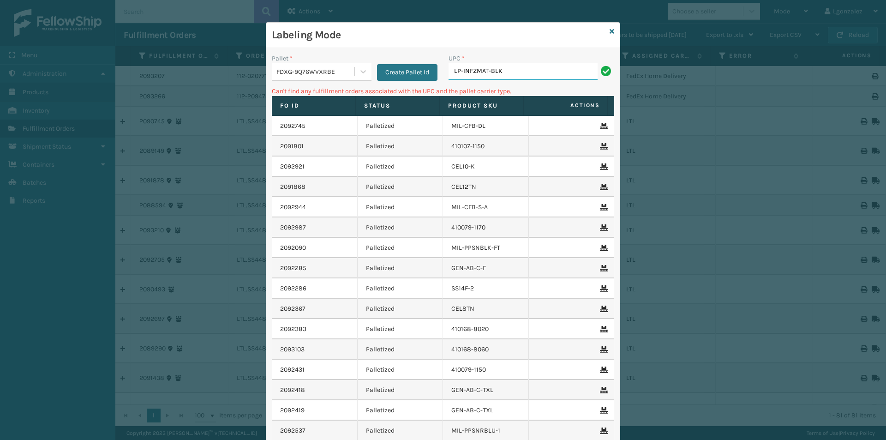
click at [522, 69] on input "LP-INFZMAT-BLK" at bounding box center [522, 71] width 149 height 17
click at [348, 69] on div "FDXG-9Q76WVXRBE" at bounding box center [315, 72] width 79 height 10
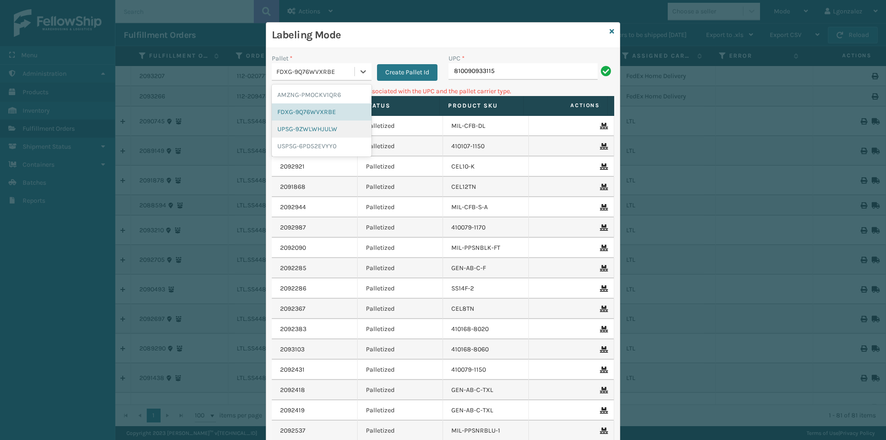
click at [313, 133] on div "UPSG-9ZWLWHJULW" at bounding box center [322, 128] width 100 height 17
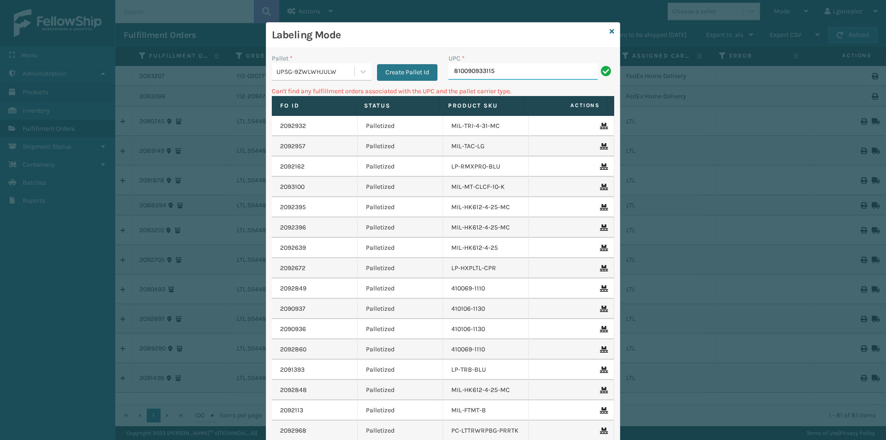
click at [554, 76] on input "810090933115" at bounding box center [522, 71] width 149 height 17
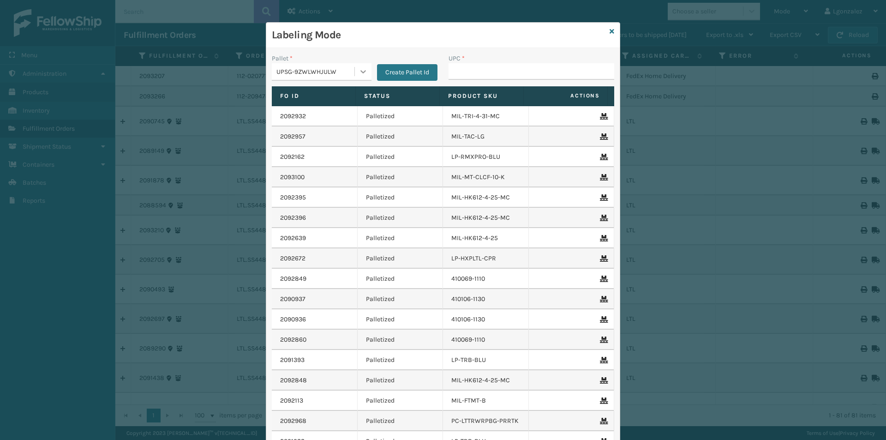
click at [361, 73] on icon at bounding box center [363, 71] width 9 height 9
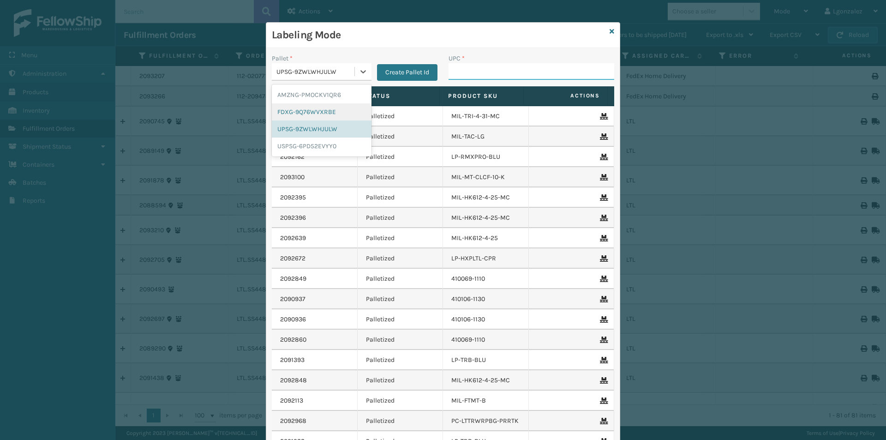
click at [457, 69] on input "UPC *" at bounding box center [531, 71] width 166 height 17
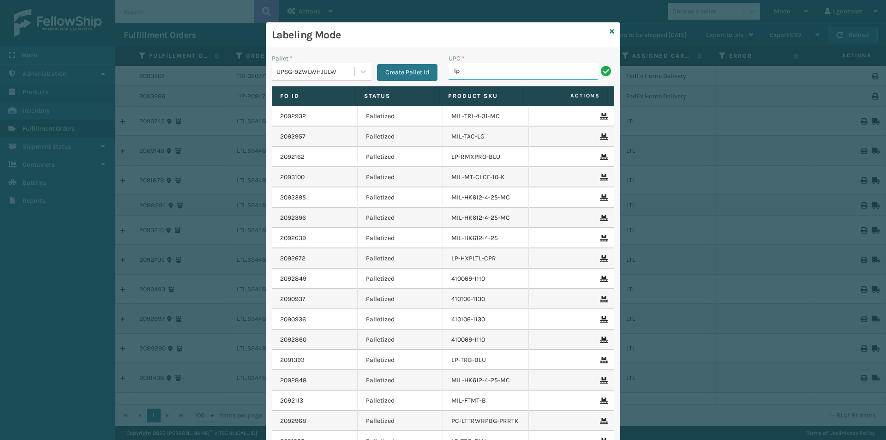
type input "LP-RMXPLS-BLK"
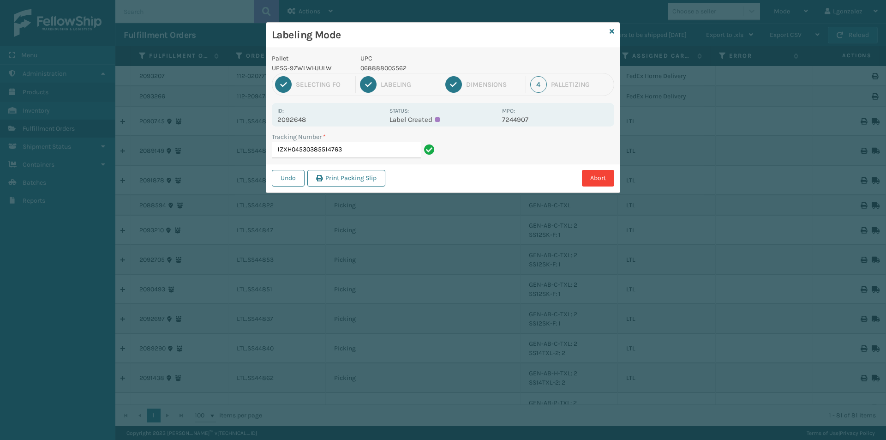
click at [398, 64] on p "068888005562" at bounding box center [428, 68] width 136 height 10
click at [402, 141] on div "Tracking Number *" at bounding box center [355, 137] width 166 height 10
click at [404, 159] on div "Tracking Number * 1ZXH04530385514763" at bounding box center [354, 148] width 177 height 32
click at [404, 149] on input "1ZXH04530385514763" at bounding box center [346, 150] width 149 height 17
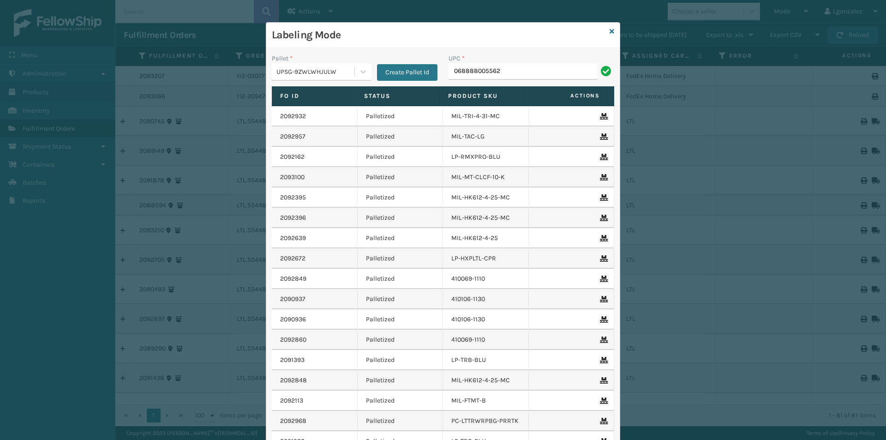
type input "068888005562"
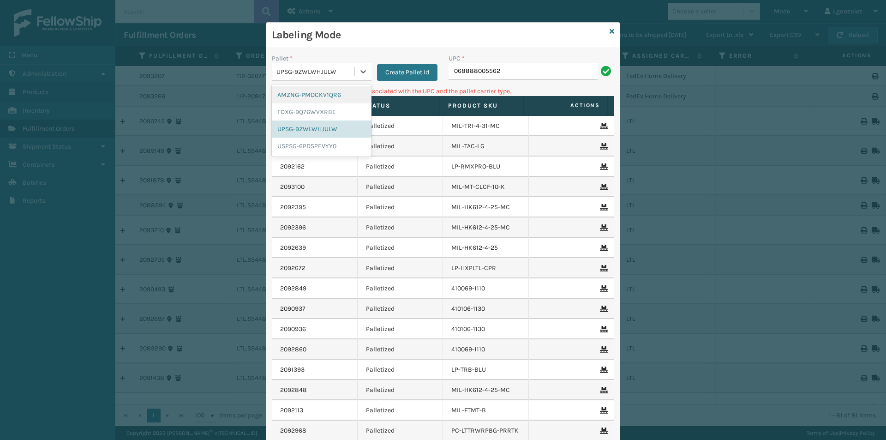
drag, startPoint x: 359, startPoint y: 67, endPoint x: 329, endPoint y: 80, distance: 33.1
click at [359, 68] on icon at bounding box center [363, 71] width 9 height 9
drag, startPoint x: 315, startPoint y: 111, endPoint x: 353, endPoint y: 91, distance: 42.9
click at [315, 110] on div "FDXG-9Q76WVXRBE" at bounding box center [322, 111] width 100 height 17
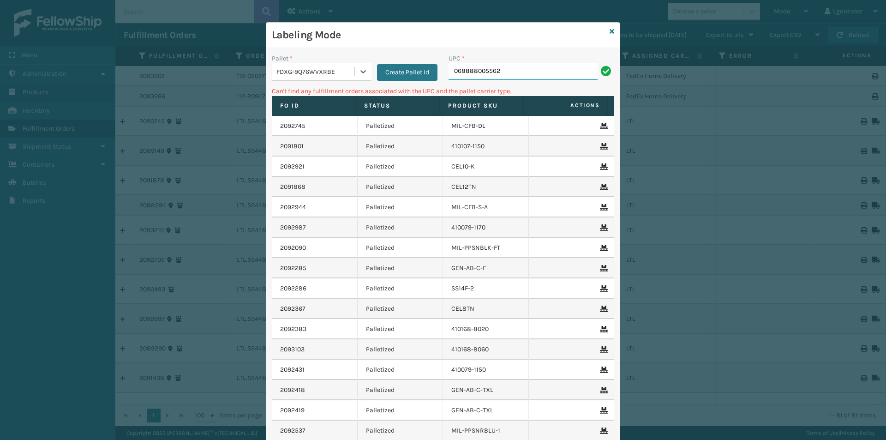
click at [516, 69] on input "068888005562" at bounding box center [522, 71] width 149 height 17
click at [355, 70] on div at bounding box center [363, 71] width 17 height 17
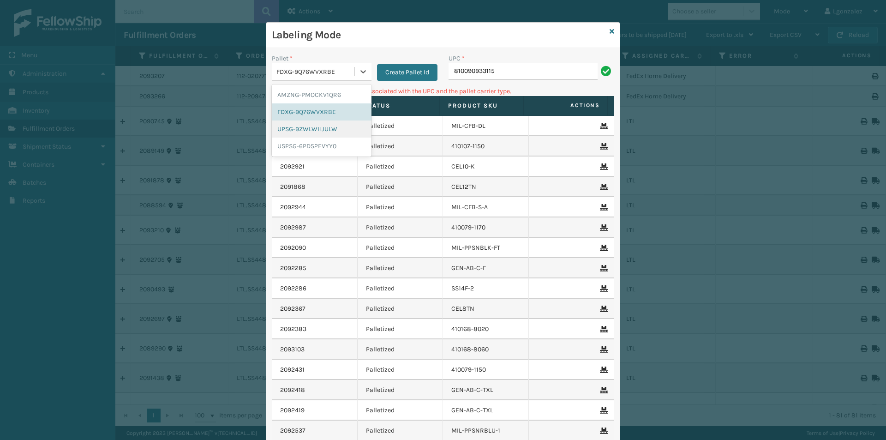
click at [340, 133] on div "UPSG-9ZWLWHJULW" at bounding box center [322, 128] width 100 height 17
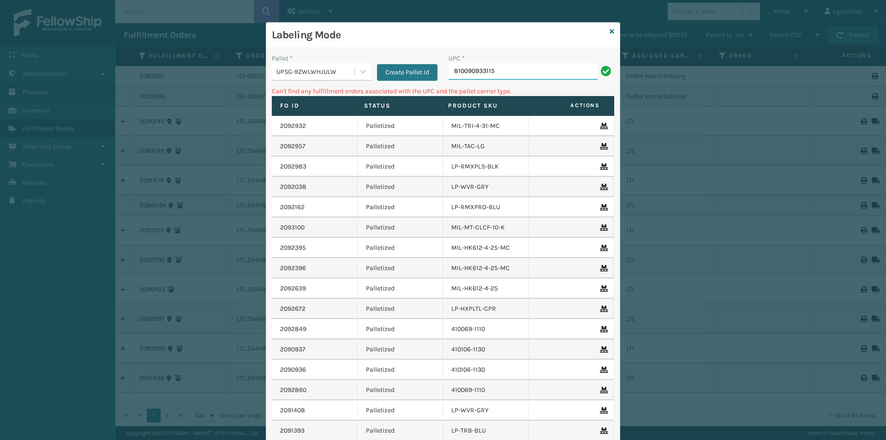
click at [524, 78] on input "810090933115" at bounding box center [522, 71] width 149 height 17
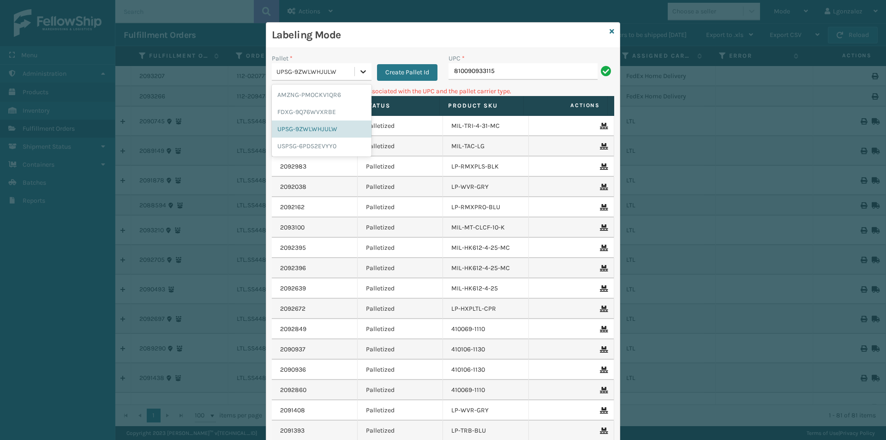
click at [359, 71] on icon at bounding box center [363, 71] width 9 height 9
drag, startPoint x: 331, startPoint y: 98, endPoint x: 343, endPoint y: 91, distance: 13.6
click at [331, 97] on div "AMZNG-PMOCKV1QR6" at bounding box center [322, 94] width 100 height 17
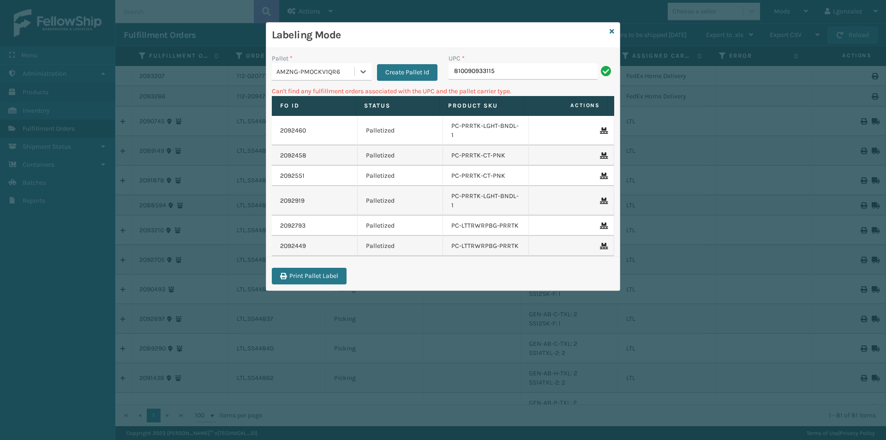
click at [506, 57] on div "UPC *" at bounding box center [531, 59] width 166 height 10
click at [510, 71] on input "810090933115" at bounding box center [522, 71] width 149 height 17
click at [358, 71] on div at bounding box center [363, 71] width 17 height 17
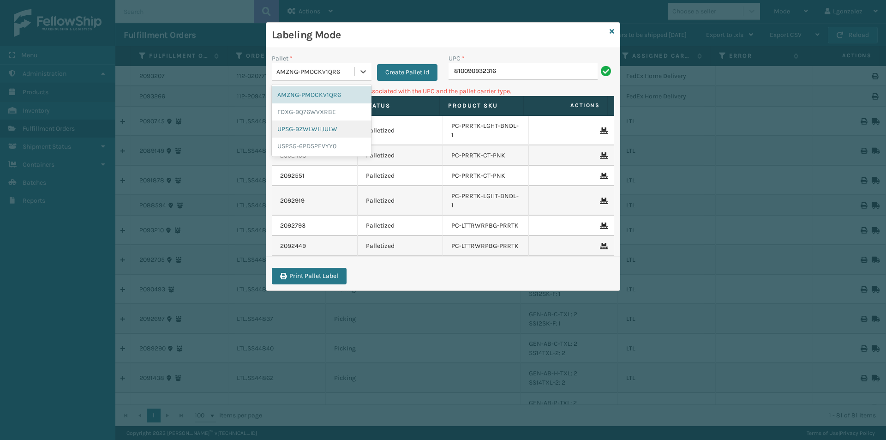
click at [338, 128] on div "UPSG-9ZWLWHJULW" at bounding box center [322, 128] width 100 height 17
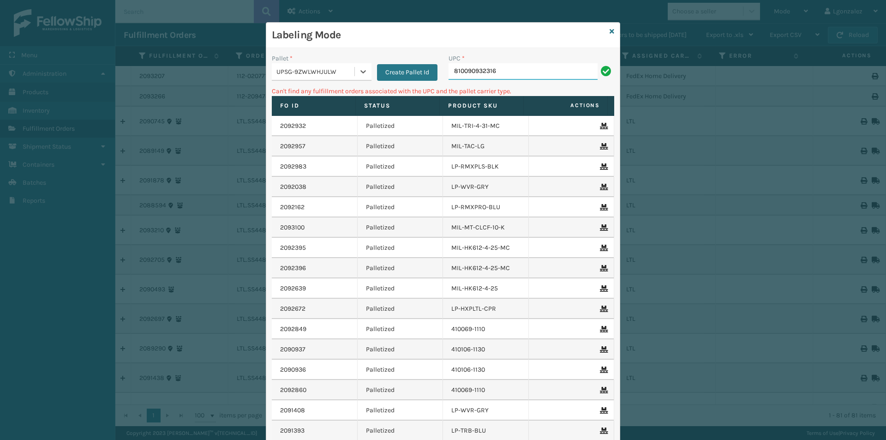
click at [511, 71] on input "810090932316" at bounding box center [522, 71] width 149 height 17
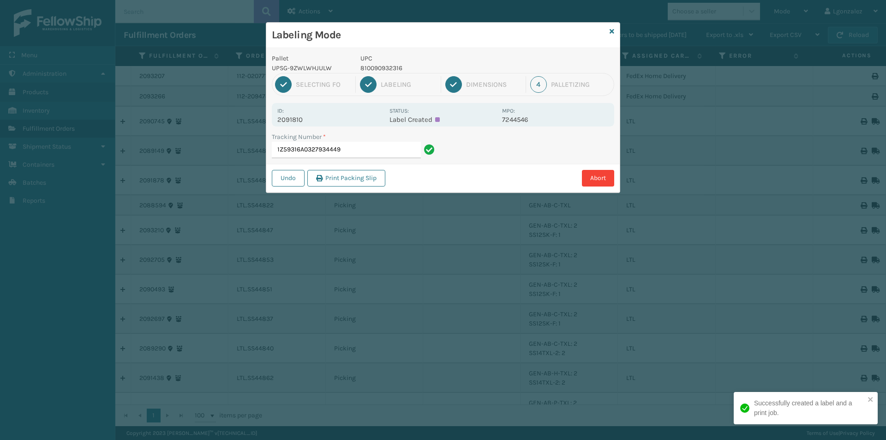
click at [374, 70] on p "810090932316" at bounding box center [428, 68] width 136 height 10
click at [395, 154] on div "Tracking Number * 1Z59316A0327934449" at bounding box center [354, 148] width 177 height 32
click at [391, 142] on input "1Z59316A0327934449" at bounding box center [346, 150] width 149 height 17
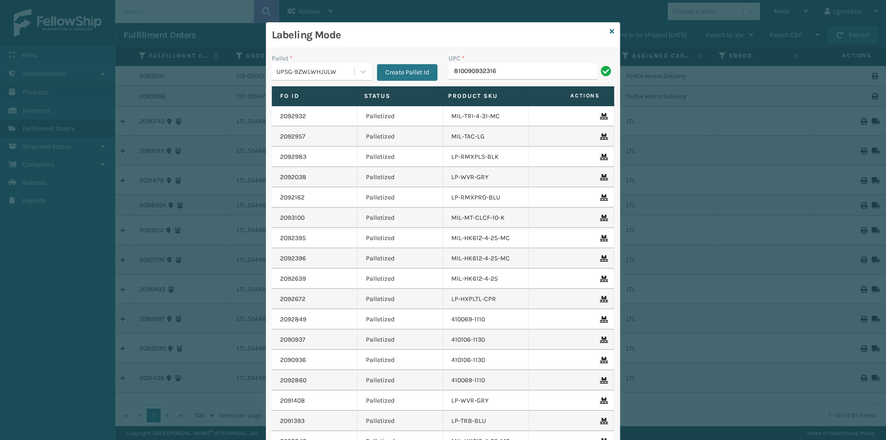
type input "810090932316"
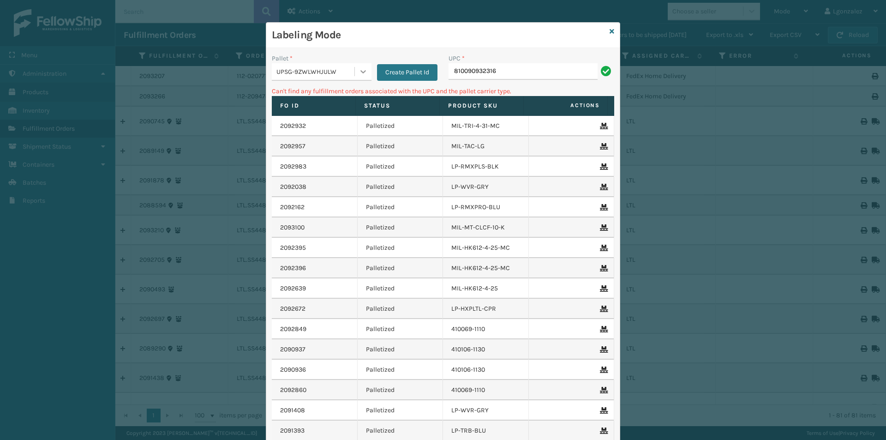
click at [360, 69] on icon at bounding box center [363, 71] width 9 height 9
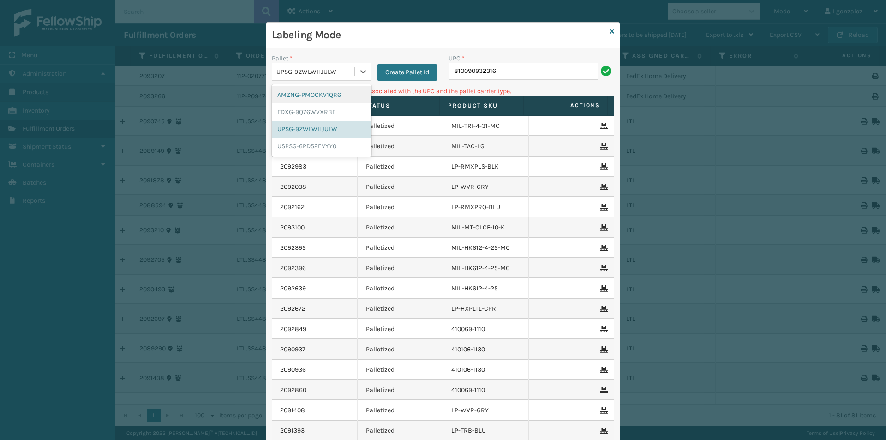
click at [348, 89] on div "AMZNG-PMOCKV1QR6" at bounding box center [322, 94] width 100 height 17
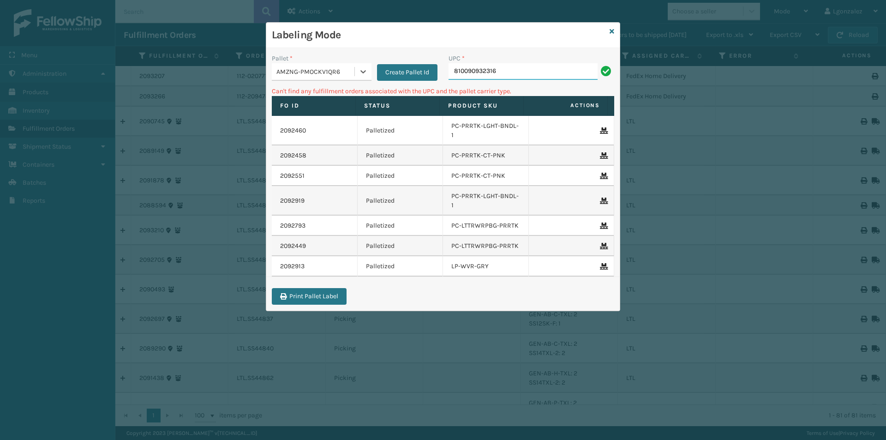
click at [508, 67] on input "810090932316" at bounding box center [522, 71] width 149 height 17
click at [359, 74] on icon at bounding box center [363, 71] width 9 height 9
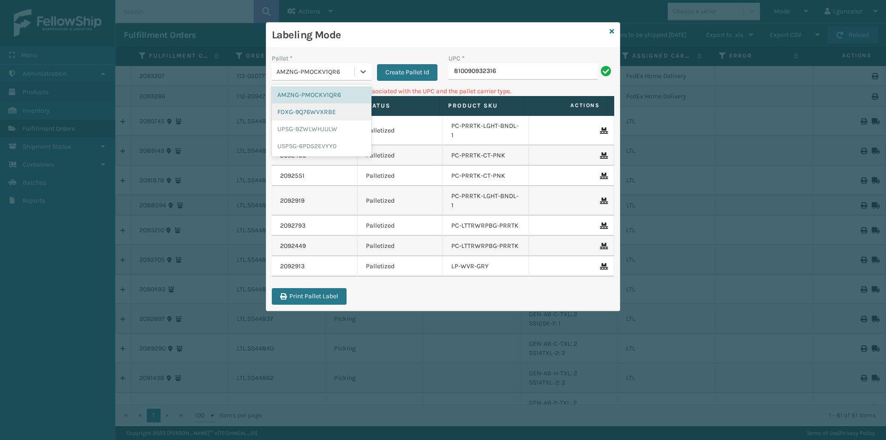
click at [318, 111] on div "FDXG-9Q76WVXRBE" at bounding box center [322, 111] width 100 height 17
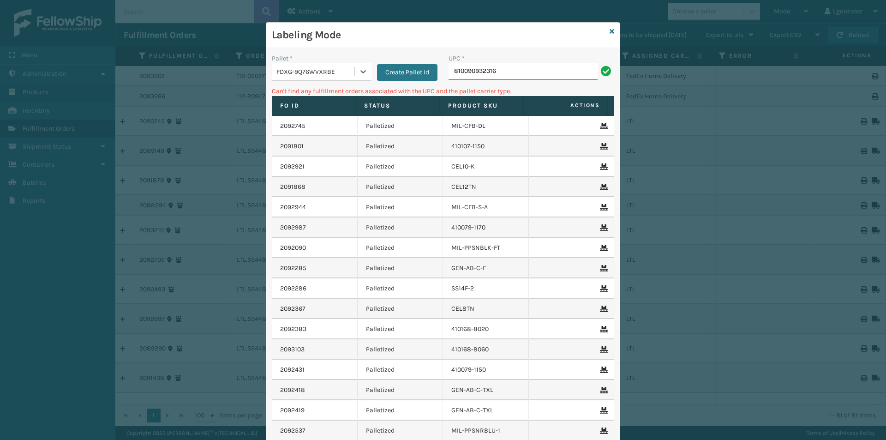
click at [493, 73] on input "810090932316" at bounding box center [522, 71] width 149 height 17
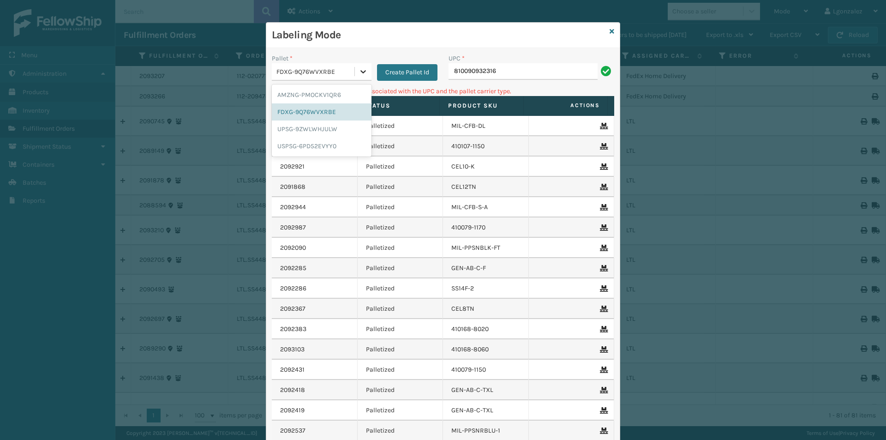
drag, startPoint x: 365, startPoint y: 73, endPoint x: 359, endPoint y: 72, distance: 5.2
click at [365, 72] on div at bounding box center [363, 71] width 17 height 17
click at [321, 143] on div "USPSG-6PD52EVYY0" at bounding box center [322, 145] width 100 height 17
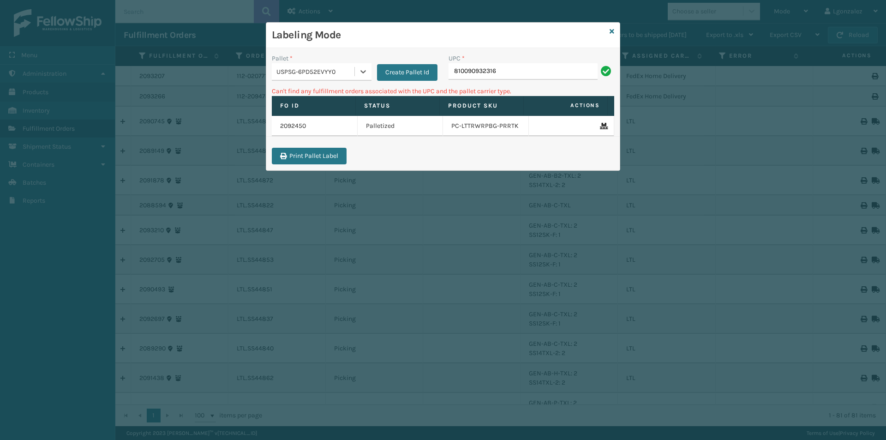
drag, startPoint x: 519, startPoint y: 48, endPoint x: 519, endPoint y: 71, distance: 22.6
click at [520, 54] on div "Pallet * option USPSG-6PD52EVYY0, selected. 0 results available. Select is focu…" at bounding box center [442, 109] width 353 height 122
click at [519, 71] on input "810090932316" at bounding box center [522, 71] width 149 height 17
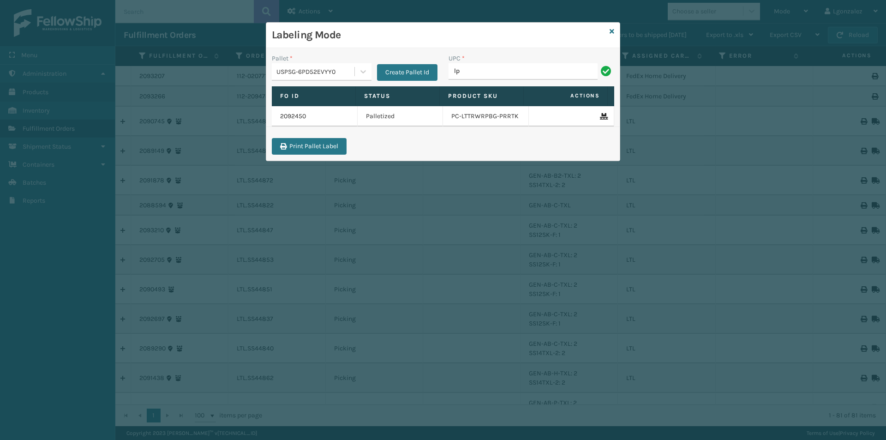
type input "LP-RMXPLS-BLK"
click at [360, 73] on icon at bounding box center [363, 71] width 9 height 9
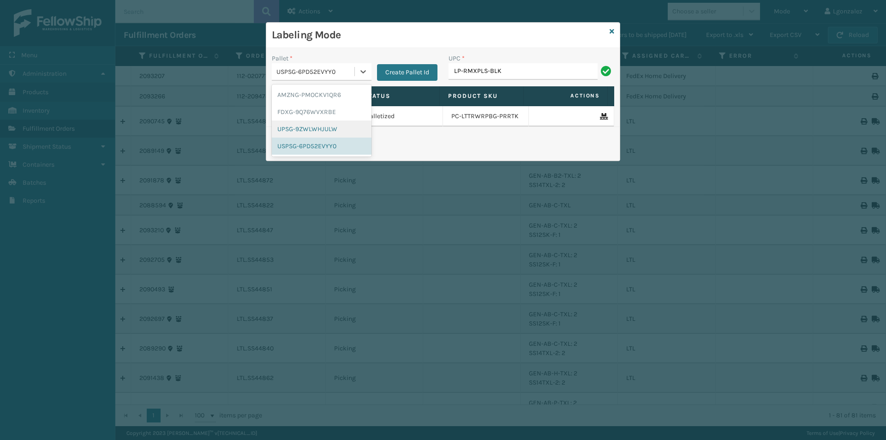
click at [334, 127] on div "UPSG-9ZWLWHJULW" at bounding box center [322, 128] width 100 height 17
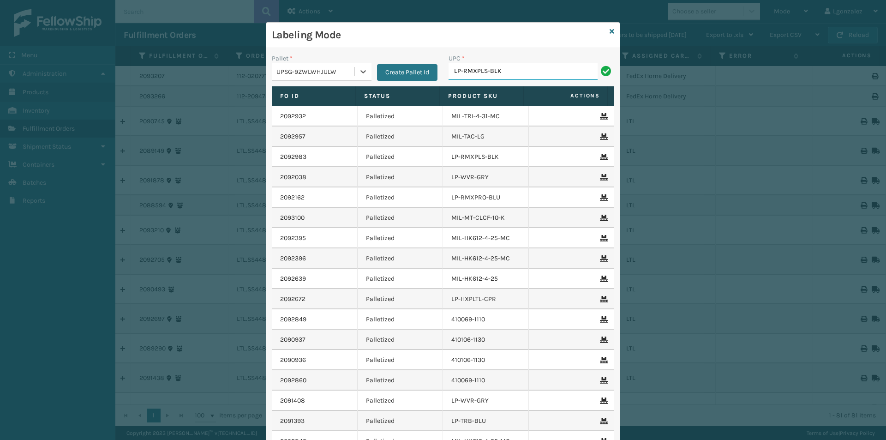
click at [518, 73] on input "LP-RMXPLS-BLK" at bounding box center [522, 71] width 149 height 17
type input "LP-RMXPLS-BLK"
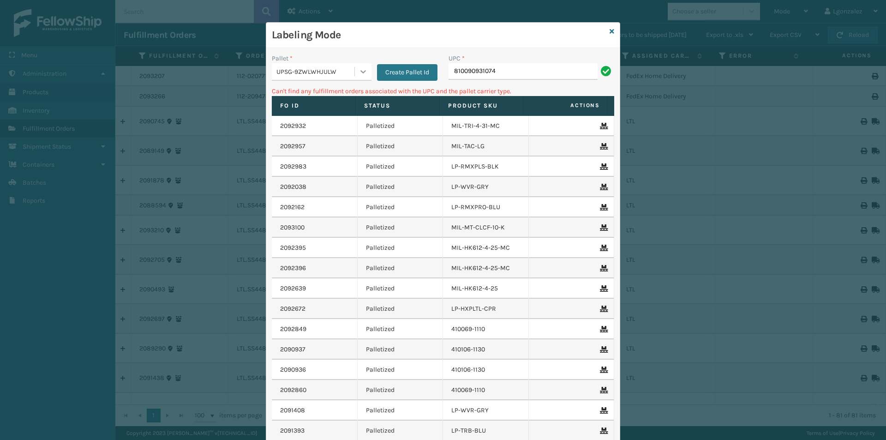
click at [364, 70] on icon at bounding box center [363, 71] width 9 height 9
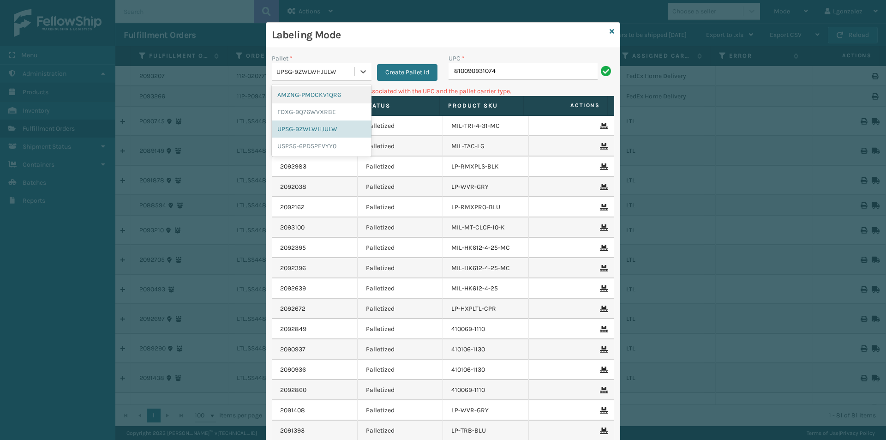
click at [323, 97] on div "AMZNG-PMOCKV1QR6" at bounding box center [322, 94] width 100 height 17
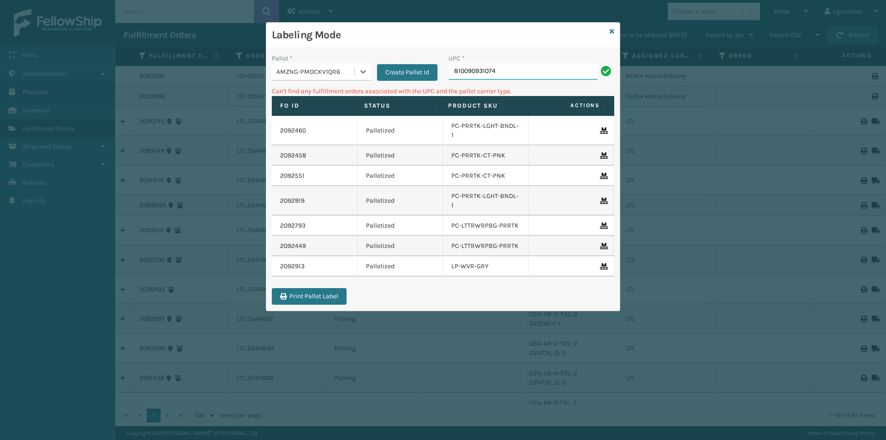
click at [503, 72] on input "810090931074" at bounding box center [522, 71] width 149 height 17
click at [360, 66] on div at bounding box center [363, 71] width 17 height 17
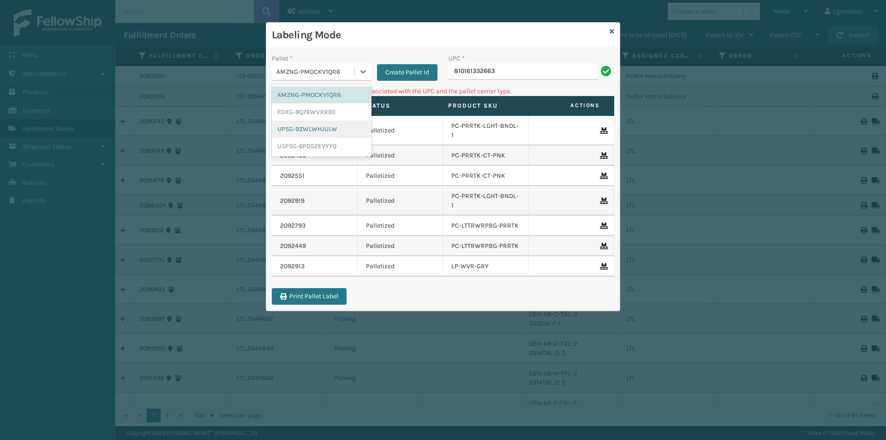
click at [329, 131] on div "UPSG-9ZWLWHJULW" at bounding box center [322, 128] width 100 height 17
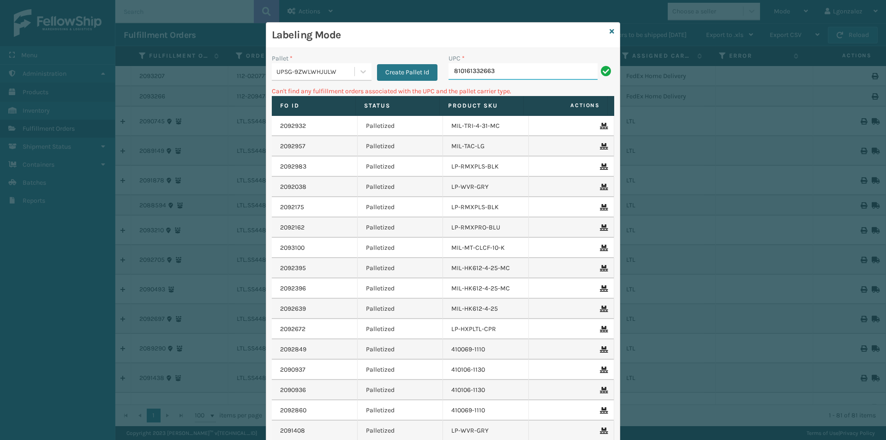
click at [513, 77] on input "810161332663" at bounding box center [522, 71] width 149 height 17
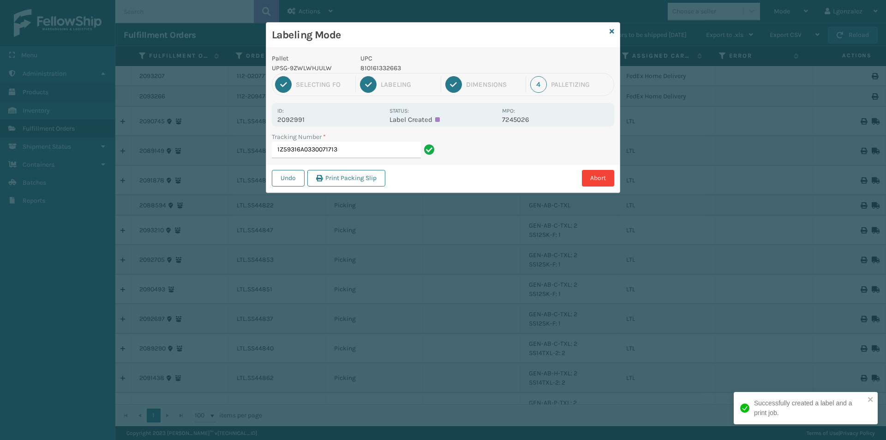
click at [382, 66] on p "810161332663" at bounding box center [428, 68] width 136 height 10
click at [388, 149] on input "1Z59316A0330071713" at bounding box center [346, 150] width 149 height 17
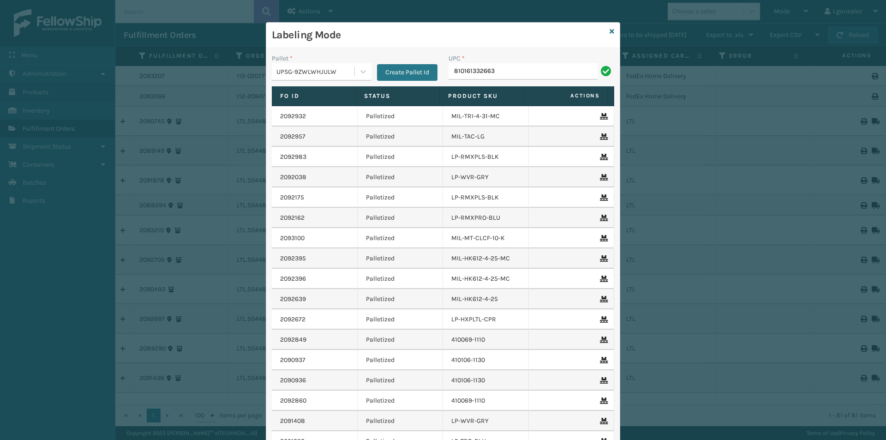
type input "810161332663"
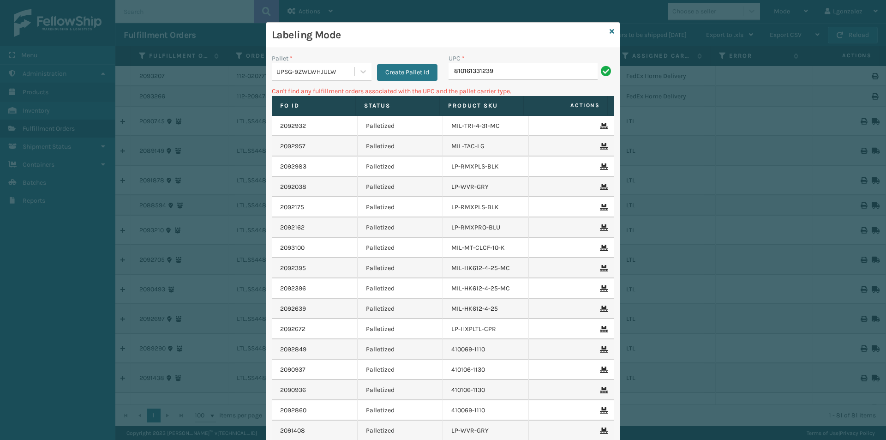
click at [494, 70] on input "810161331239" at bounding box center [522, 71] width 149 height 17
type input "LP-ALVRDPMN-BLK"
type input "8"
type input "LP-BRCVP-SLV"
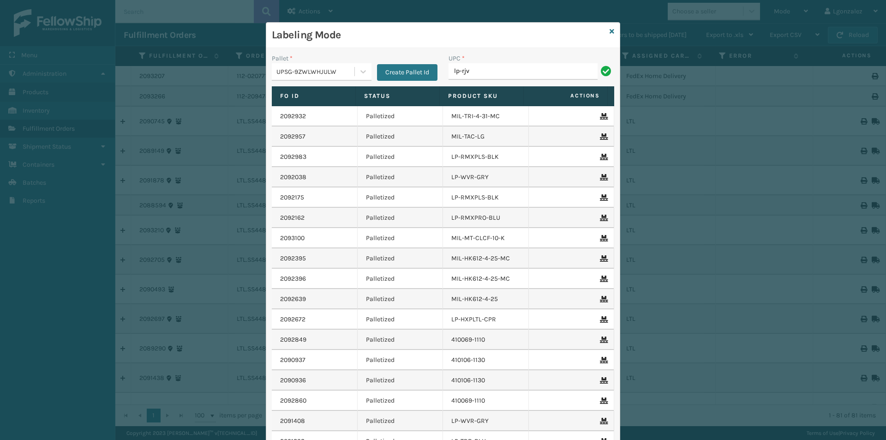
type input "LP-RJVGLW-WHT"
type input "810090933702"
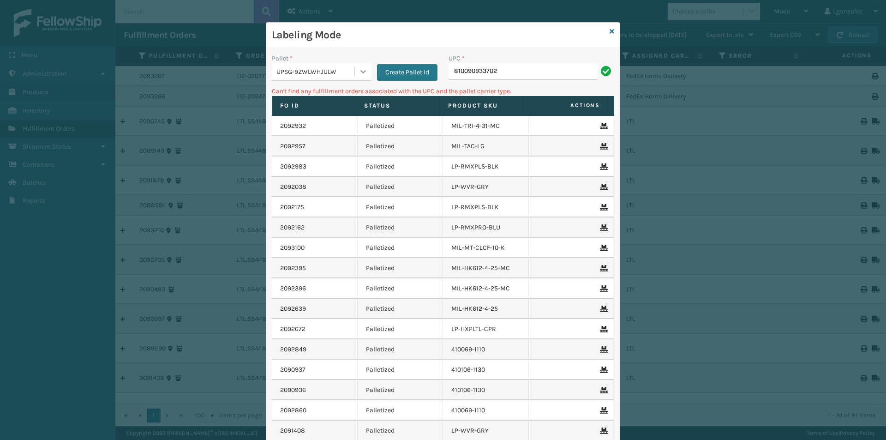
click at [359, 72] on icon at bounding box center [363, 71] width 9 height 9
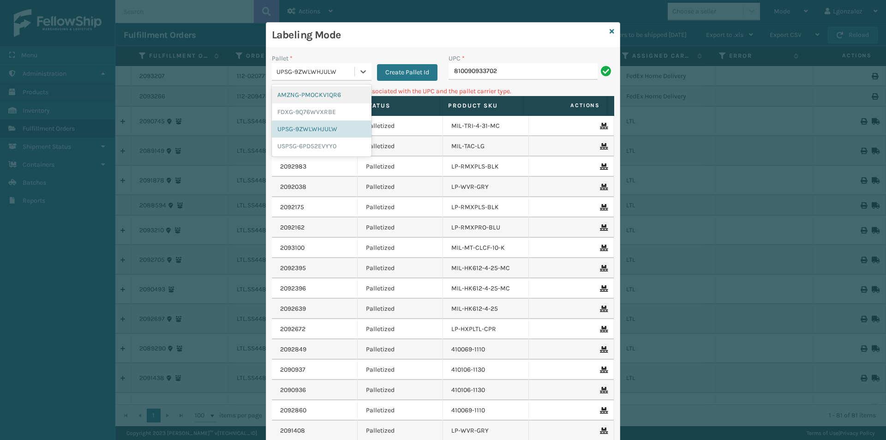
click at [316, 96] on div "AMZNG-PMOCKV1QR6" at bounding box center [322, 94] width 100 height 17
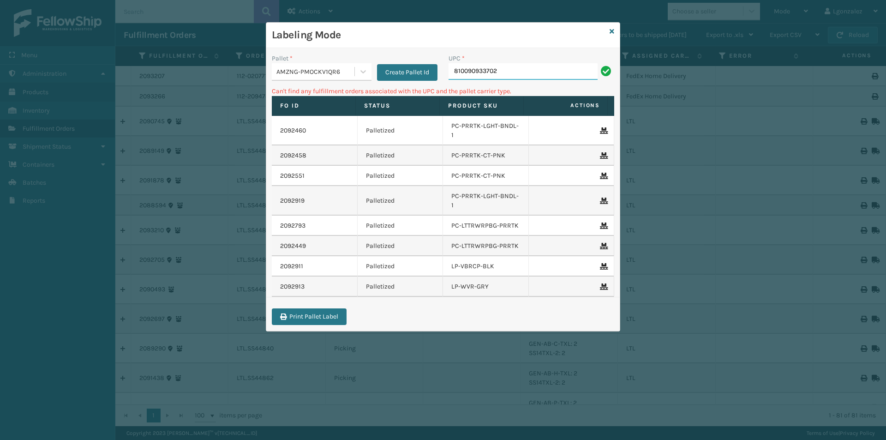
click at [514, 73] on input "810090933702" at bounding box center [522, 71] width 149 height 17
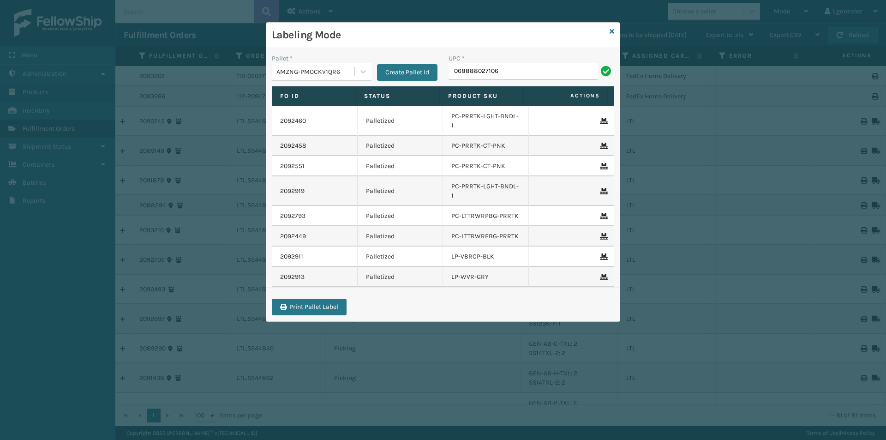
type input "068888027106"
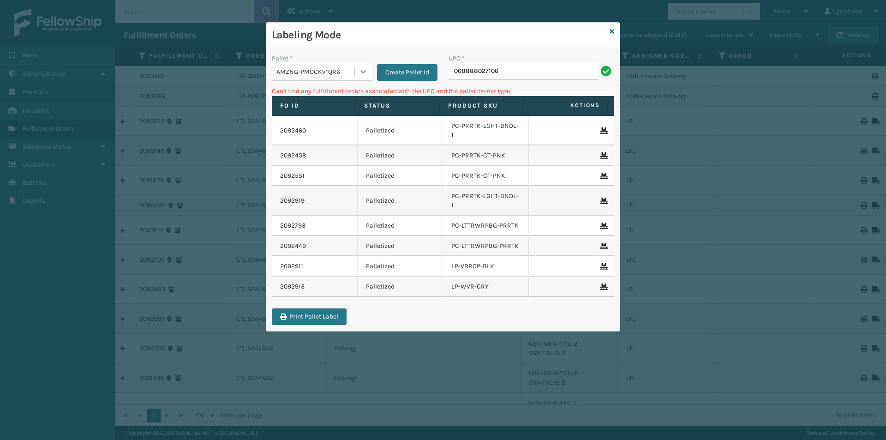
click at [360, 69] on icon at bounding box center [363, 71] width 9 height 9
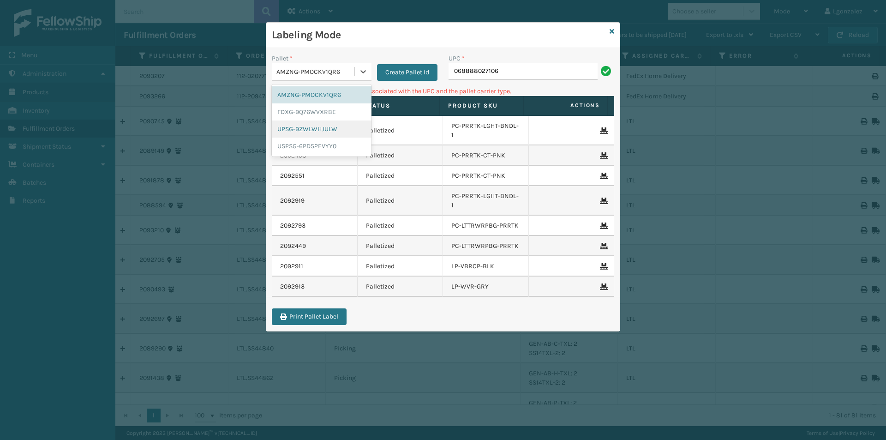
click at [319, 129] on div "UPSG-9ZWLWHJULW" at bounding box center [322, 128] width 100 height 17
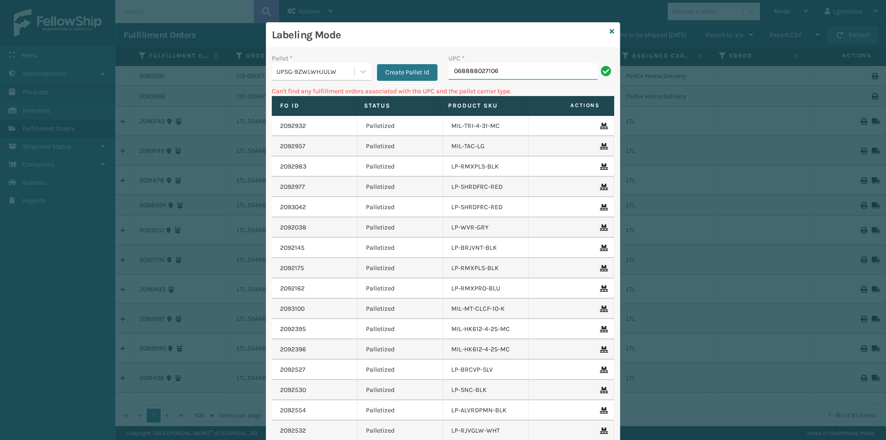
click at [511, 68] on input "068888027106" at bounding box center [522, 71] width 149 height 17
drag, startPoint x: 363, startPoint y: 76, endPoint x: 355, endPoint y: 82, distance: 9.9
click at [361, 78] on div at bounding box center [363, 71] width 17 height 17
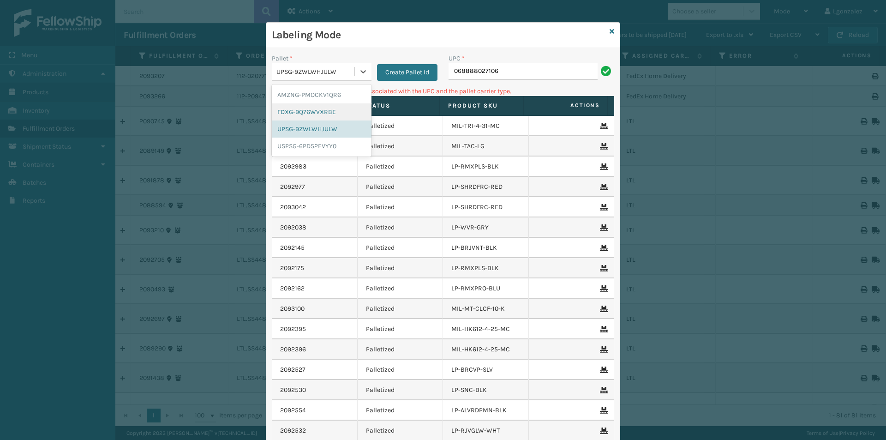
click at [326, 110] on div "FDXG-9Q76WVXRBE" at bounding box center [322, 111] width 100 height 17
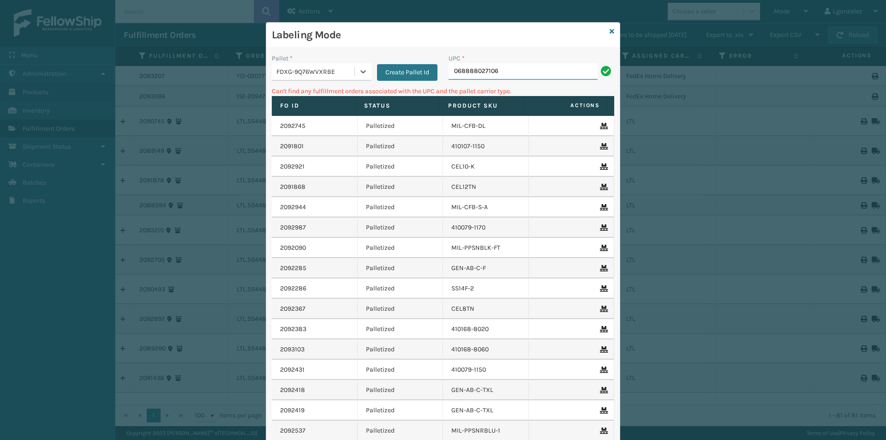
click at [508, 78] on input "068888027106" at bounding box center [522, 71] width 149 height 17
click at [451, 71] on input "068888027106" at bounding box center [522, 71] width 149 height 17
type input "68888027106"
click at [360, 78] on div at bounding box center [363, 71] width 17 height 17
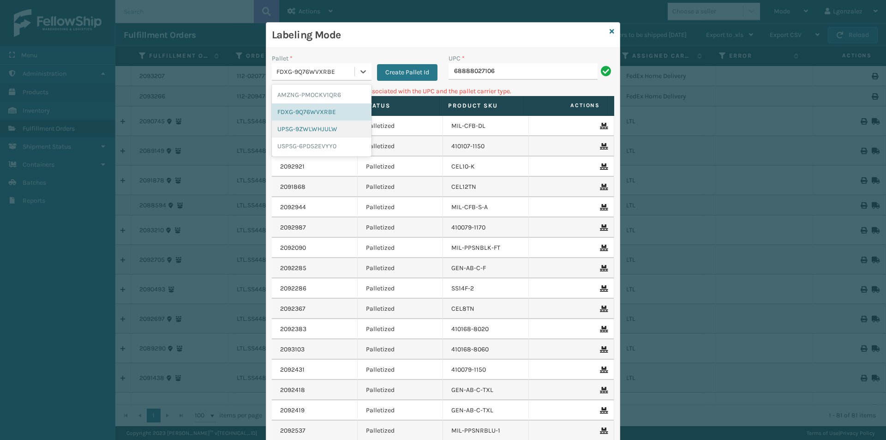
click at [342, 127] on div "UPSG-9ZWLWHJULW" at bounding box center [322, 128] width 100 height 17
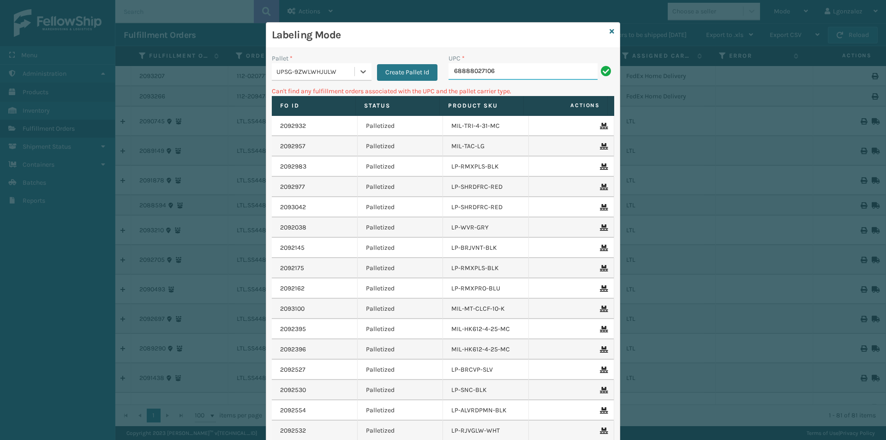
click at [511, 78] on input "68888027106" at bounding box center [522, 71] width 149 height 17
click at [512, 73] on input "68888027106" at bounding box center [522, 71] width 149 height 17
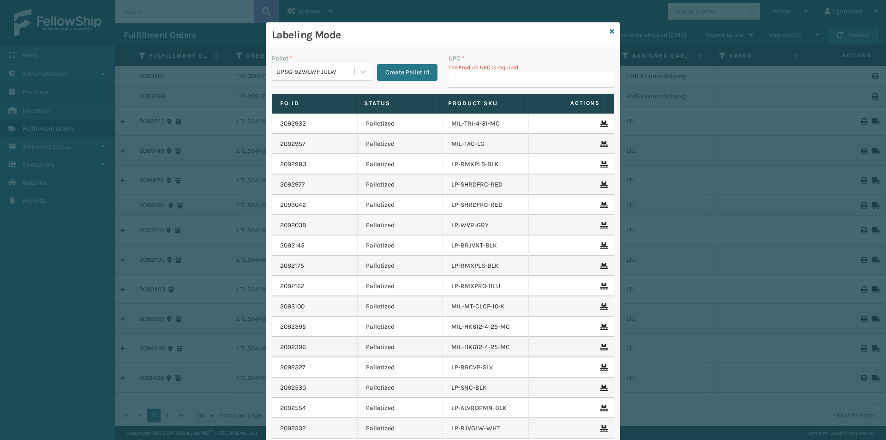
click at [577, 33] on h3 "Labeling Mode" at bounding box center [439, 35] width 334 height 14
click at [470, 82] on input "UPC *" at bounding box center [531, 80] width 166 height 17
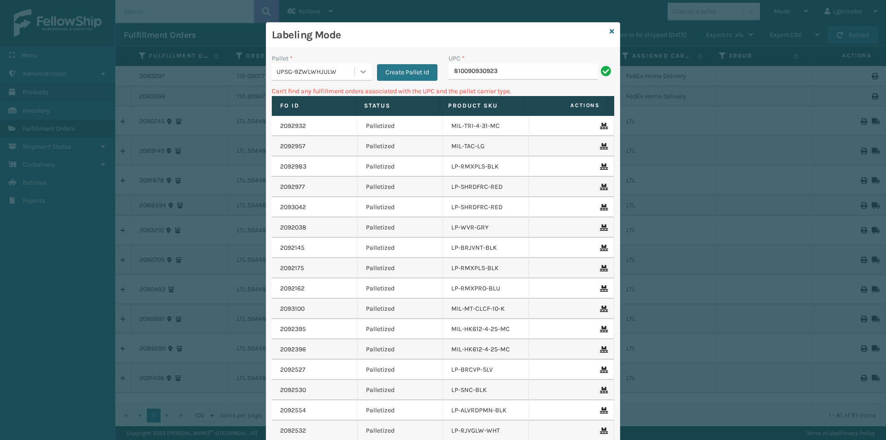
click at [359, 72] on icon at bounding box center [363, 71] width 9 height 9
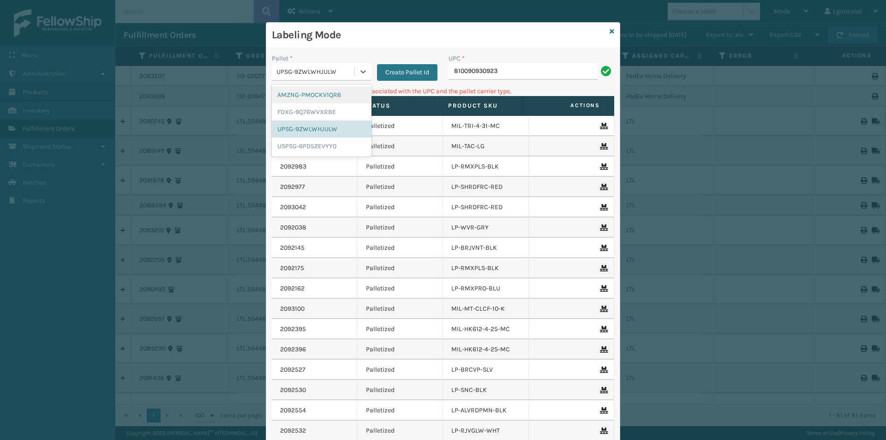
click at [349, 91] on div "AMZNG-PMOCKV1QR6" at bounding box center [322, 94] width 100 height 17
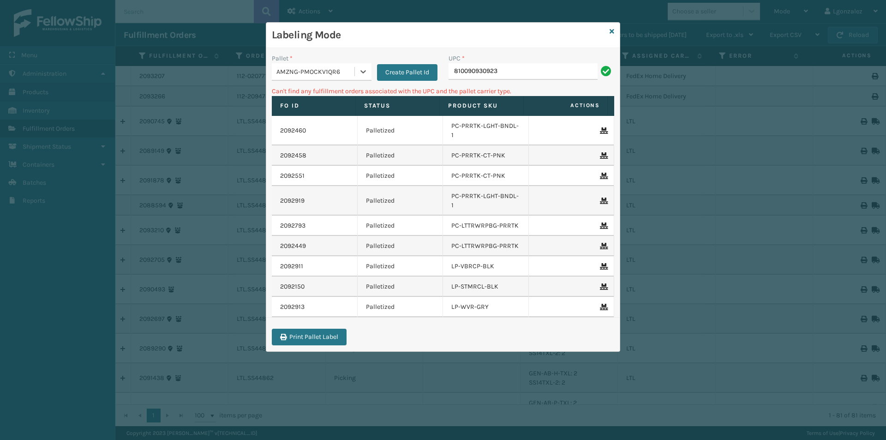
click at [526, 80] on div "UPC * 810090930923" at bounding box center [531, 70] width 177 height 33
click at [548, 75] on input "810090930923" at bounding box center [522, 71] width 149 height 17
click at [367, 73] on icon at bounding box center [363, 71] width 9 height 9
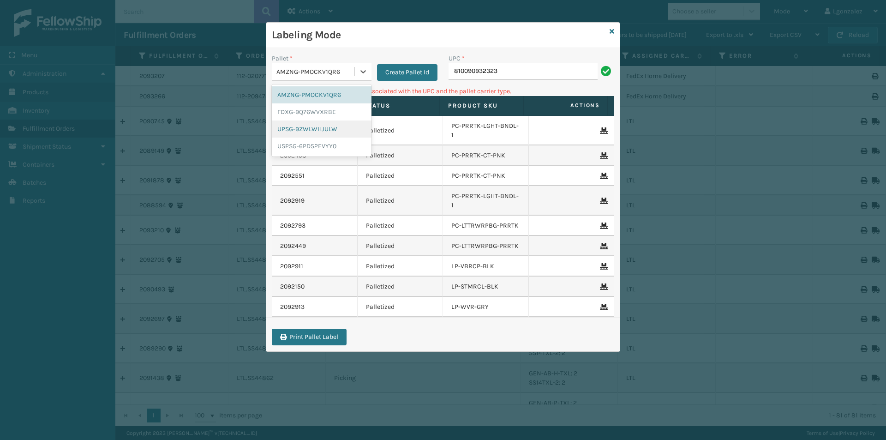
click at [340, 131] on div "UPSG-9ZWLWHJULW" at bounding box center [322, 128] width 100 height 17
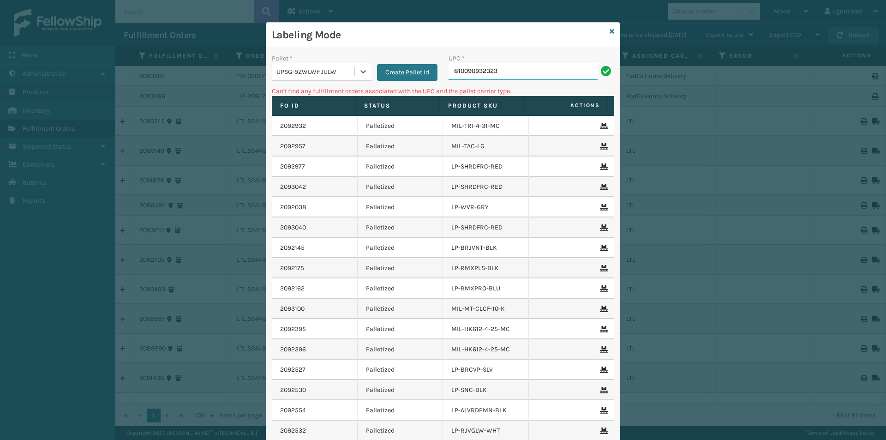
click at [499, 68] on input "810090932323" at bounding box center [522, 71] width 149 height 17
click at [362, 68] on icon at bounding box center [363, 71] width 9 height 9
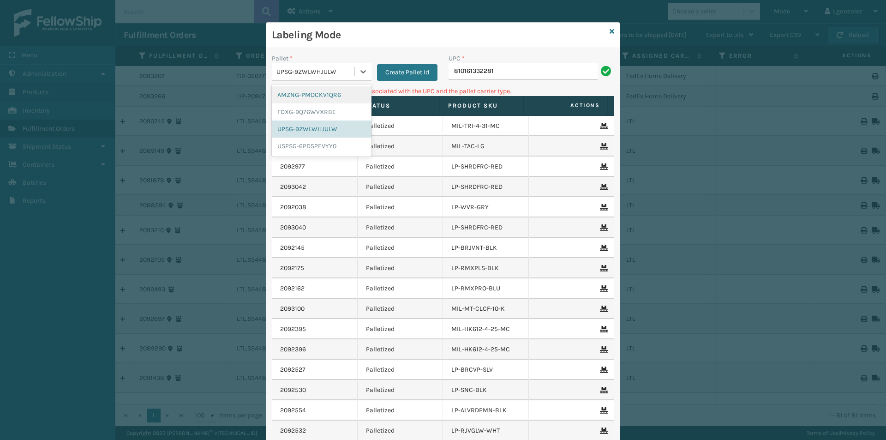
click at [332, 89] on div "AMZNG-PMOCKV1QR6" at bounding box center [322, 94] width 100 height 17
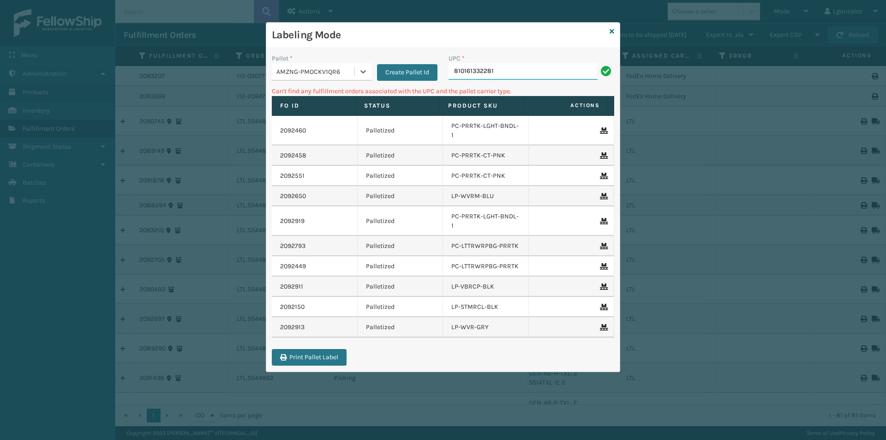
drag, startPoint x: 527, startPoint y: 71, endPoint x: 522, endPoint y: 72, distance: 5.4
click at [525, 71] on input "810161332281" at bounding box center [522, 71] width 149 height 17
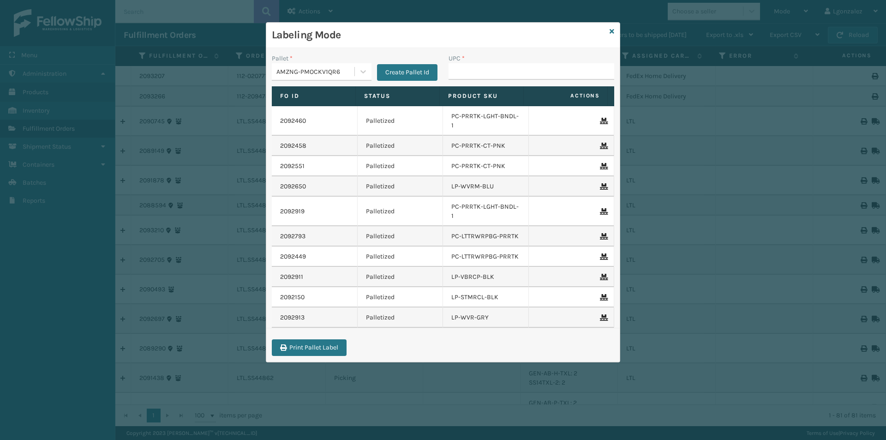
drag, startPoint x: 631, startPoint y: 413, endPoint x: 615, endPoint y: 415, distance: 16.7
click at [615, 415] on div "Labeling Mode Pallet * AMZNG-PMOCKV1QR6 Create Pallet Id UPC * Fo Id Status Pro…" at bounding box center [443, 220] width 886 height 440
click at [356, 75] on div at bounding box center [363, 71] width 17 height 17
click at [316, 133] on div "UPSG-9ZWLWHJULW" at bounding box center [322, 128] width 100 height 17
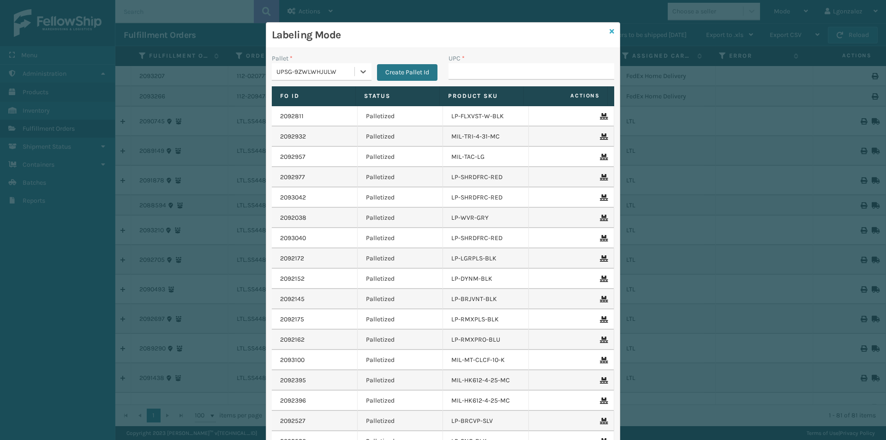
click at [610, 30] on icon at bounding box center [612, 31] width 5 height 6
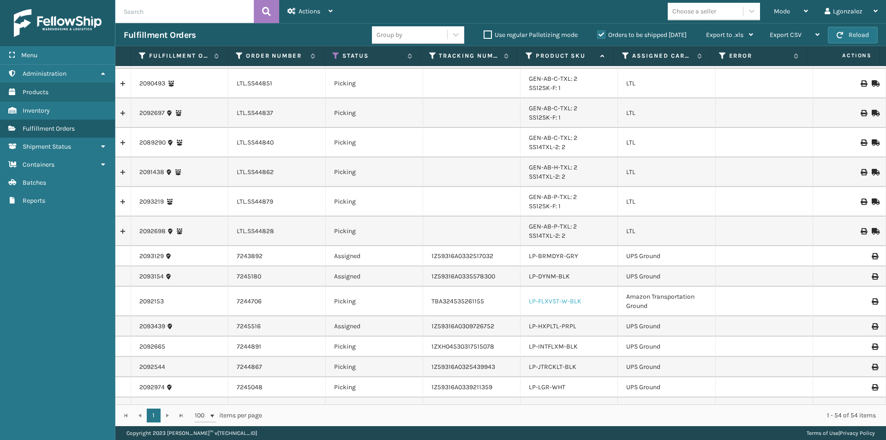
scroll to position [369, 0]
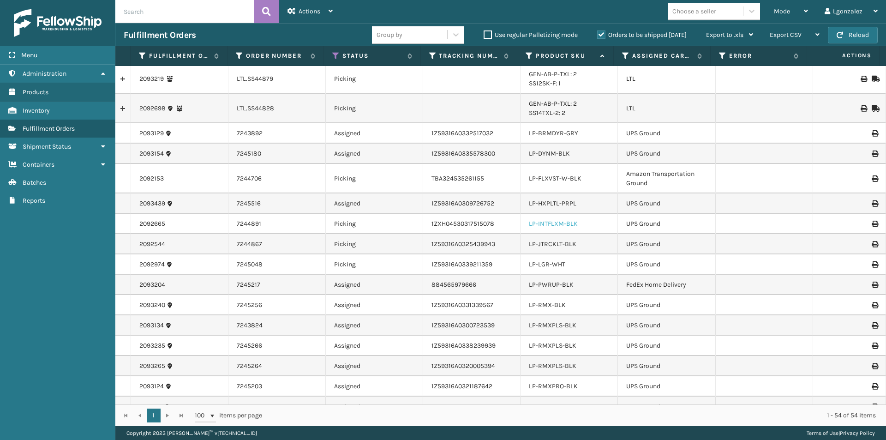
click at [557, 226] on link "LP-INTFLXM-BLK" at bounding box center [553, 224] width 49 height 8
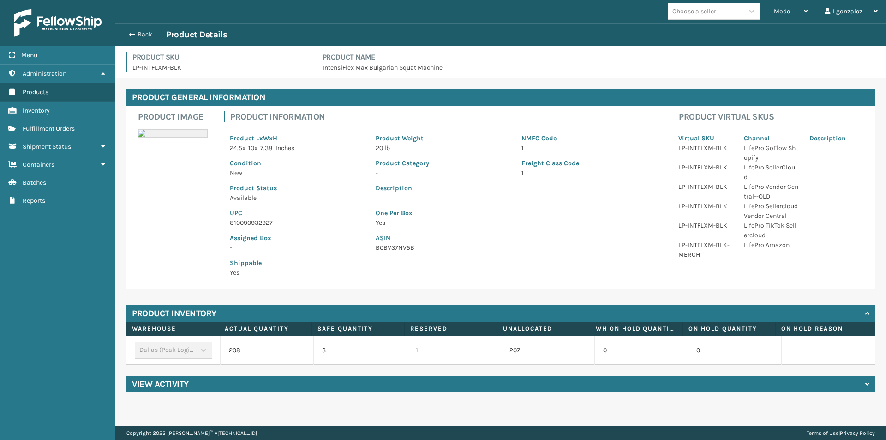
click at [250, 219] on p "810090932927" at bounding box center [297, 223] width 135 height 10
click at [251, 219] on p "810090932927" at bounding box center [297, 223] width 135 height 10
click at [135, 32] on button "Back" at bounding box center [145, 34] width 42 height 8
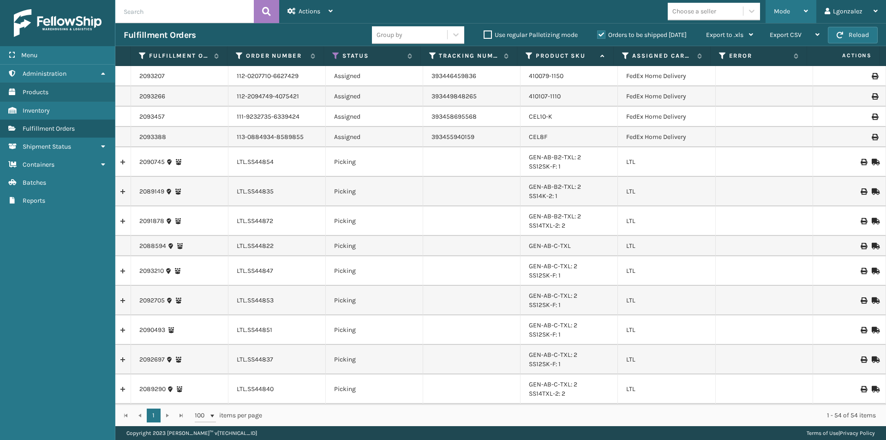
click at [799, 12] on div "Mode" at bounding box center [791, 11] width 34 height 23
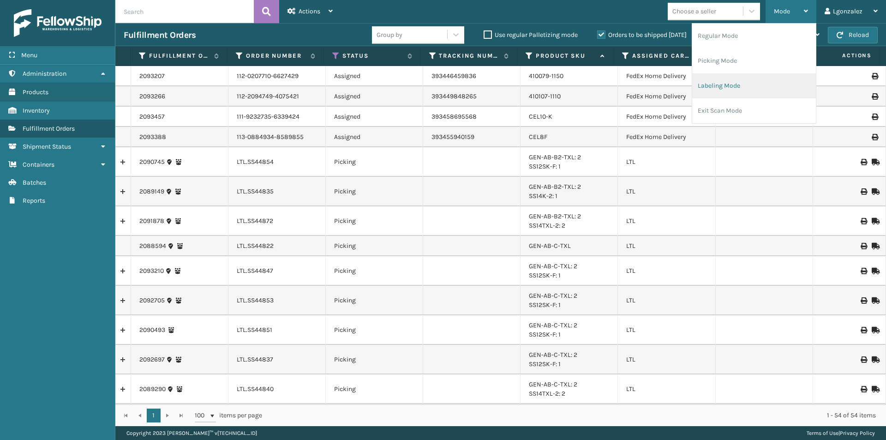
click at [724, 90] on li "Labeling Mode" at bounding box center [754, 85] width 124 height 25
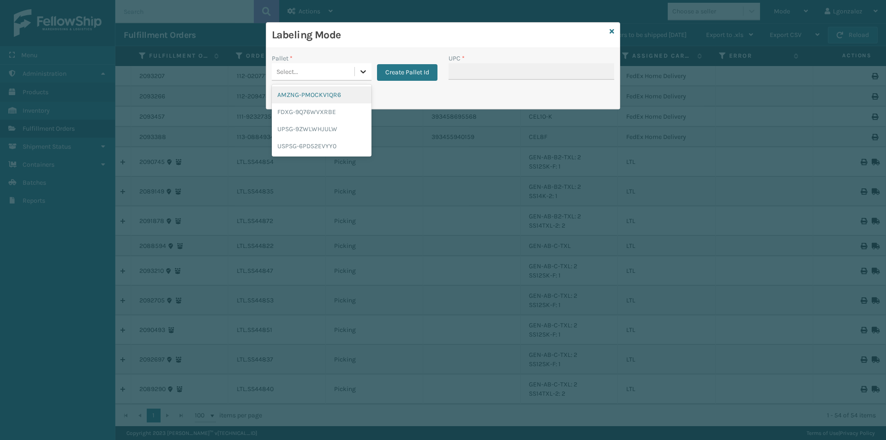
click at [357, 64] on div at bounding box center [363, 71] width 17 height 17
click at [329, 129] on div "UPSG-9ZWLWHJULW" at bounding box center [322, 128] width 100 height 17
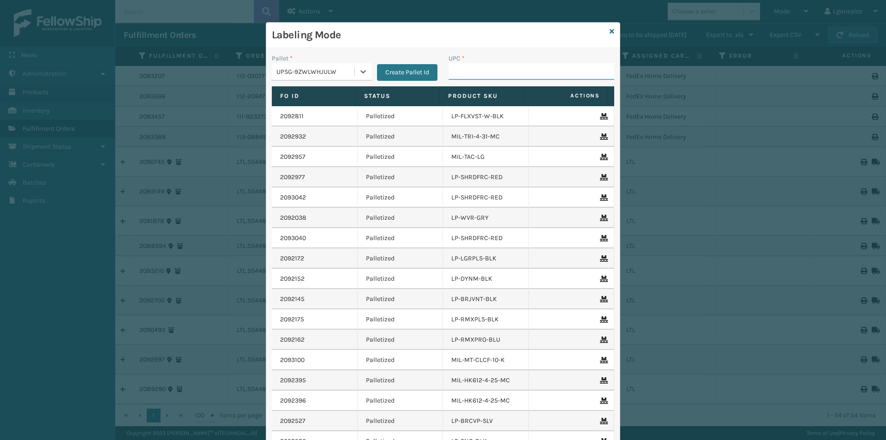
click at [454, 66] on input "UPC *" at bounding box center [531, 71] width 166 height 17
paste input "810090932927"
type input "810090932927"
click at [610, 32] on icon at bounding box center [612, 31] width 5 height 6
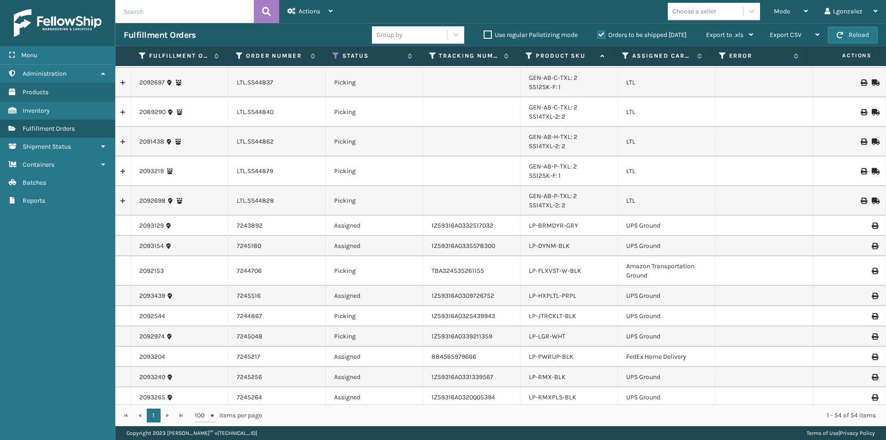
scroll to position [323, 0]
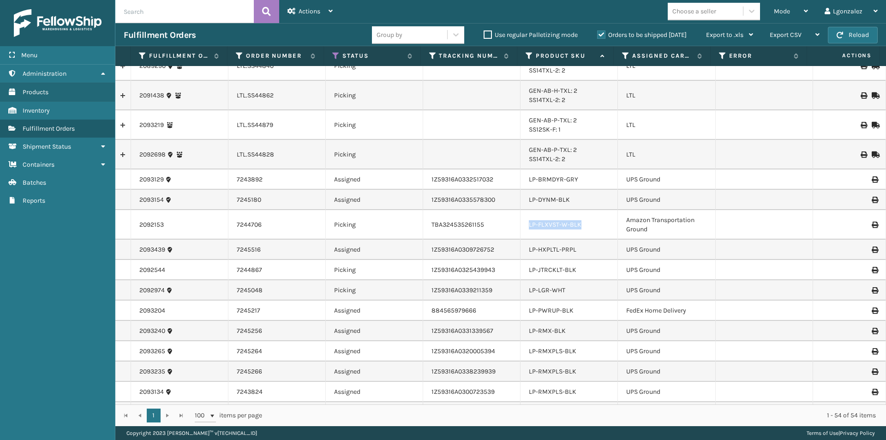
drag, startPoint x: 583, startPoint y: 228, endPoint x: 524, endPoint y: 231, distance: 59.6
click at [524, 231] on td "LP-FLXVST-W-BLK" at bounding box center [568, 225] width 97 height 30
drag, startPoint x: 563, startPoint y: 289, endPoint x: 525, endPoint y: 295, distance: 38.8
click at [525, 295] on td "LP-LGR-WHT" at bounding box center [568, 290] width 97 height 20
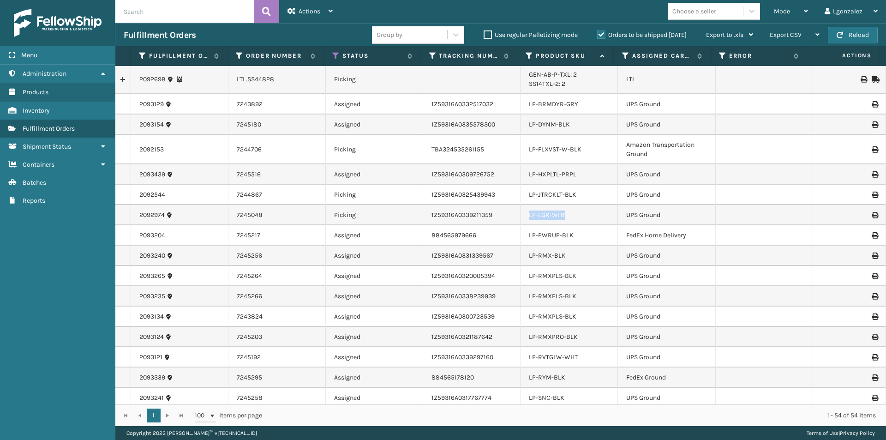
scroll to position [352, 0]
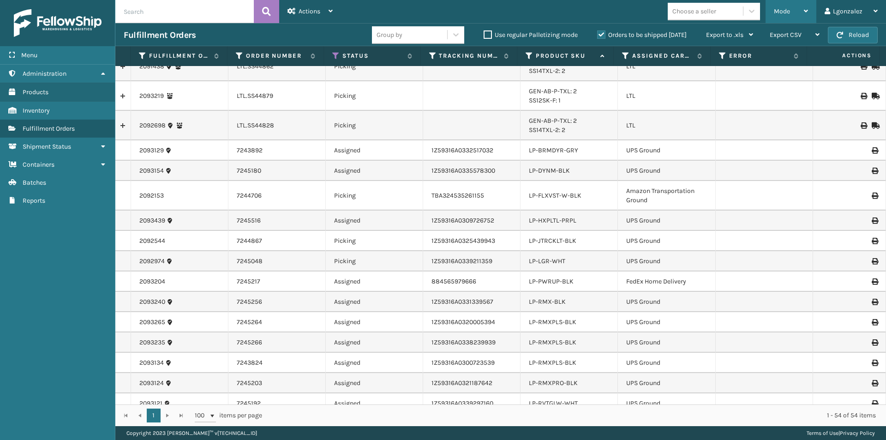
click at [809, 5] on div "Mode Regular Mode Picking Mode Labeling Mode Exit Scan Mode" at bounding box center [790, 11] width 51 height 23
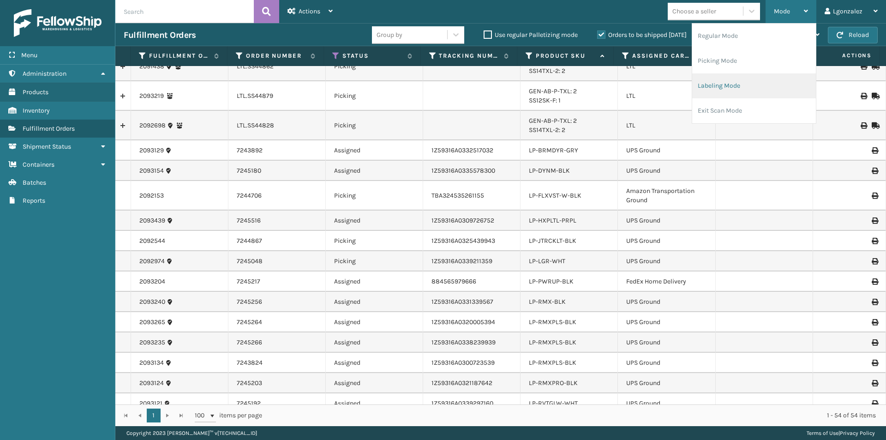
click at [741, 86] on li "Labeling Mode" at bounding box center [754, 85] width 124 height 25
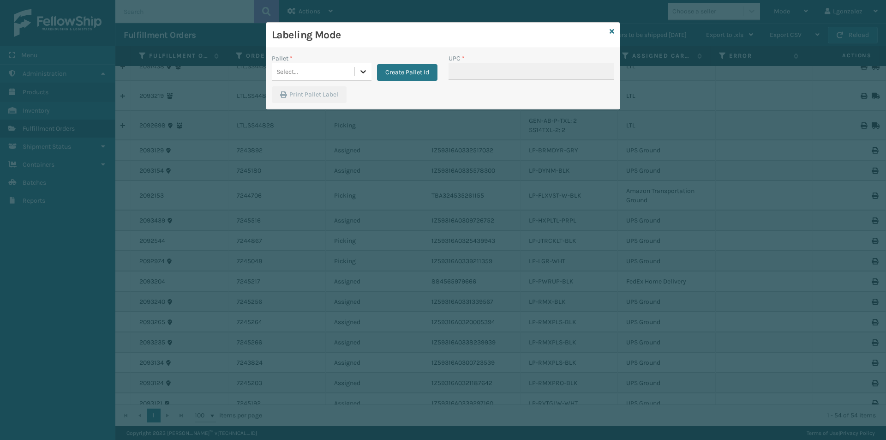
click at [359, 73] on icon at bounding box center [363, 71] width 9 height 9
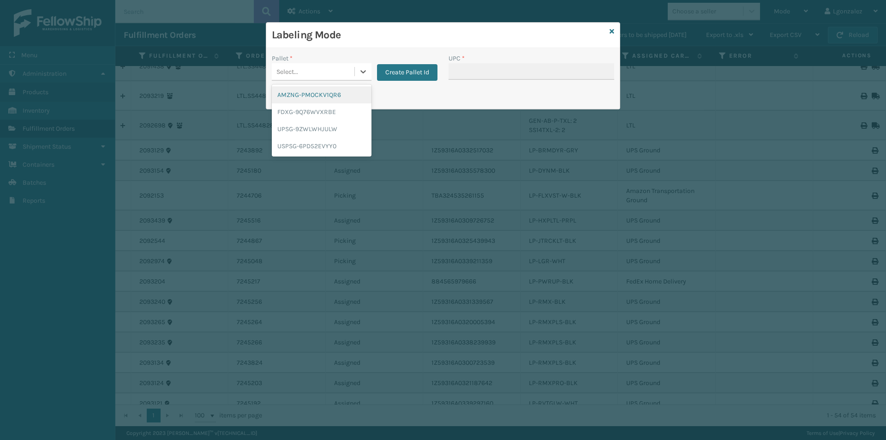
click at [311, 89] on div "AMZNG-PMOCKV1QR6" at bounding box center [322, 94] width 100 height 17
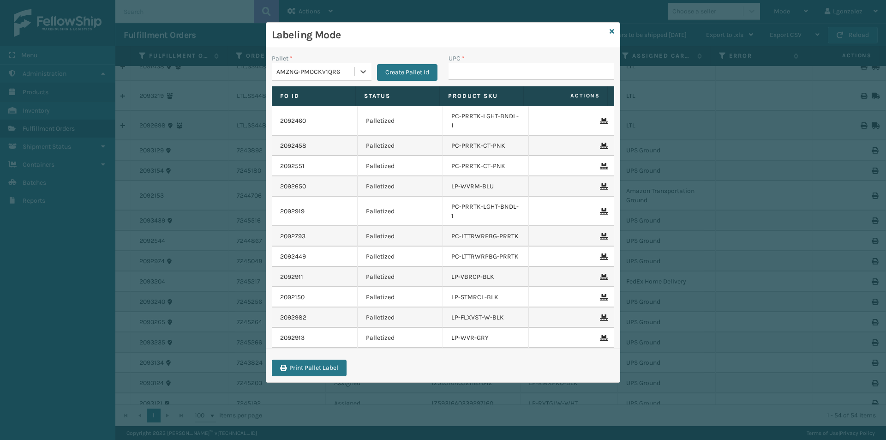
click at [473, 81] on div "UPC *" at bounding box center [531, 70] width 177 height 33
click at [476, 73] on input "UPC *" at bounding box center [531, 71] width 166 height 17
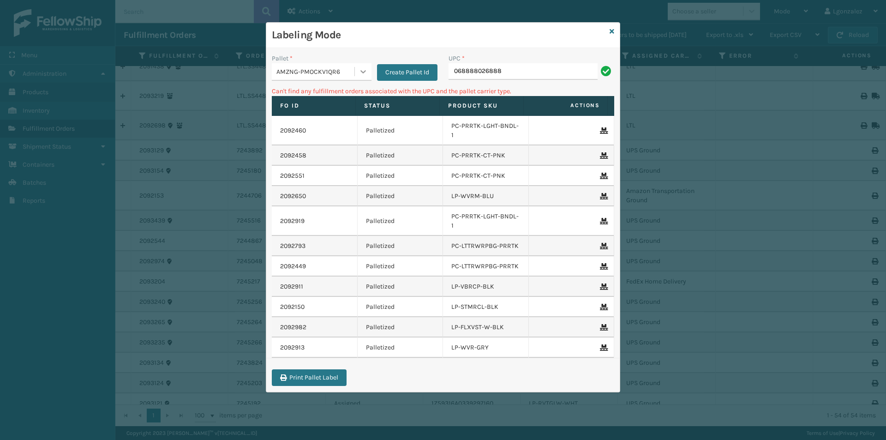
click at [370, 79] on div "AMZNG-PMOCKV1QR6" at bounding box center [322, 72] width 100 height 18
drag, startPoint x: 324, startPoint y: 114, endPoint x: 398, endPoint y: 110, distance: 74.4
click at [325, 114] on div "FDXG-9Q76WVXRBE" at bounding box center [322, 111] width 100 height 17
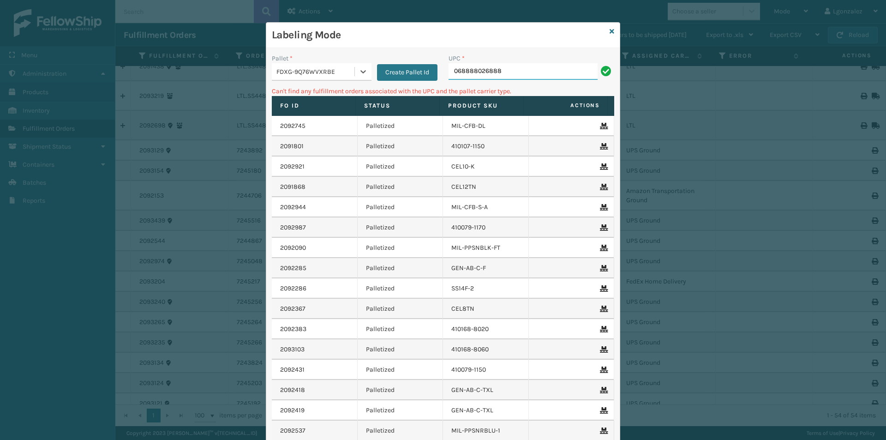
click at [522, 70] on input "068888026888" at bounding box center [522, 71] width 149 height 17
click at [448, 73] on input "068888026888" at bounding box center [522, 71] width 149 height 17
type input "68888026888"
click at [448, 72] on input "68888026888" at bounding box center [522, 71] width 149 height 17
type input "068888026888"
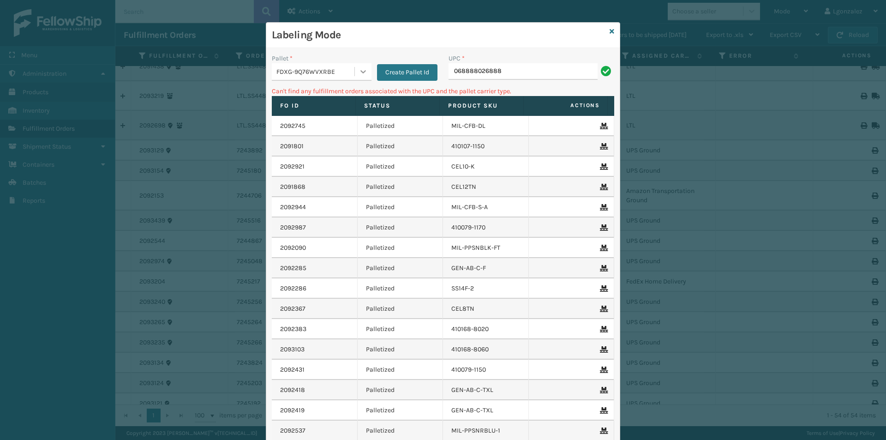
click at [359, 72] on icon at bounding box center [363, 71] width 9 height 9
drag, startPoint x: 295, startPoint y: 81, endPoint x: 296, endPoint y: 87, distance: 6.1
click at [295, 84] on div "Pallet * FDXG-9Q76WVXRBE Create Pallet Id" at bounding box center [354, 70] width 177 height 33
drag, startPoint x: 350, startPoint y: 69, endPoint x: 355, endPoint y: 69, distance: 5.1
click at [350, 69] on div "FDXG-9Q76WVXRBE" at bounding box center [315, 72] width 79 height 10
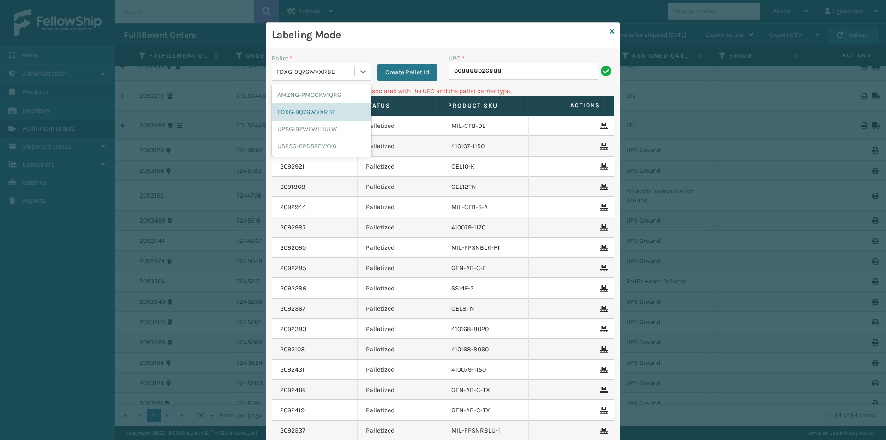
drag, startPoint x: 355, startPoint y: 69, endPoint x: 353, endPoint y: 81, distance: 12.1
click at [359, 70] on icon at bounding box center [363, 71] width 9 height 9
click at [359, 69] on icon at bounding box center [363, 71] width 9 height 9
click at [320, 128] on div "UPSG-9ZWLWHJULW" at bounding box center [322, 128] width 100 height 17
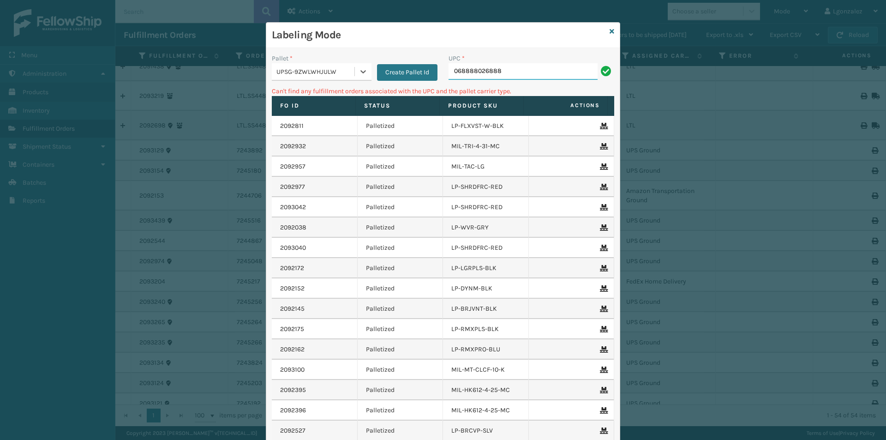
click at [509, 73] on input "068888026888" at bounding box center [522, 71] width 149 height 17
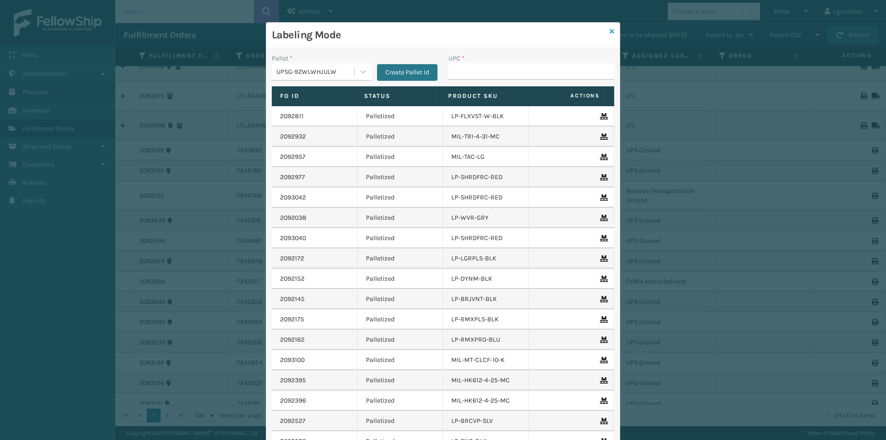
click at [610, 30] on icon at bounding box center [612, 31] width 5 height 6
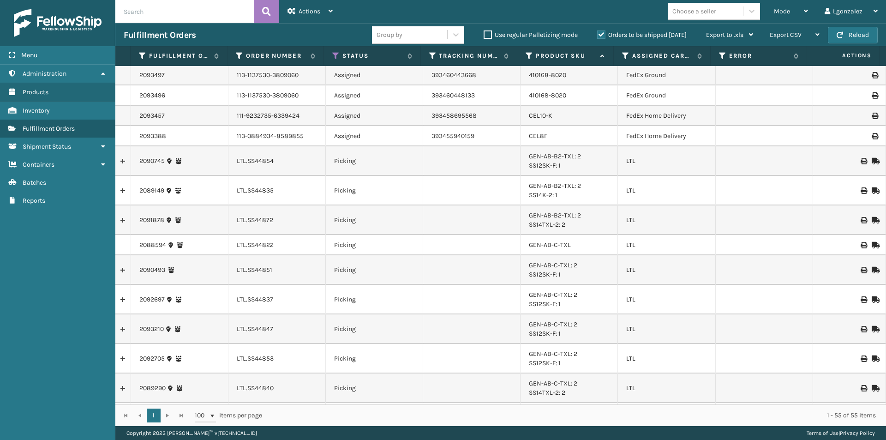
scroll to position [0, 0]
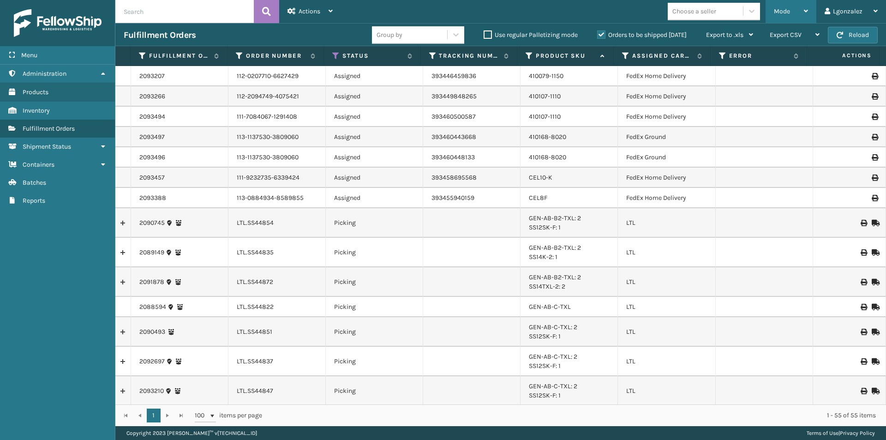
click at [804, 8] on div "Mode" at bounding box center [791, 11] width 34 height 23
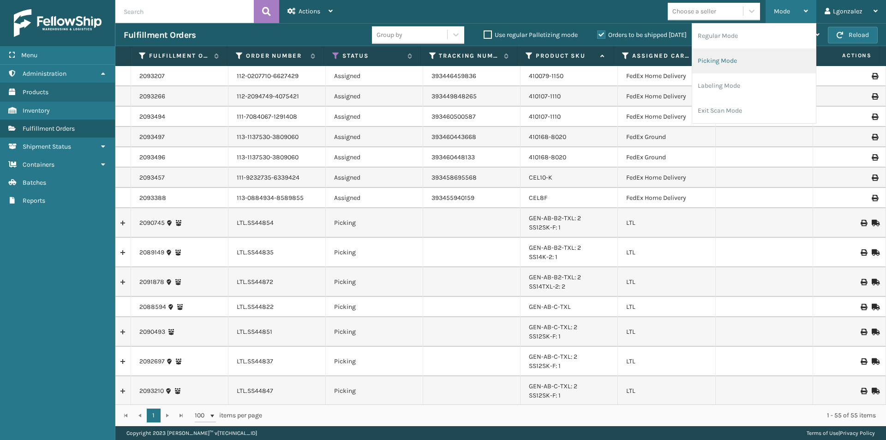
click at [743, 67] on li "Picking Mode" at bounding box center [754, 60] width 124 height 25
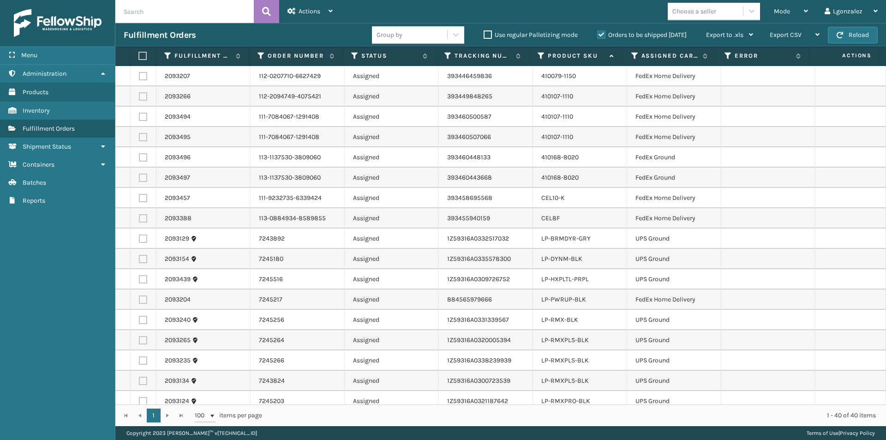
click at [144, 56] on label at bounding box center [141, 56] width 6 height 8
click at [139, 56] on input "checkbox" at bounding box center [138, 56] width 0 height 6
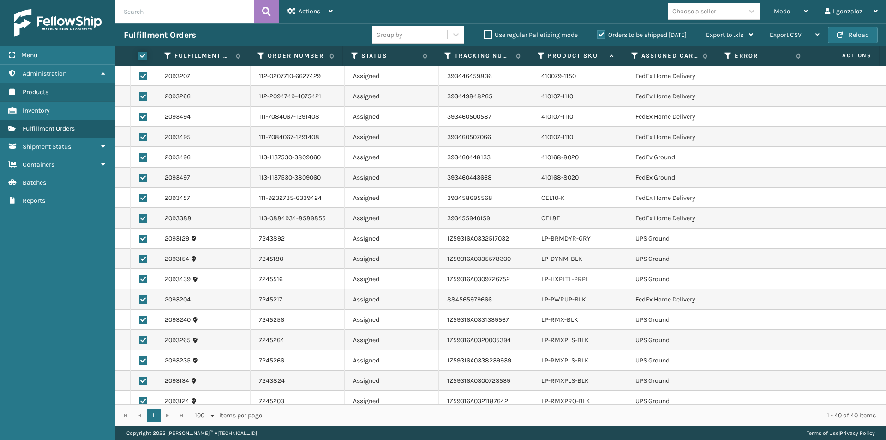
checkbox input "true"
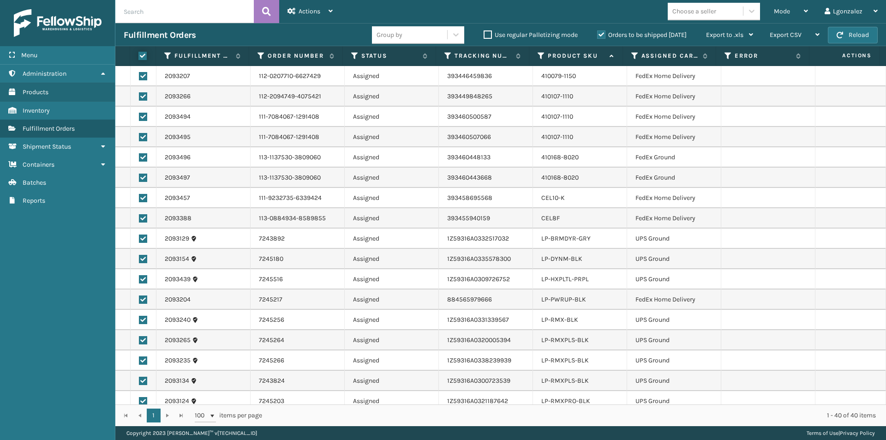
checkbox input "true"
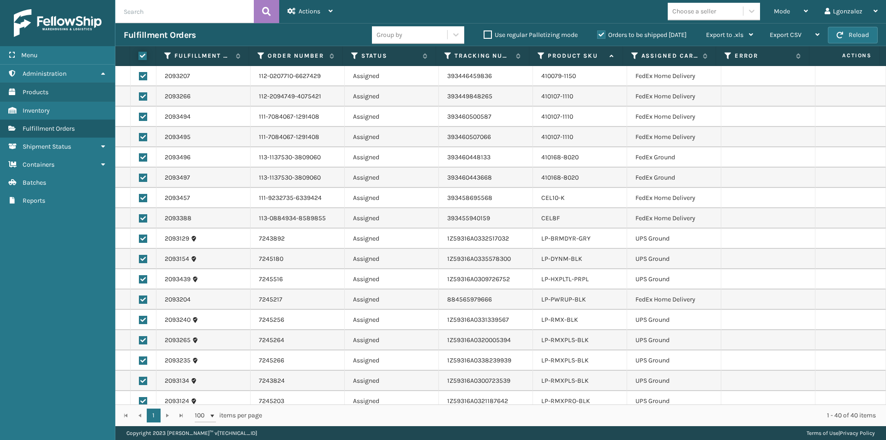
checkbox input "true"
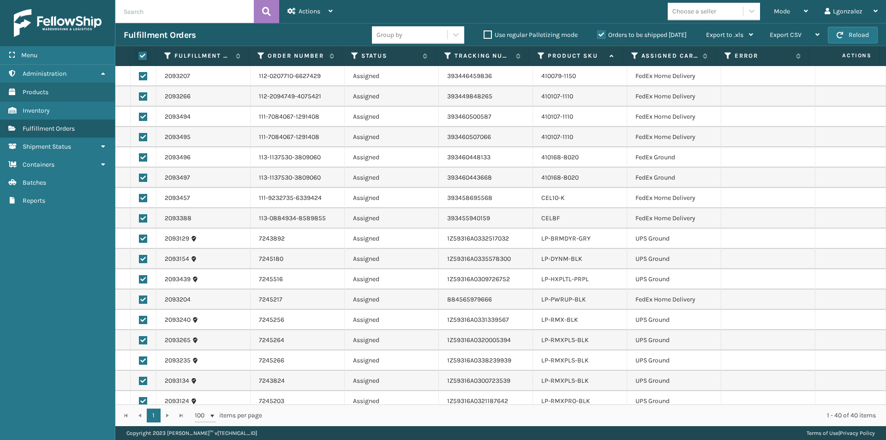
checkbox input "true"
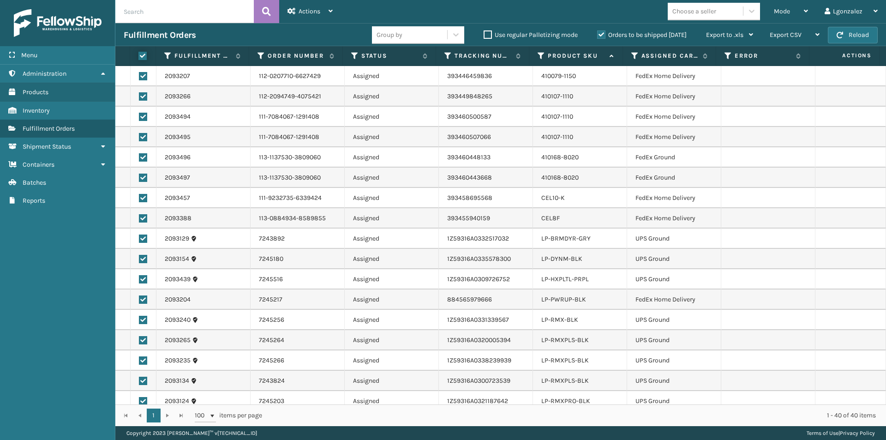
checkbox input "true"
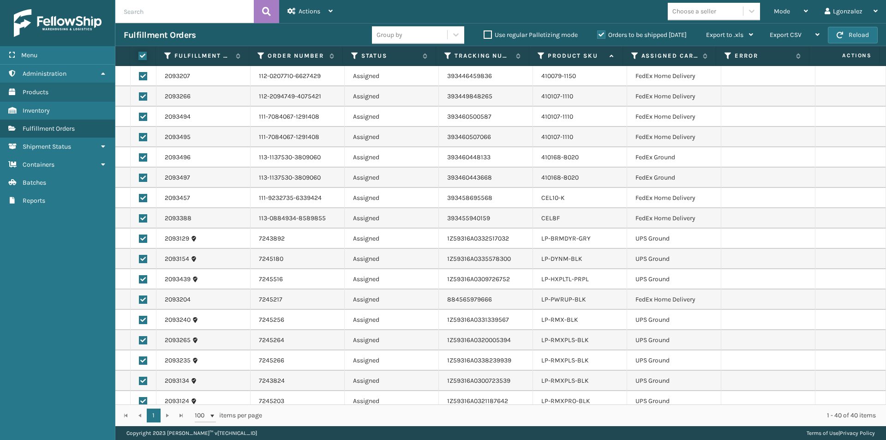
checkbox input "true"
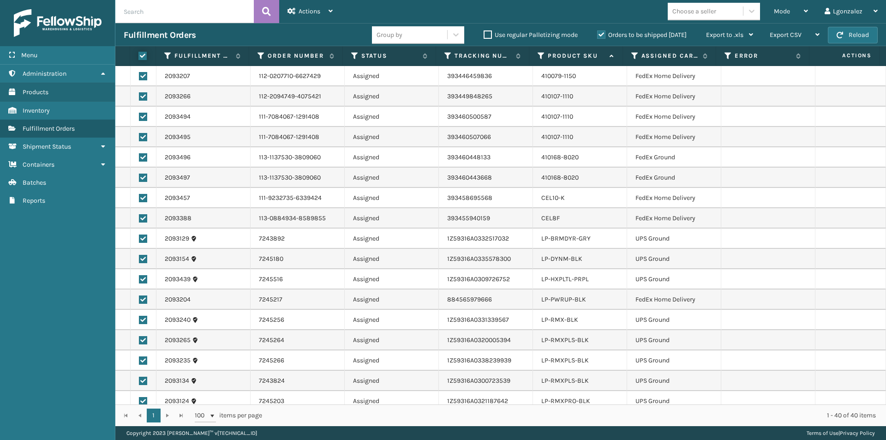
checkbox input "true"
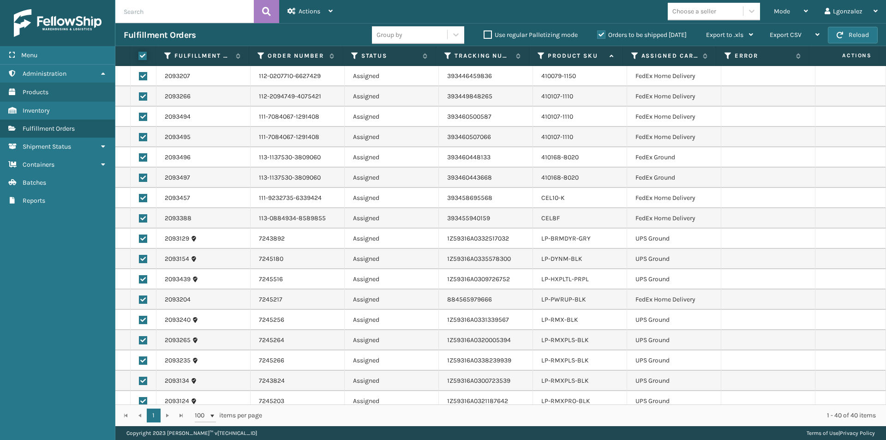
checkbox input "true"
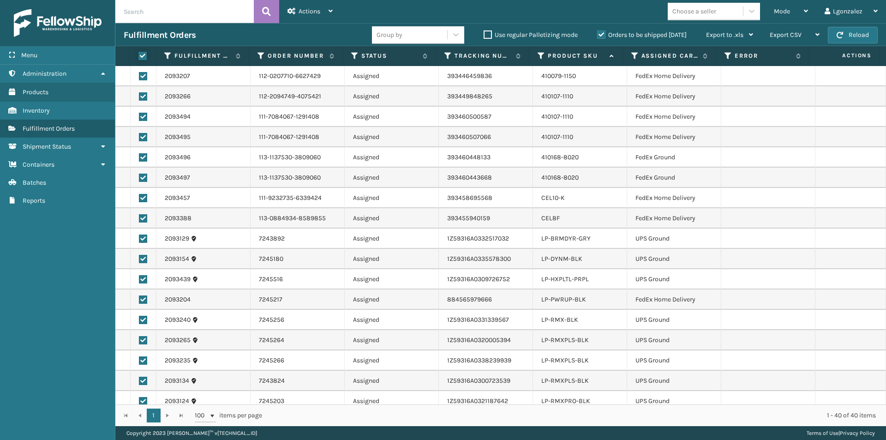
checkbox input "true"
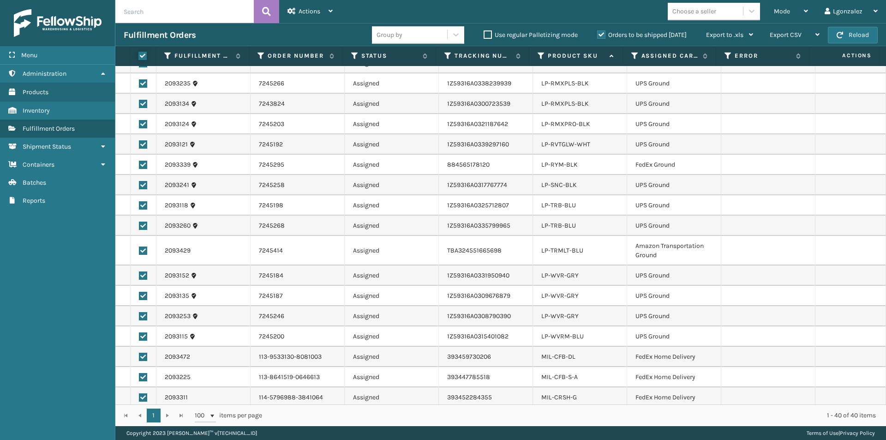
scroll to position [483, 0]
